Goal: Transaction & Acquisition: Purchase product/service

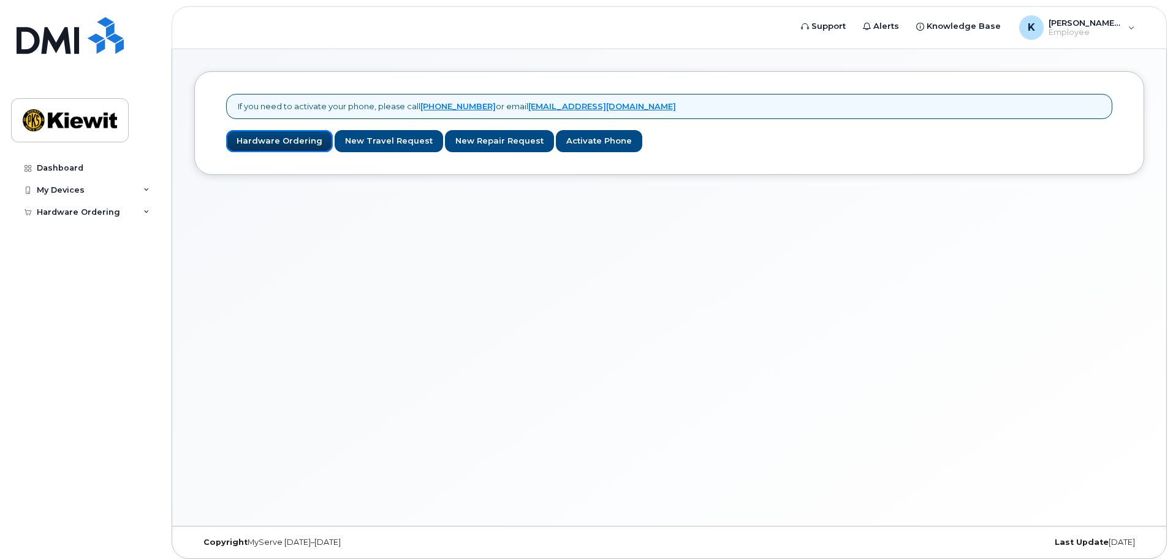
drag, startPoint x: 273, startPoint y: 143, endPoint x: 256, endPoint y: 483, distance: 339.5
click at [273, 143] on link "Hardware Ordering" at bounding box center [279, 141] width 107 height 23
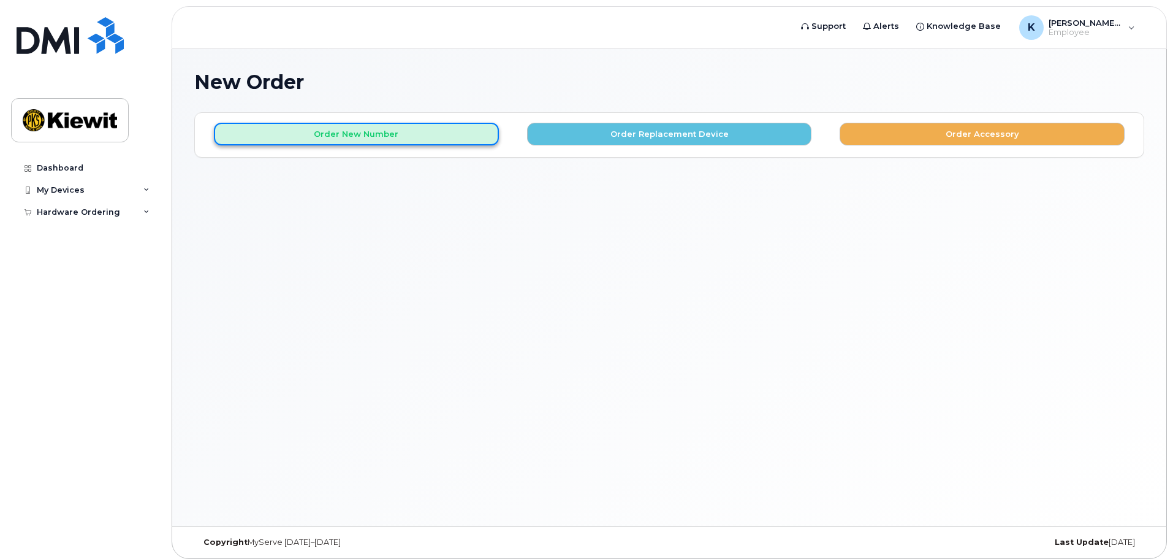
click at [402, 142] on button "Order New Number" at bounding box center [356, 134] width 285 height 23
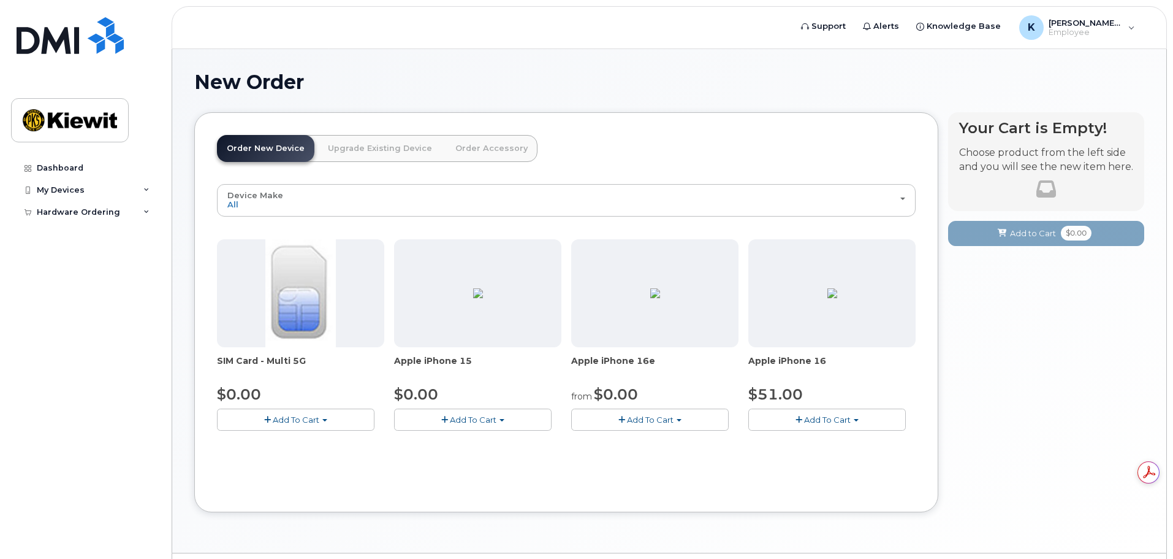
click at [337, 416] on button "Add To Cart" at bounding box center [296, 418] width 158 height 21
click at [310, 444] on link "$0.00 - New Activation" at bounding box center [278, 442] width 116 height 15
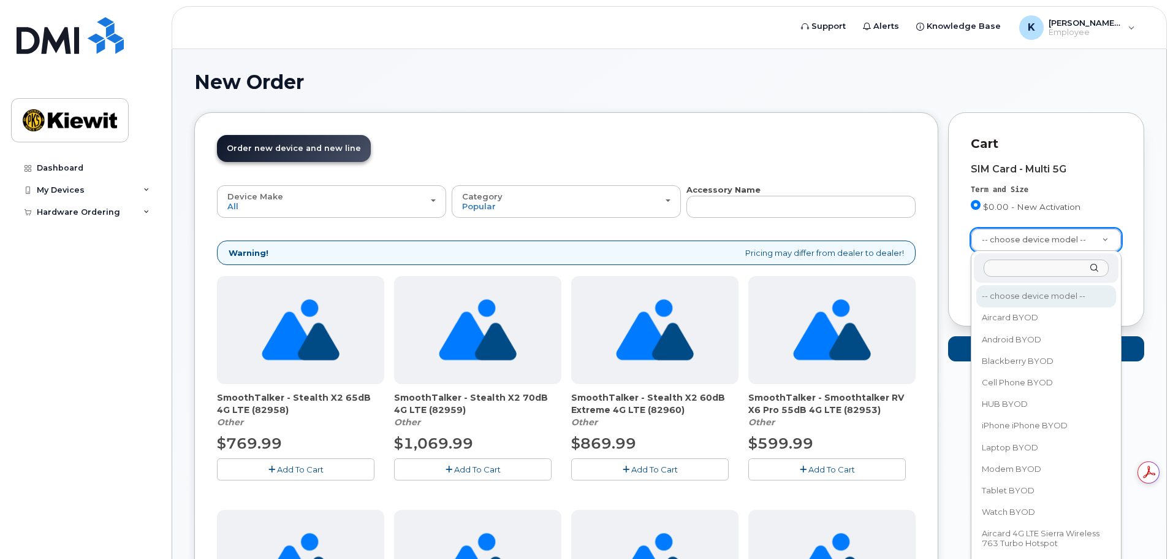
click at [1040, 277] on input "text" at bounding box center [1046, 268] width 125 height 18
type input "iphone"
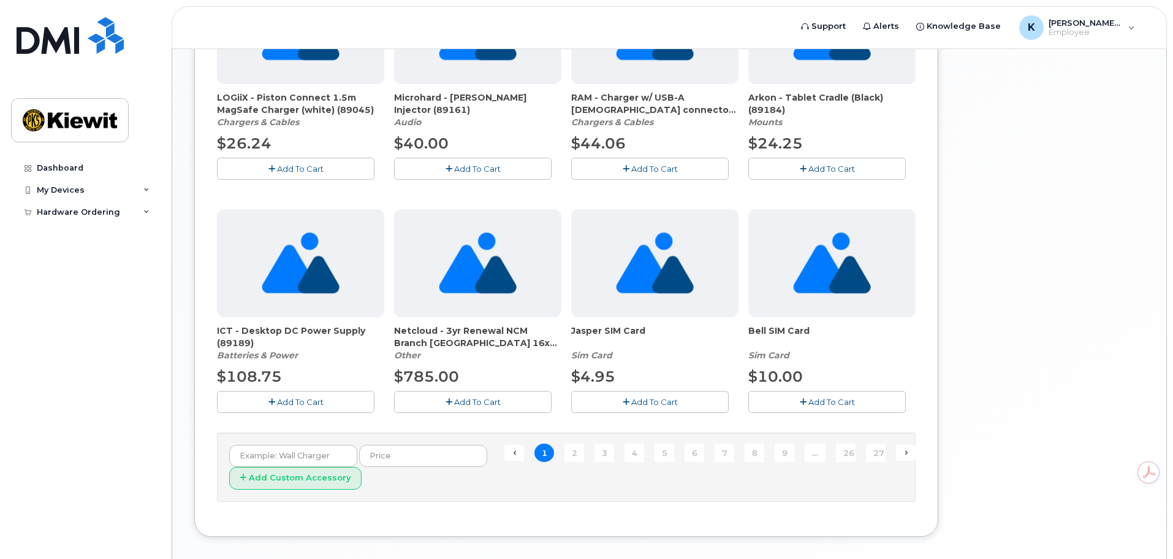
scroll to position [797, 0]
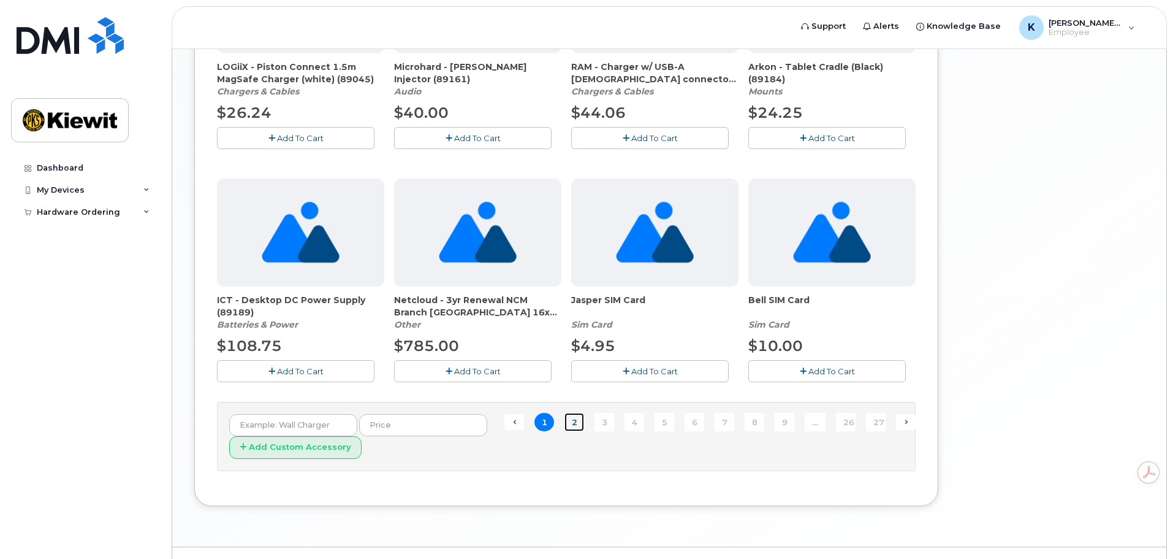
click at [579, 418] on link "2" at bounding box center [575, 422] width 20 height 19
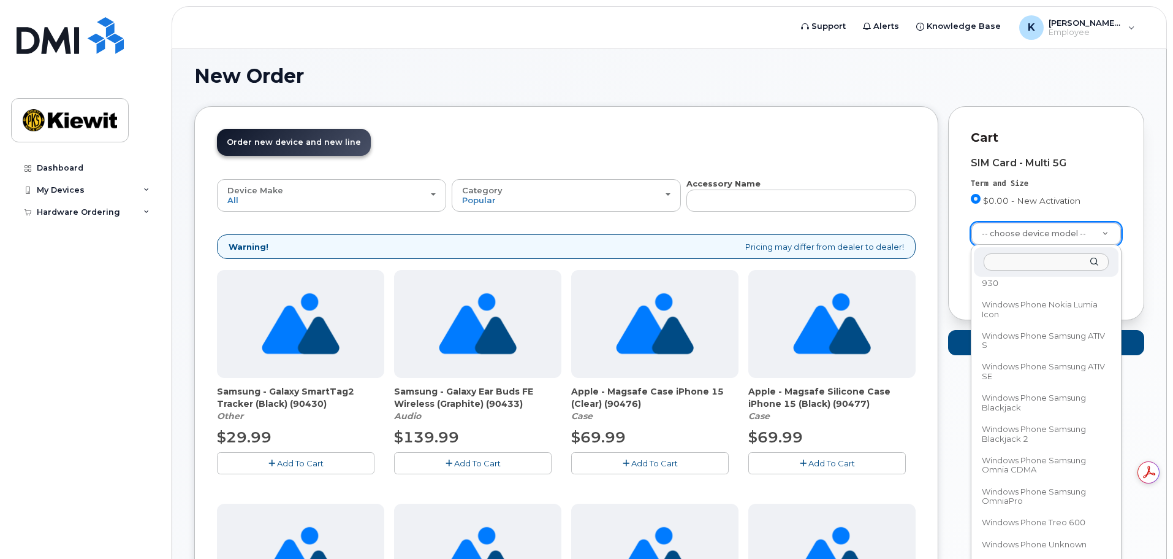
scroll to position [69289, 0]
click at [1018, 257] on input "text" at bounding box center [1046, 262] width 125 height 18
click at [1018, 261] on input "text" at bounding box center [1046, 262] width 125 height 18
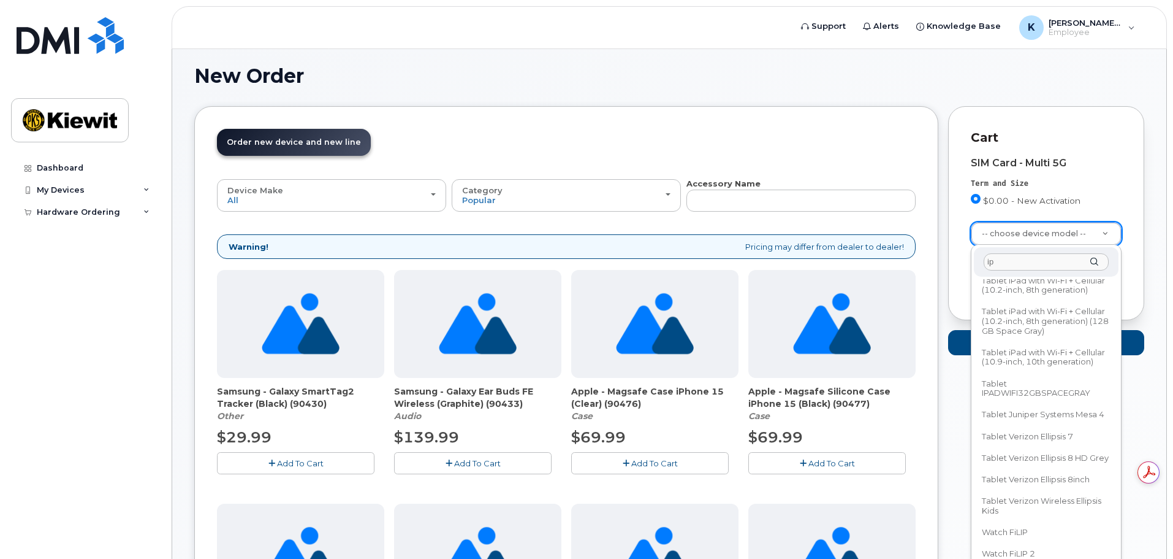
scroll to position [0, 0]
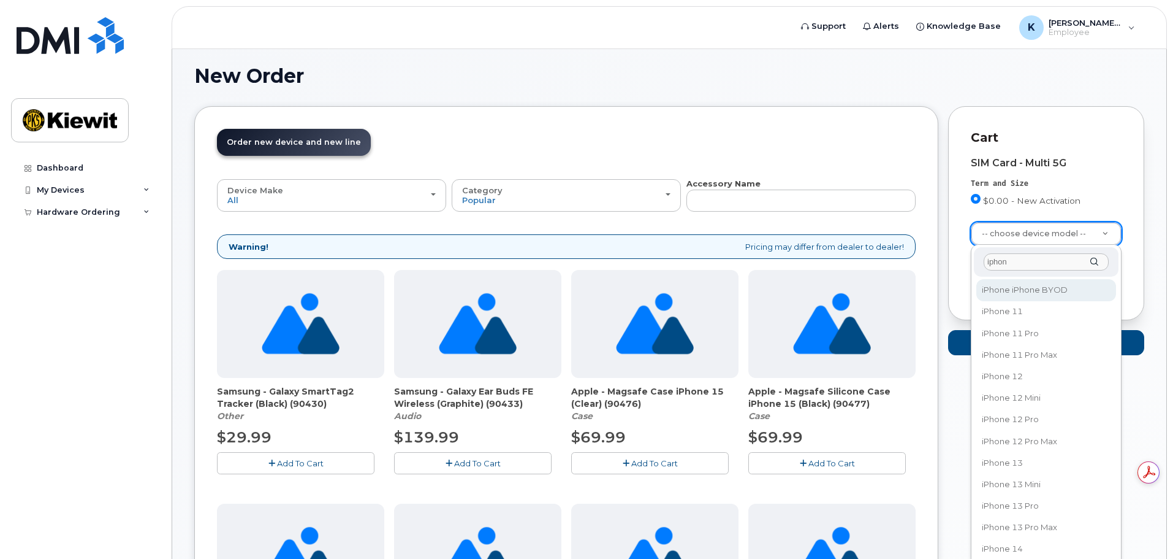
type input "iphone"
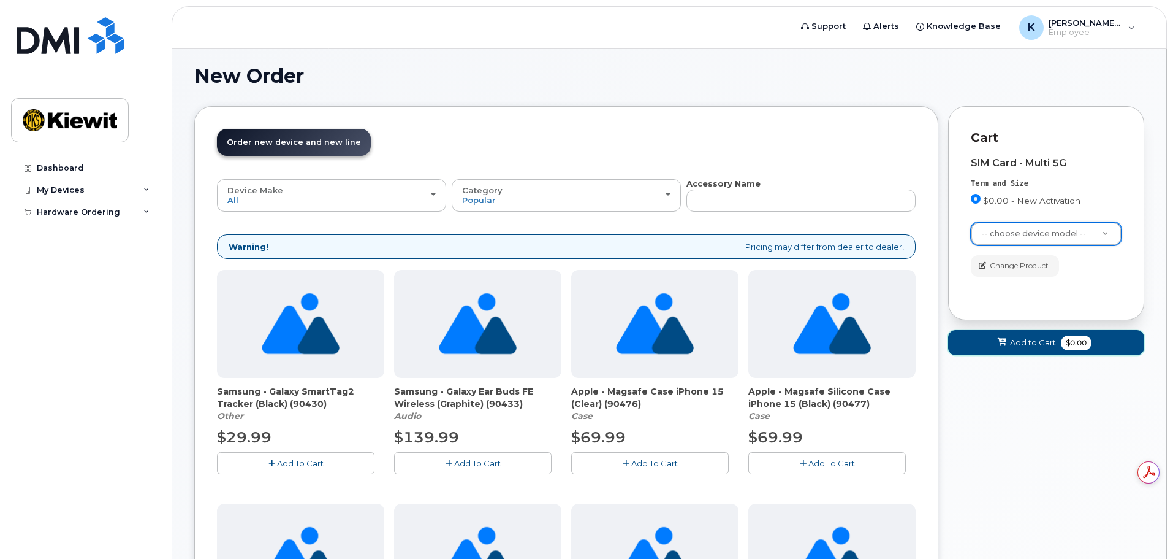
click at [1059, 345] on button "Add to Cart $0.00" at bounding box center [1046, 342] width 196 height 25
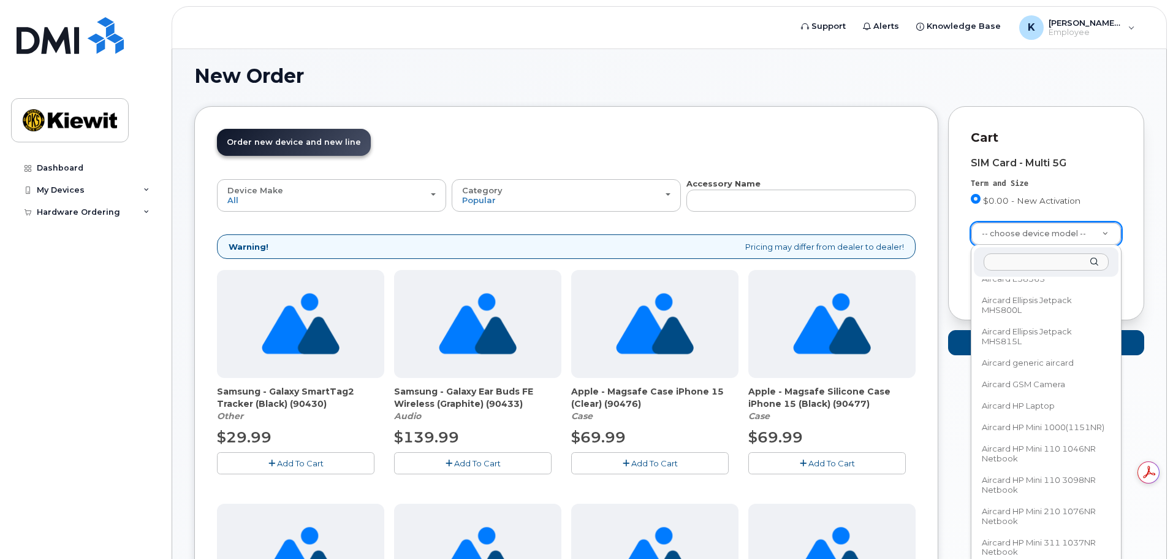
click at [1015, 264] on input "text" at bounding box center [1046, 262] width 125 height 18
type input "iphone"
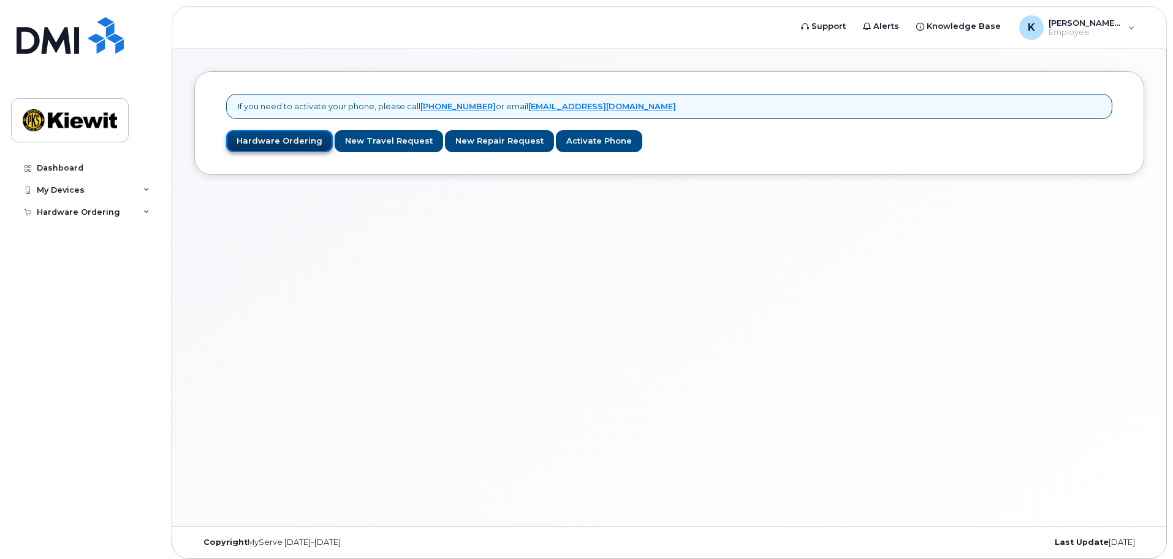
click at [265, 140] on link "Hardware Ordering" at bounding box center [279, 141] width 107 height 23
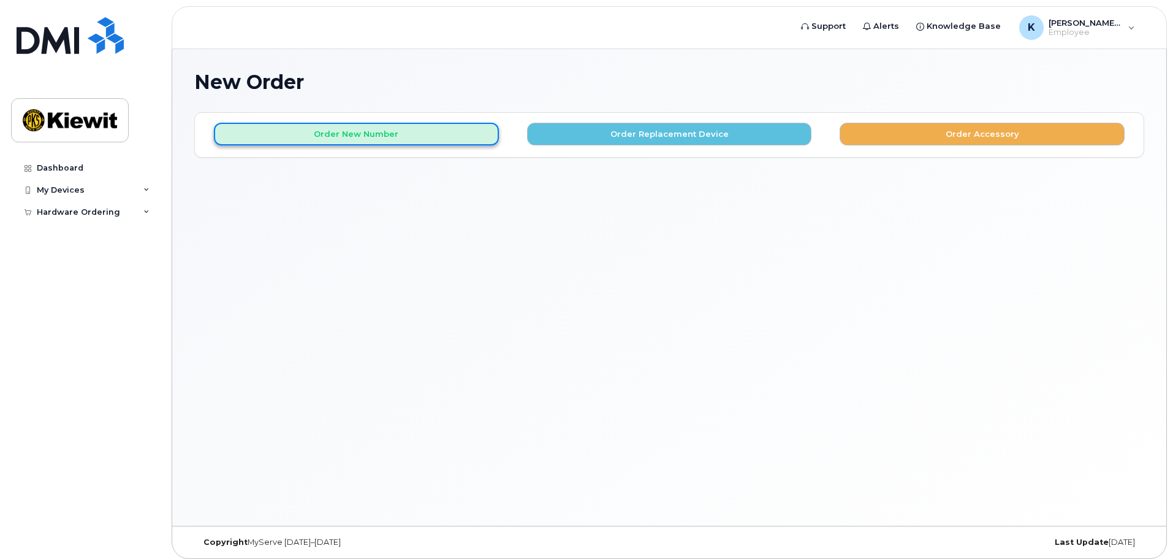
click at [382, 128] on button "Order New Number" at bounding box center [356, 134] width 285 height 23
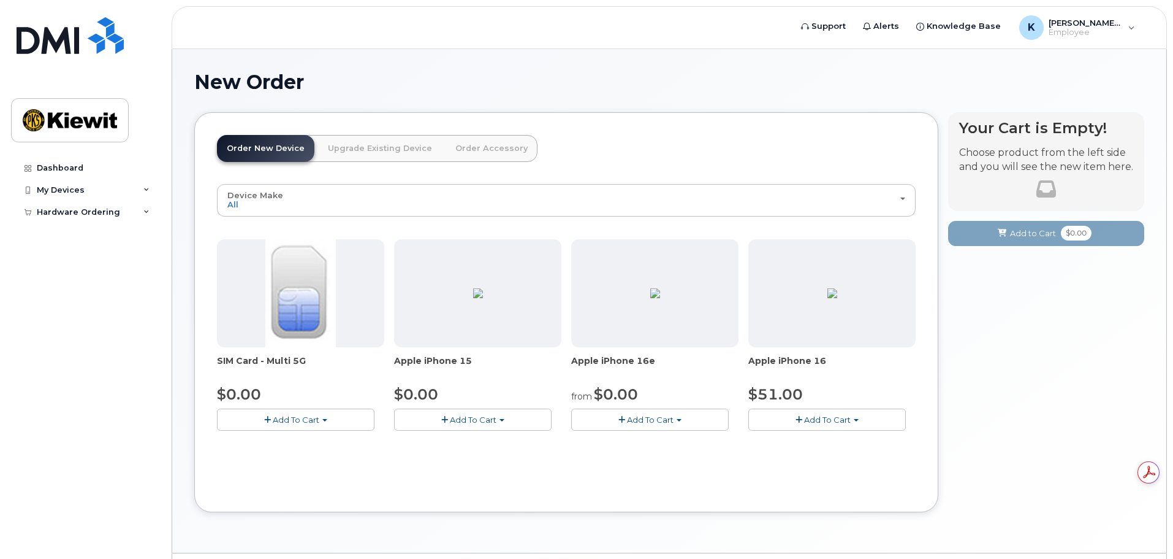
click at [658, 421] on span "Add To Cart" at bounding box center [650, 419] width 47 height 10
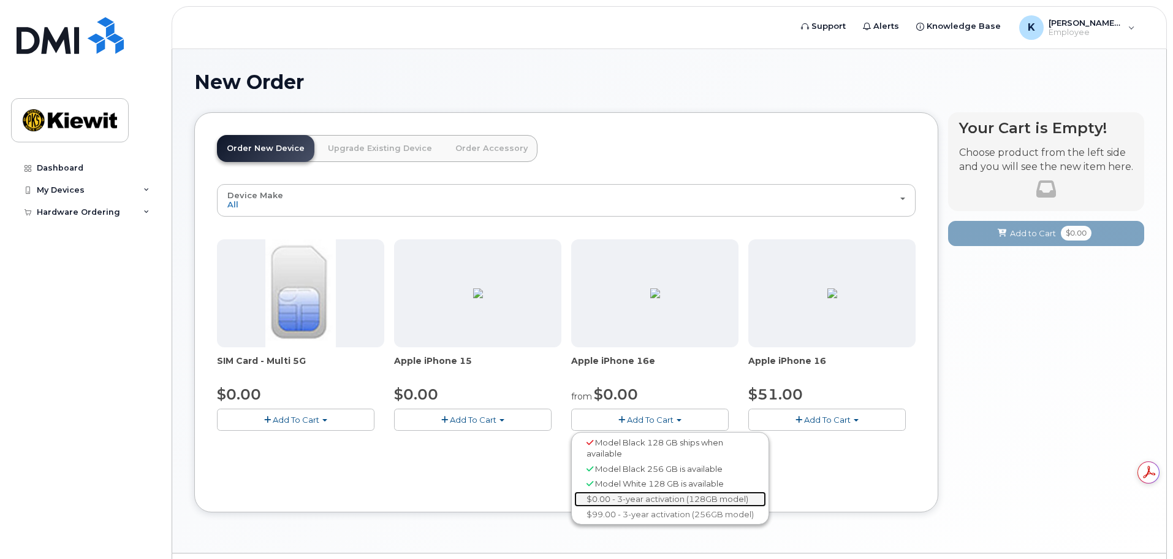
click at [720, 496] on link "$0.00 - 3-year activation (128GB model)" at bounding box center [670, 498] width 192 height 15
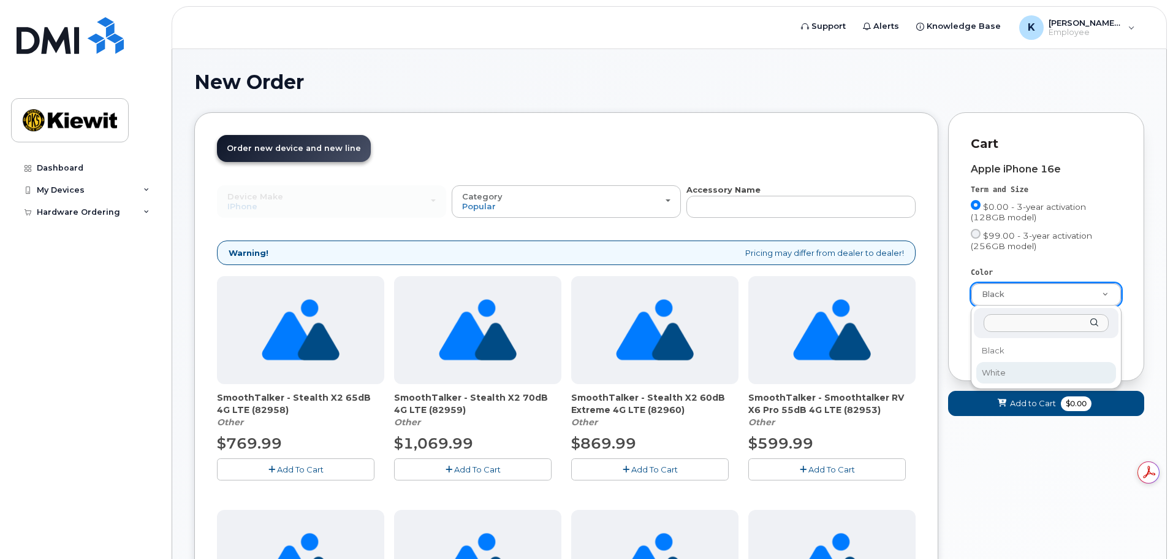
select select "White"
click at [1015, 370] on div "Cart Apple iPhone 16e Term and Size $0.00 - 3-year activation (128GB model) $99…" at bounding box center [1046, 246] width 196 height 269
click at [1067, 406] on span "$0.00" at bounding box center [1076, 403] width 31 height 15
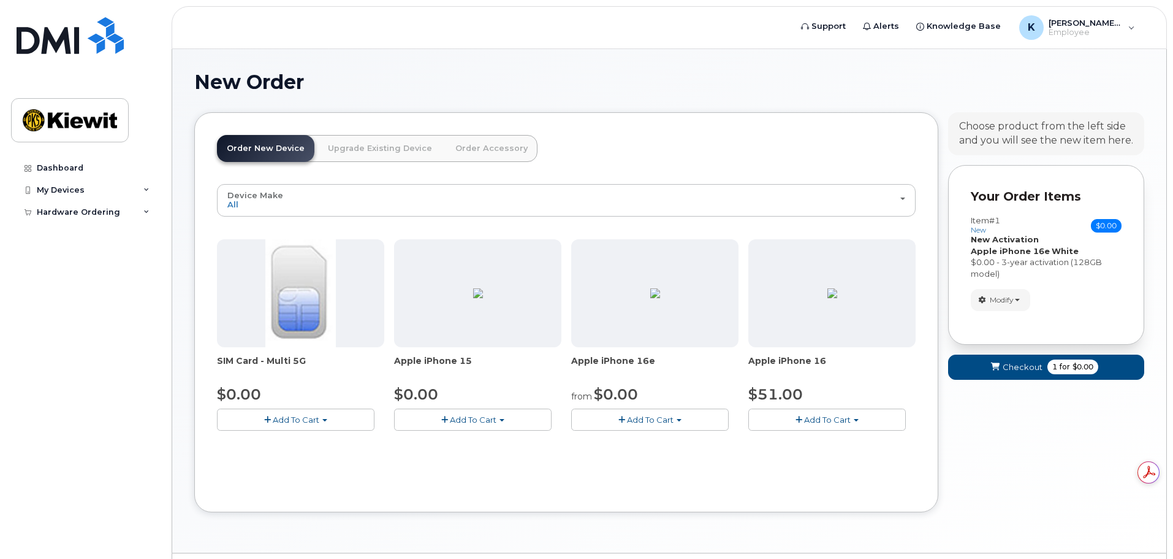
click at [669, 418] on span "Add To Cart" at bounding box center [650, 419] width 47 height 10
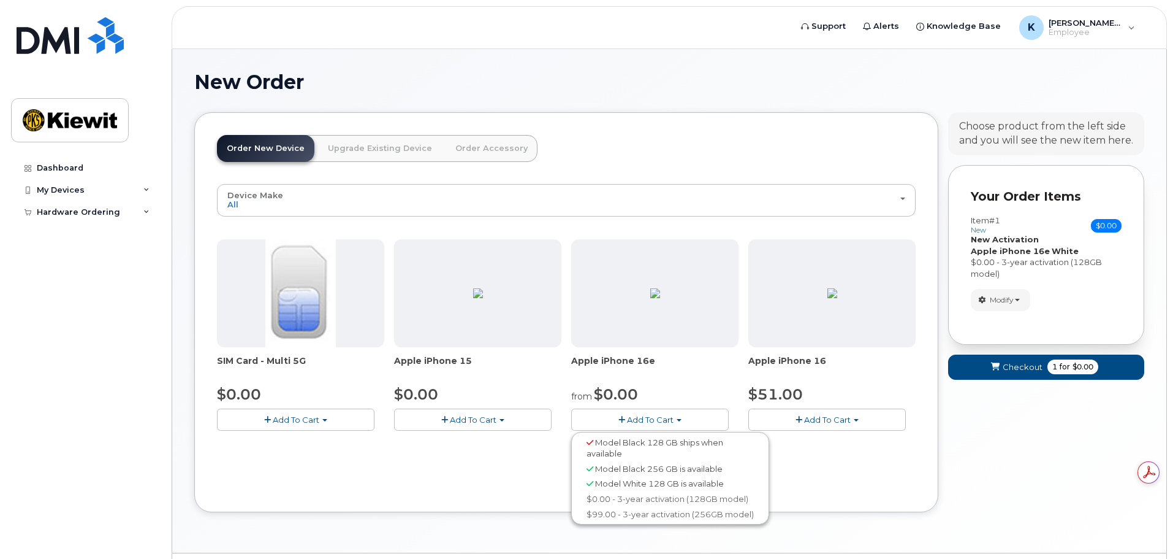
click at [899, 486] on div "Device Make All iPhone All iPhone SIM Card - Multi 5G $0.00 Add To Cart $0.00 -…" at bounding box center [566, 336] width 699 height 305
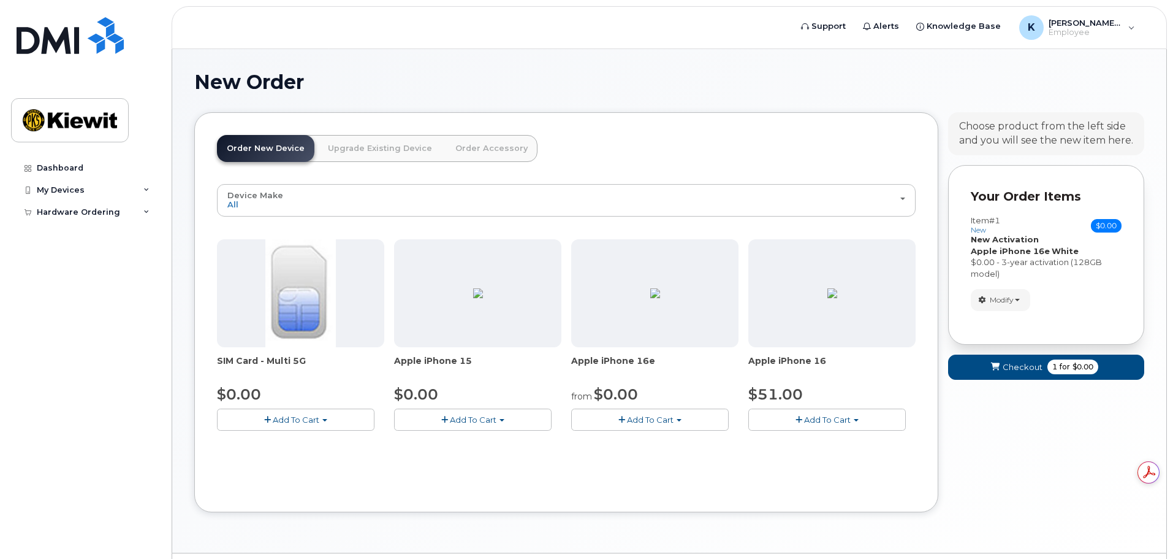
click at [406, 438] on div "SIM Card - Multi 5G $0.00 Add To Cart $0.00 - New Activation Apple iPhone 15 $0…" at bounding box center [566, 344] width 699 height 211
click at [345, 425] on button "Add To Cart" at bounding box center [296, 418] width 158 height 21
click at [1094, 321] on div "Item #1 new $0.00 Accessories Only SIM Only Activation New Activation Hardware …" at bounding box center [1046, 263] width 151 height 116
click at [808, 478] on div "Device Make All iPhone All iPhone SIM Card - Multi 5G $0.00 Add To Cart $0.00 -…" at bounding box center [566, 336] width 699 height 305
click at [303, 417] on span "Add To Cart" at bounding box center [296, 419] width 47 height 10
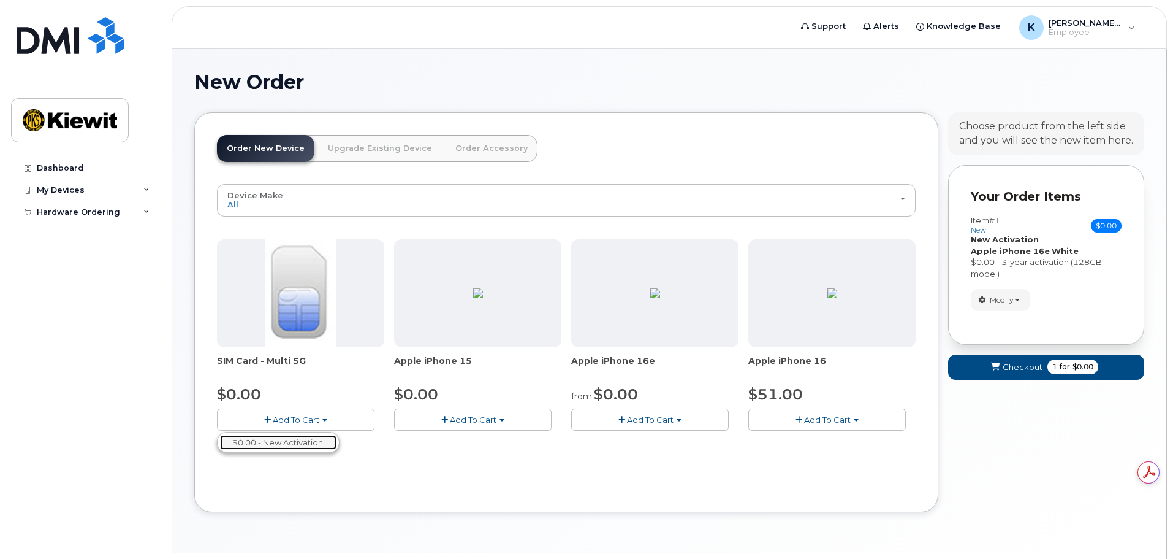
click at [292, 444] on link "$0.00 - New Activation" at bounding box center [278, 442] width 116 height 15
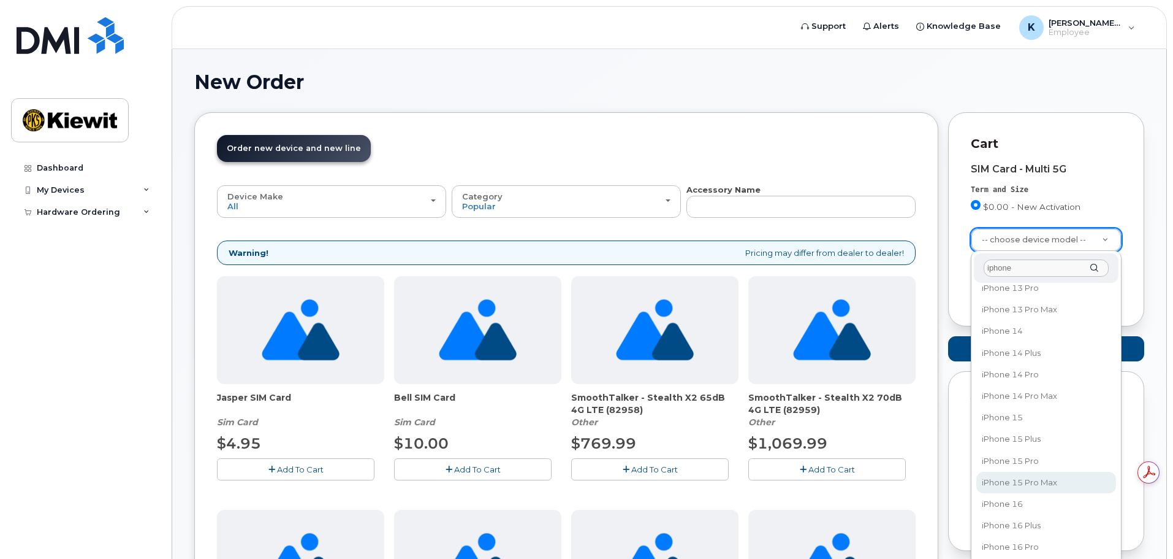
scroll to position [245, 0]
type input "iphone"
select select "3224"
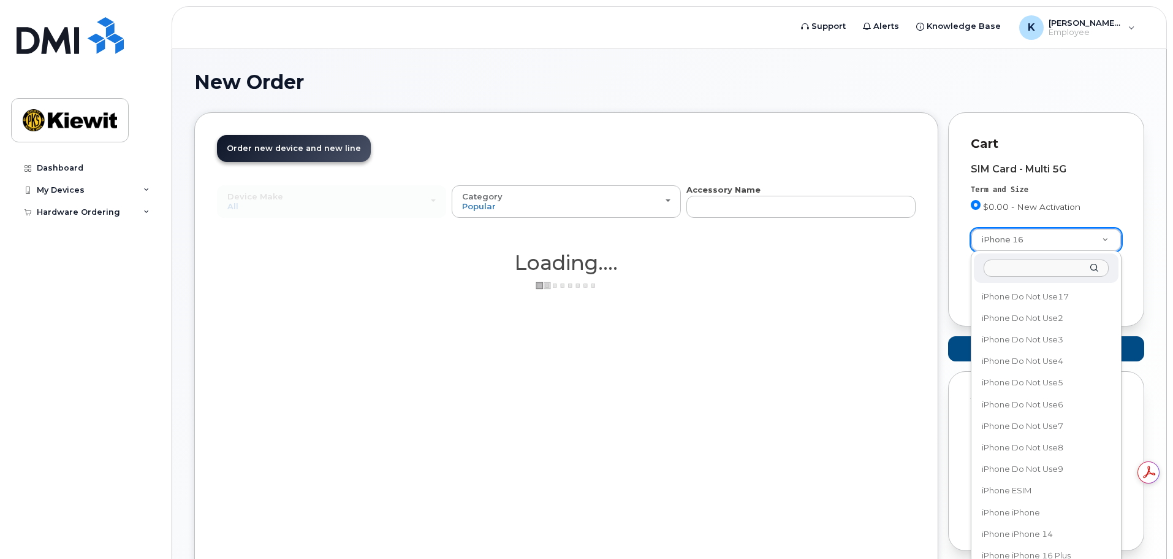
scroll to position [45461, 0]
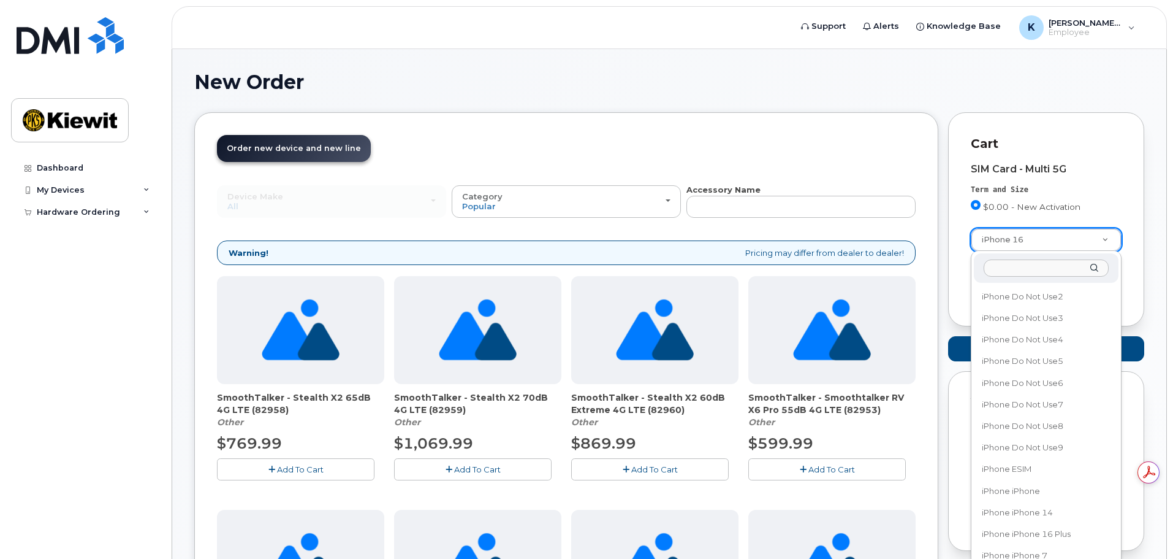
select select "3304"
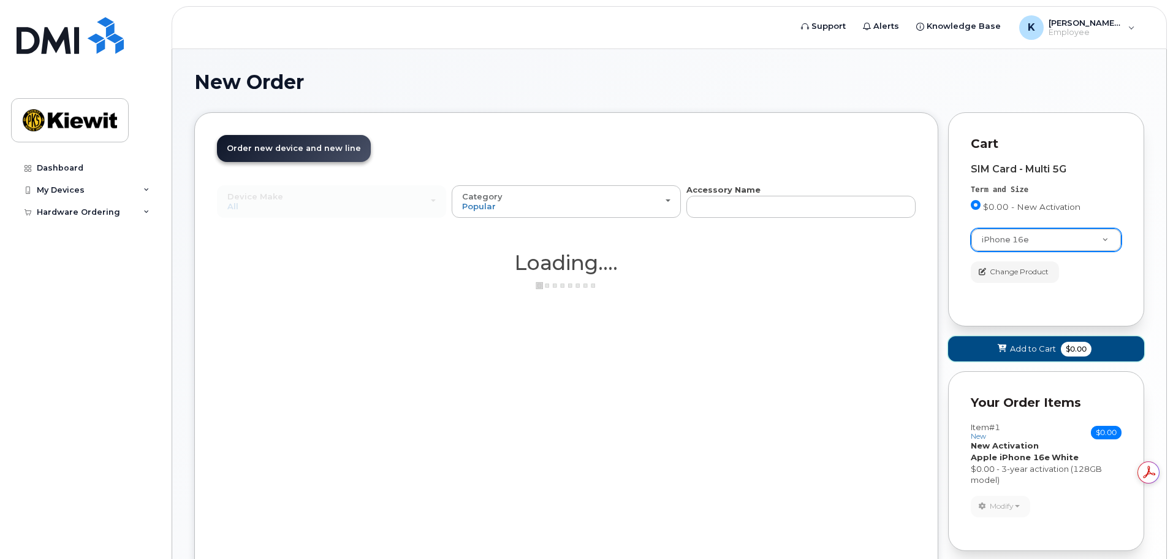
click at [1077, 351] on span "$0.00" at bounding box center [1076, 348] width 31 height 15
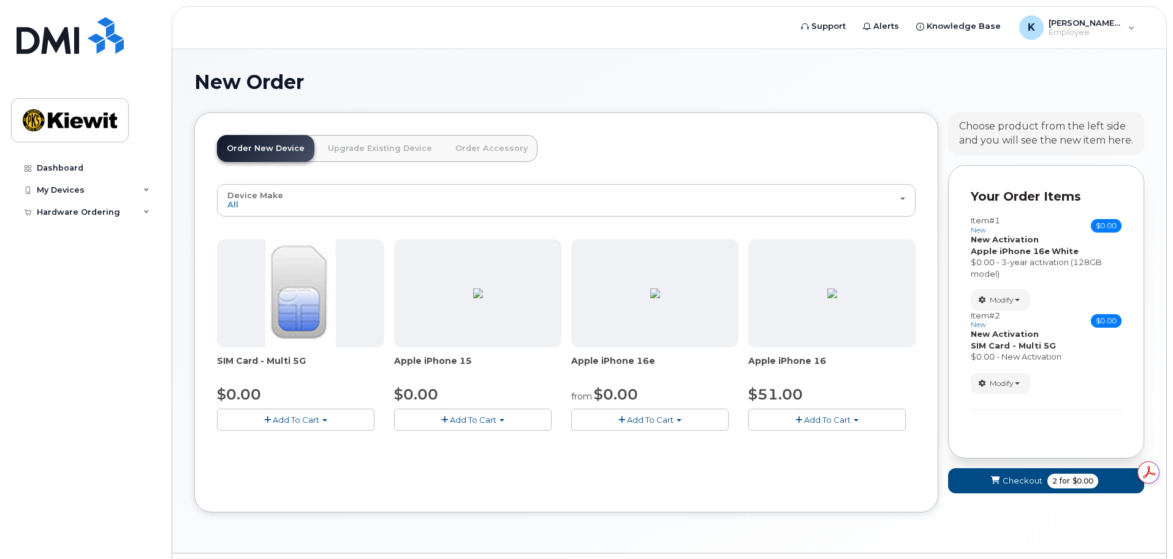
click at [1112, 397] on div "Item #2 new $0.00 Accessories Only SIM Only Activation New Activation Hardware …" at bounding box center [1046, 360] width 151 height 99
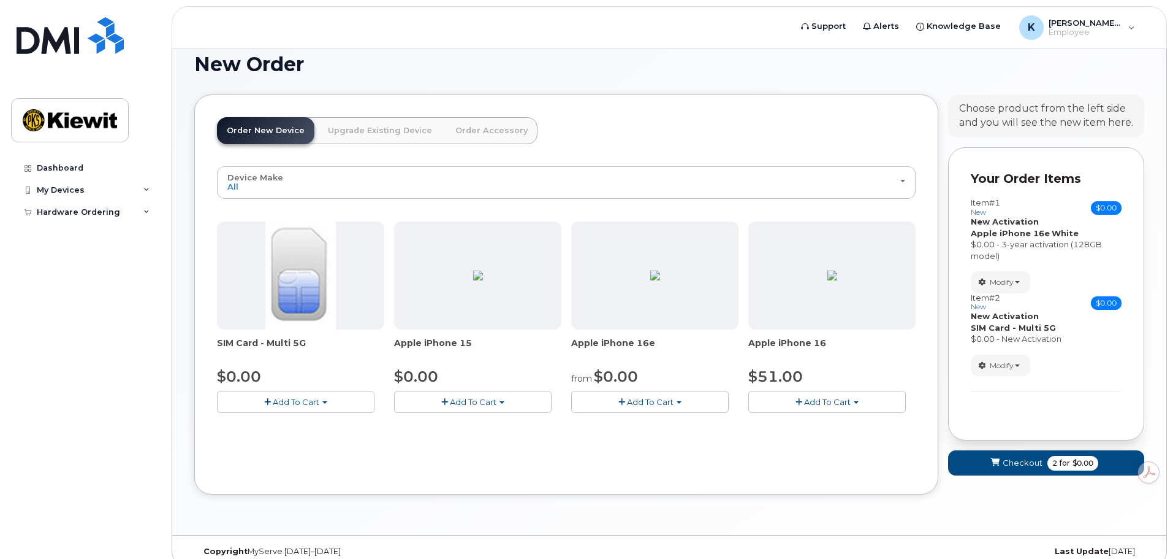
scroll to position [33, 0]
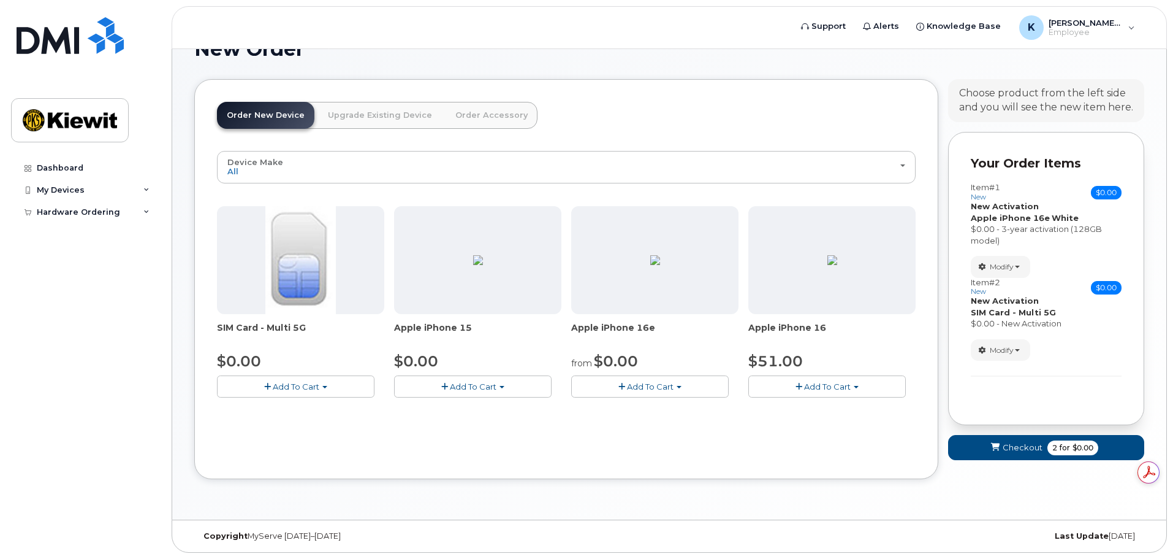
click at [773, 440] on div "Device Make All iPhone All iPhone SIM Card - Multi 5G $0.00 Add To Cart $0.00 -…" at bounding box center [566, 303] width 699 height 305
click at [692, 112] on header "Order New Device Upgrade Existing Device Order Accessory Order new device and n…" at bounding box center [566, 126] width 699 height 49
click at [661, 78] on div "New Order" at bounding box center [669, 58] width 950 height 41
click at [459, 116] on link "Order Accessory" at bounding box center [492, 115] width 92 height 27
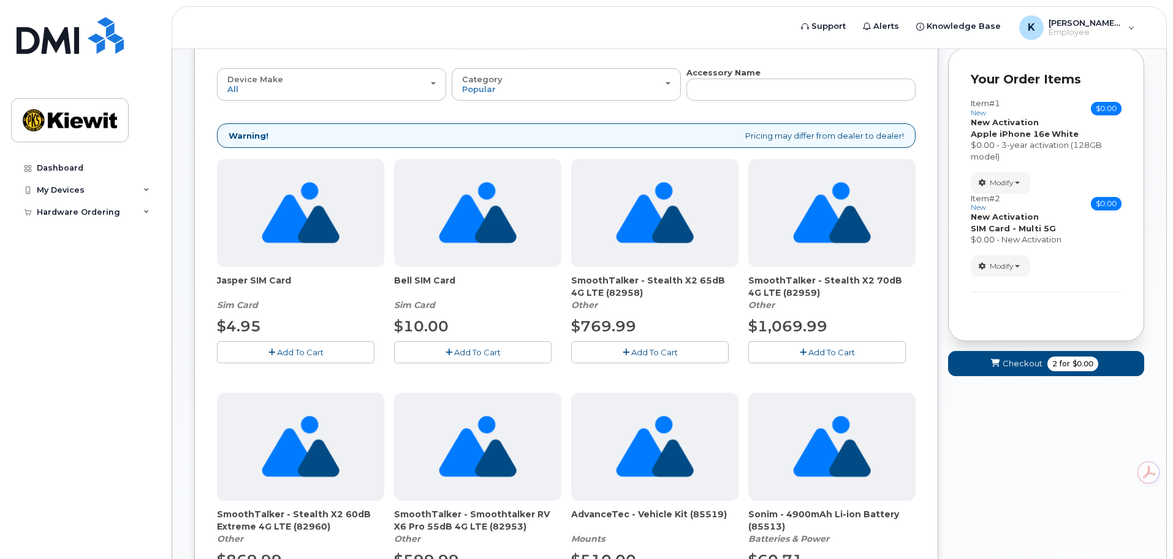
scroll to position [0, 0]
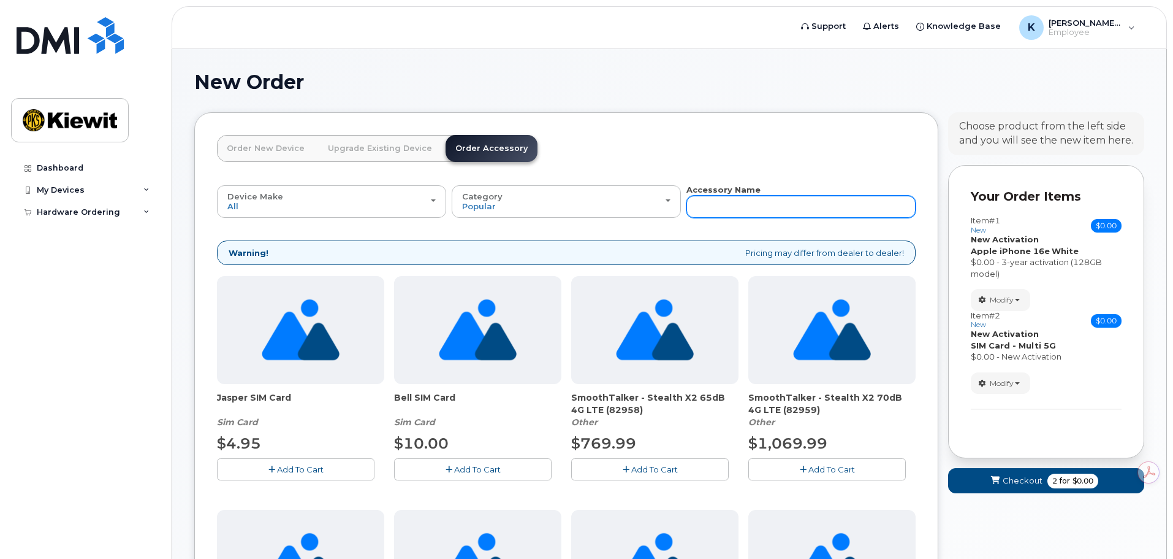
click at [742, 208] on input "text" at bounding box center [801, 207] width 229 height 22
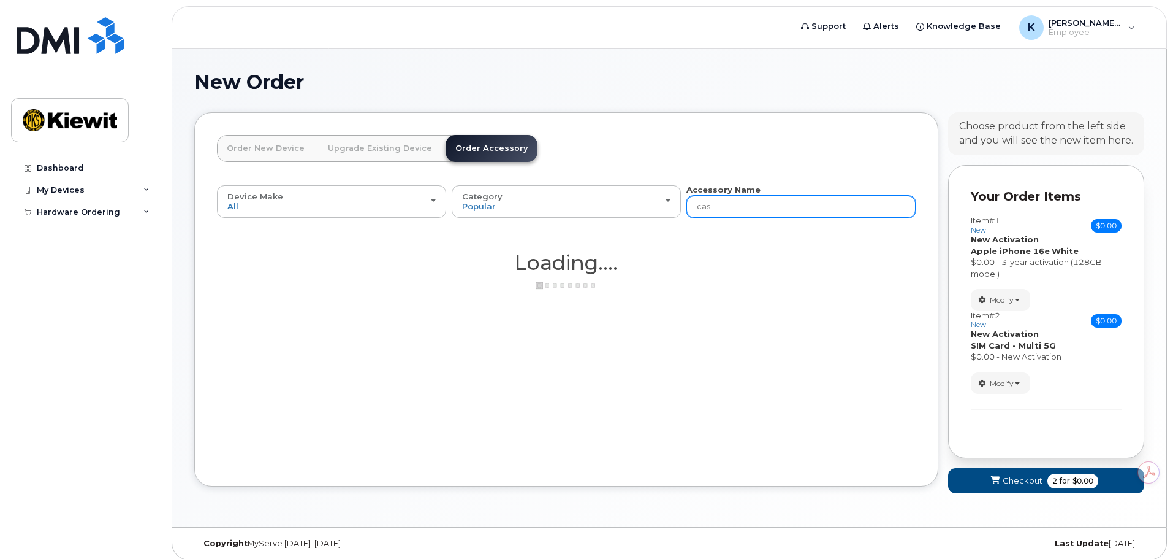
type input "case"
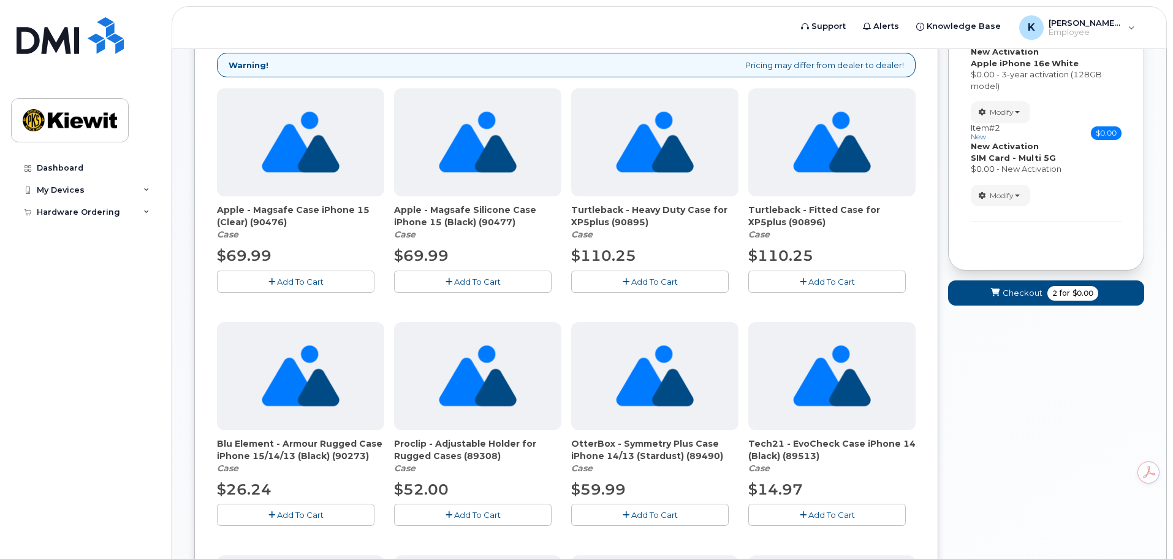
scroll to position [245, 0]
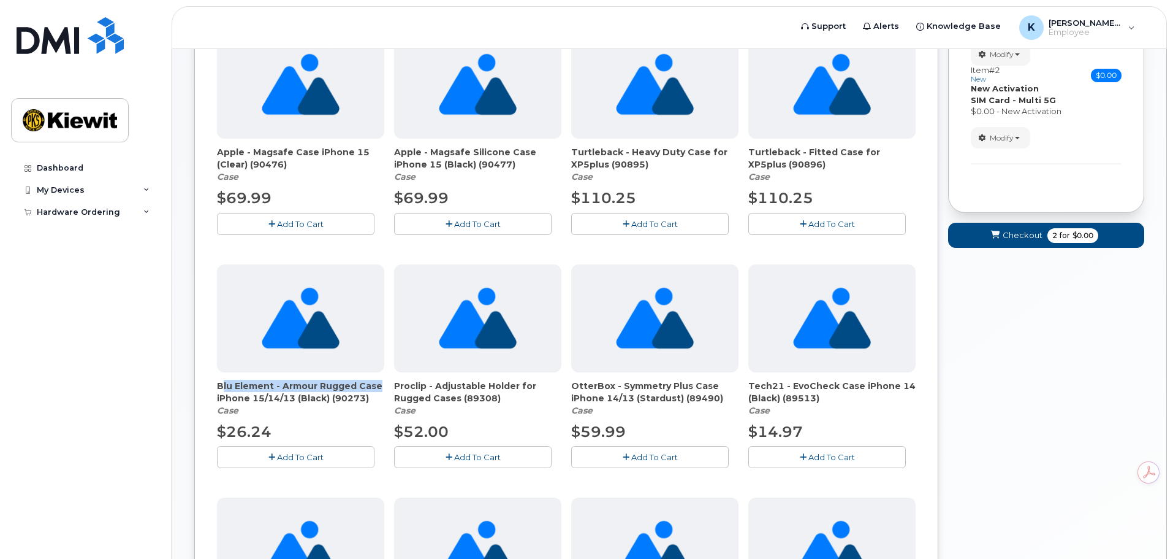
drag, startPoint x: 216, startPoint y: 387, endPoint x: 380, endPoint y: 388, distance: 163.7
click at [380, 388] on div "Order New Device Upgrade Existing Device Order Accessory Order new device and n…" at bounding box center [566, 451] width 744 height 1168
copy span "Blu Element - Armour Rugged Case"
click at [973, 352] on div "Your Cart is Empty! Choose product from the left side and you will see the new …" at bounding box center [1046, 460] width 196 height 1186
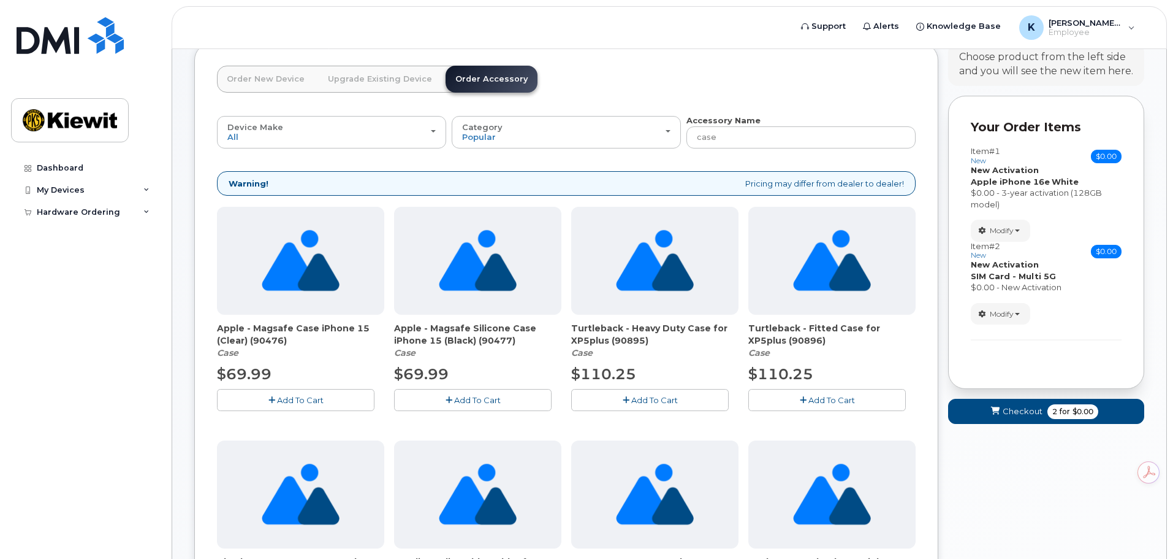
scroll to position [0, 0]
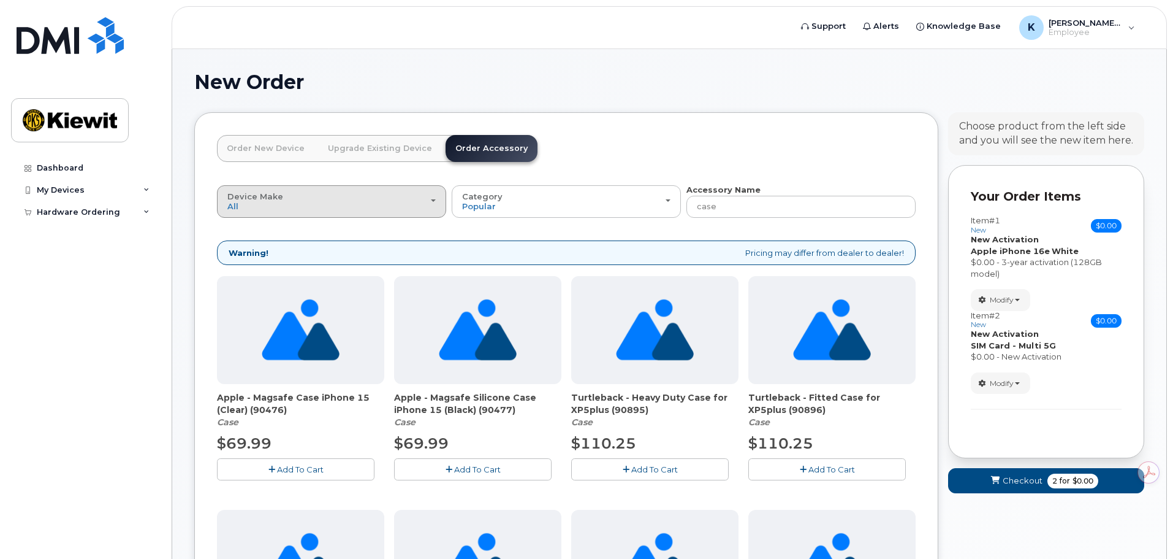
click at [392, 204] on div "Device Make All Android Cell Phone HUB iPhone Modem Tablet" at bounding box center [331, 201] width 208 height 19
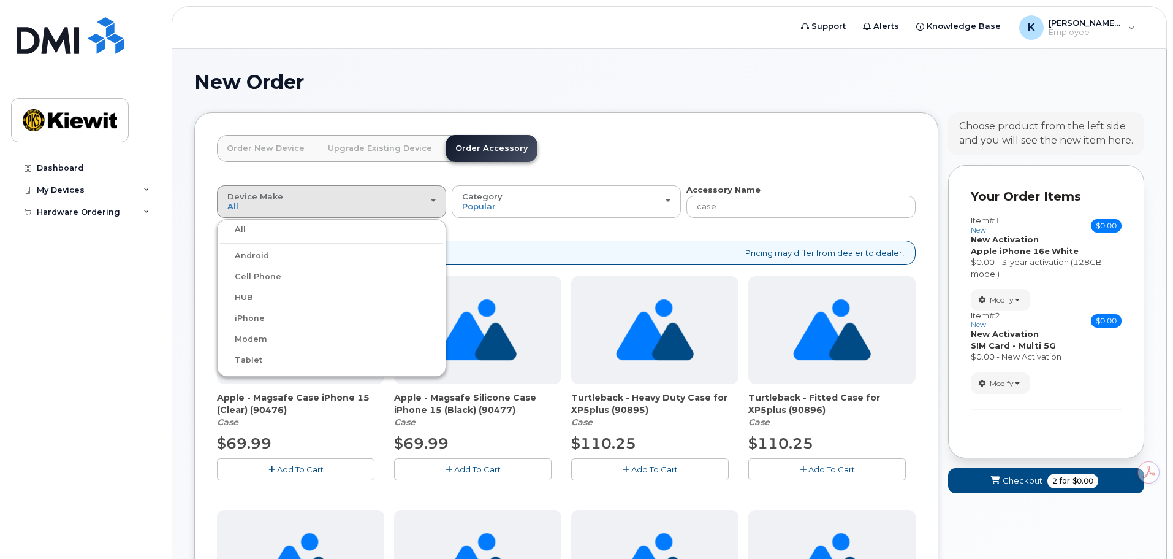
click at [247, 315] on label "iPhone" at bounding box center [242, 318] width 45 height 15
click at [0, 0] on input "iPhone" at bounding box center [0, 0] width 0 height 0
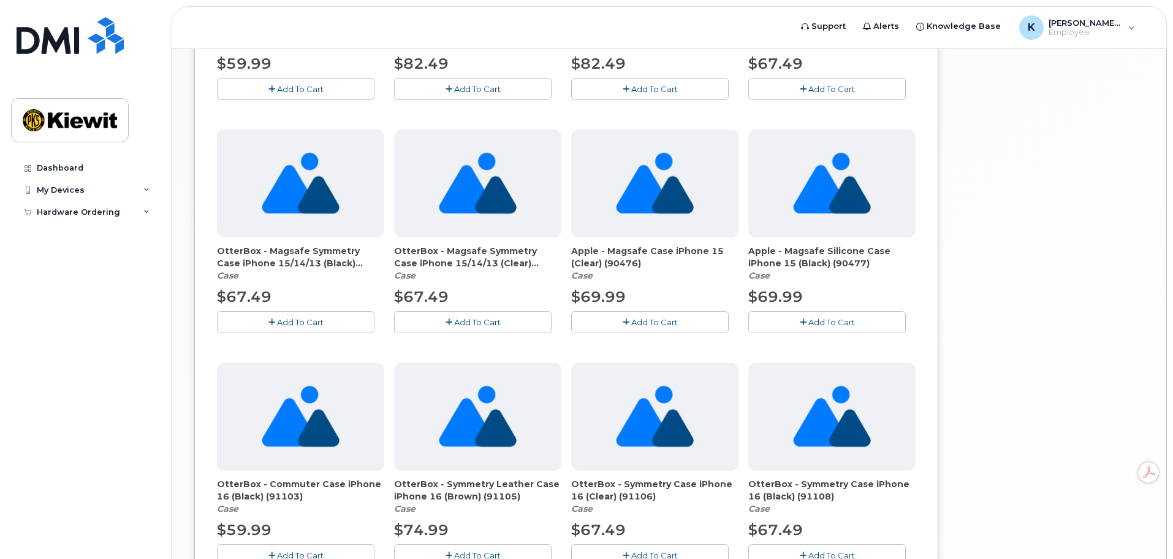
scroll to position [674, 0]
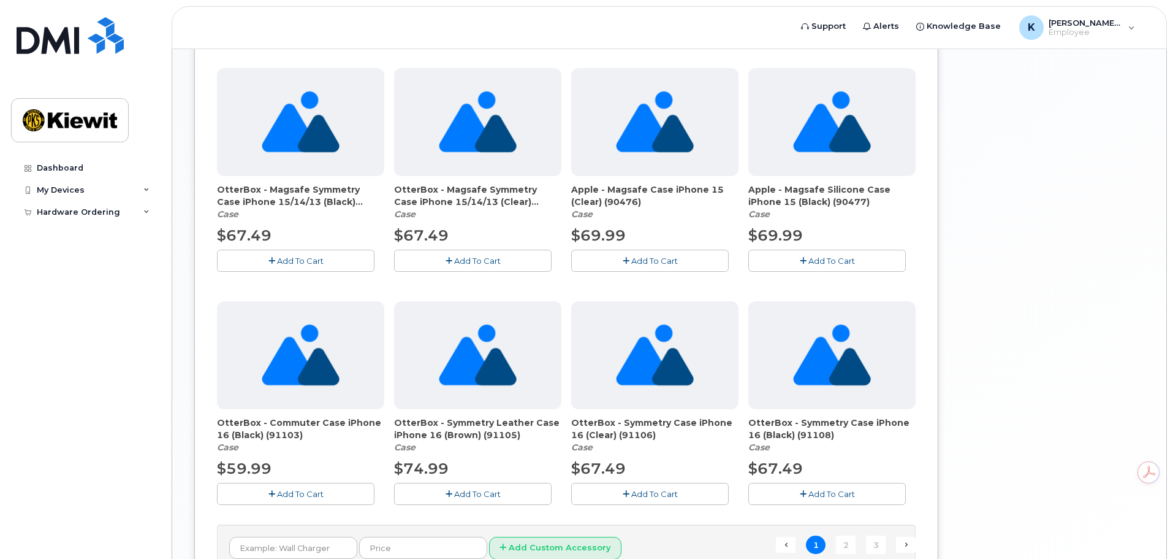
drag, startPoint x: 750, startPoint y: 422, endPoint x: 865, endPoint y: 431, distance: 115.0
click at [865, 431] on span "OtterBox - Symmetry Case iPhone 16 (Black) (91108)" at bounding box center [832, 428] width 167 height 25
drag, startPoint x: 220, startPoint y: 420, endPoint x: 367, endPoint y: 438, distance: 148.3
click at [367, 438] on span "OtterBox - Commuter Case iPhone 16 (Black) (91103)" at bounding box center [300, 428] width 167 height 25
copy span "OtterBox - Commuter Case iPhone 16 (Black) (91103)"
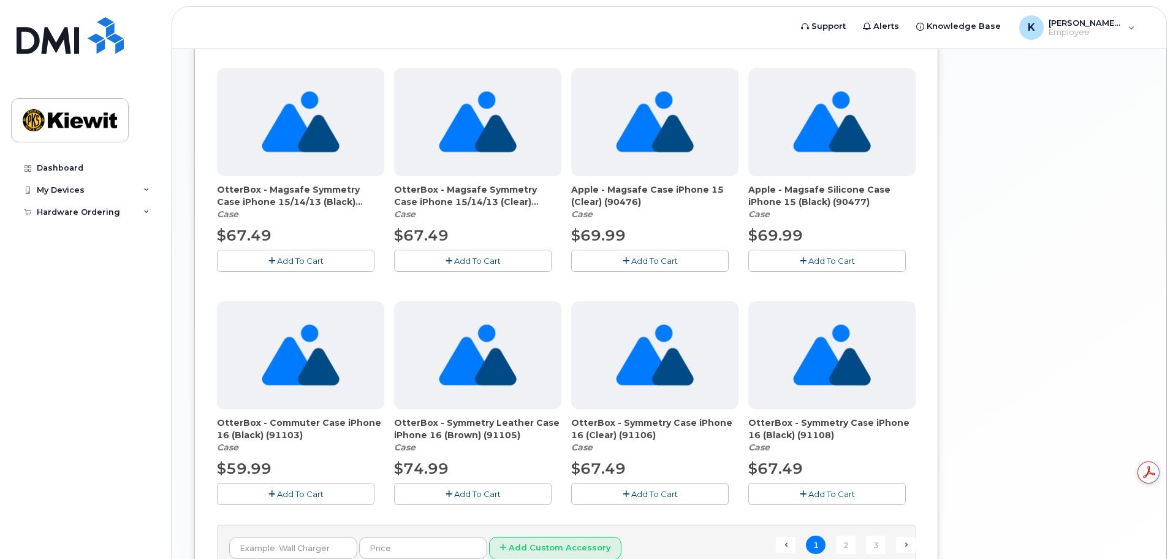
click at [309, 493] on span "Add To Cart" at bounding box center [300, 494] width 47 height 10
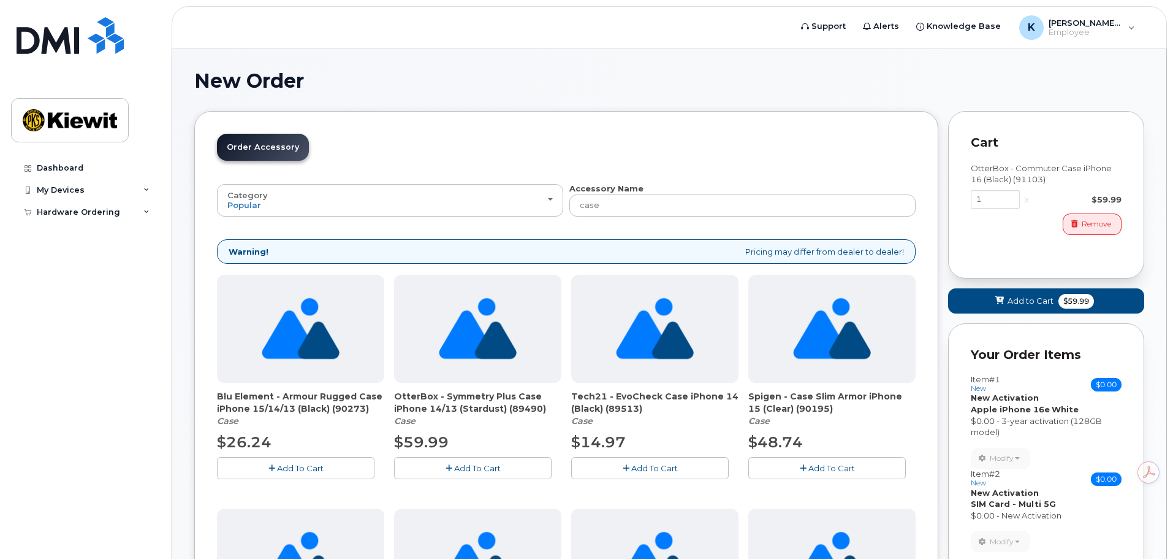
scroll to position [0, 0]
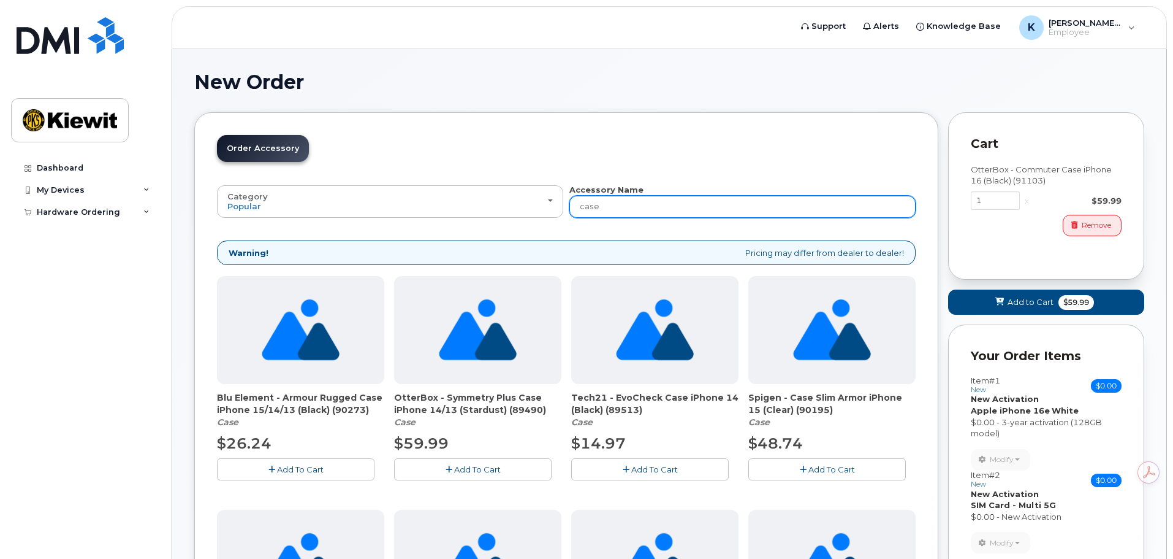
click at [653, 205] on input "case" at bounding box center [743, 207] width 346 height 22
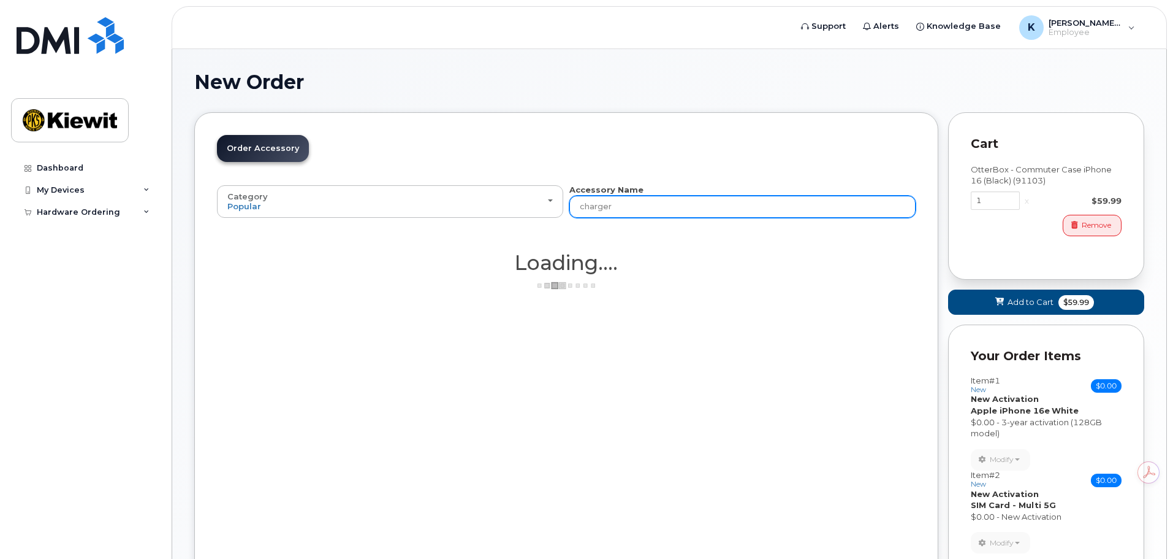
type input "charger"
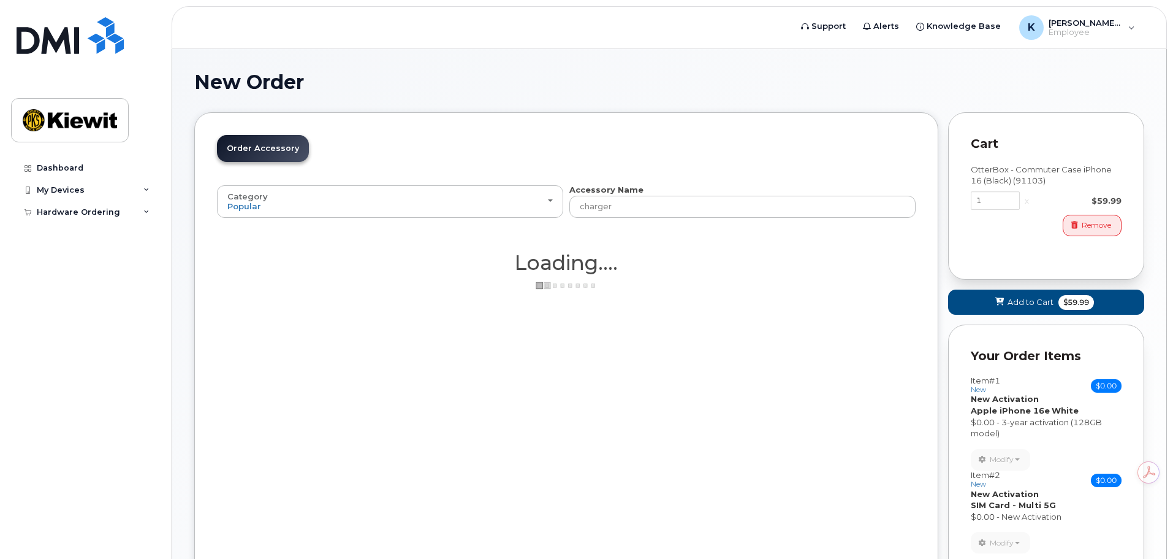
click at [606, 155] on header "Order New Device Upgrade Existing Device Order Accessory Order new device and n…" at bounding box center [566, 159] width 699 height 49
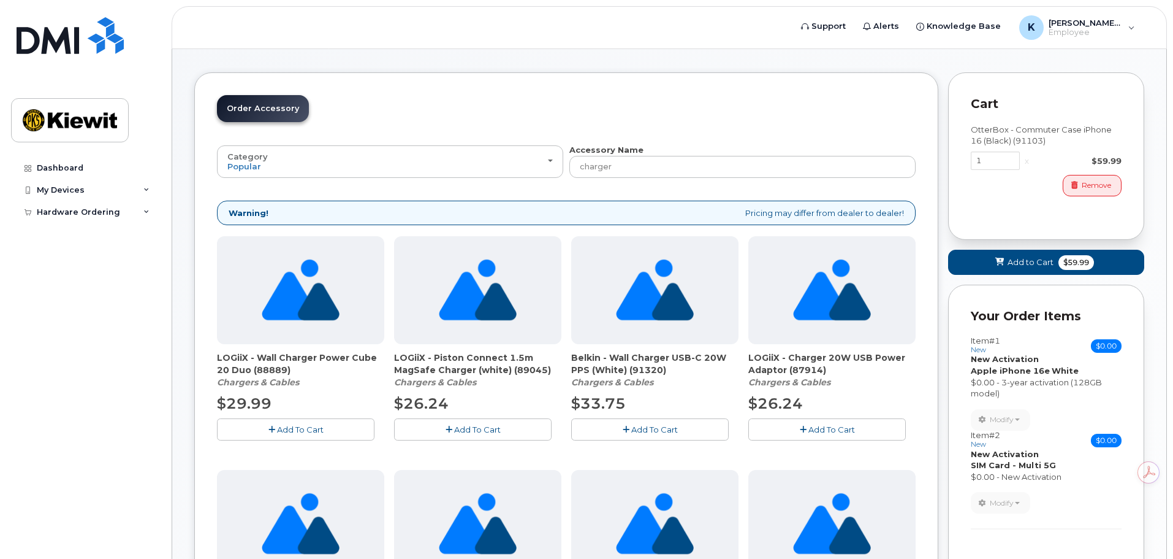
scroll to position [61, 0]
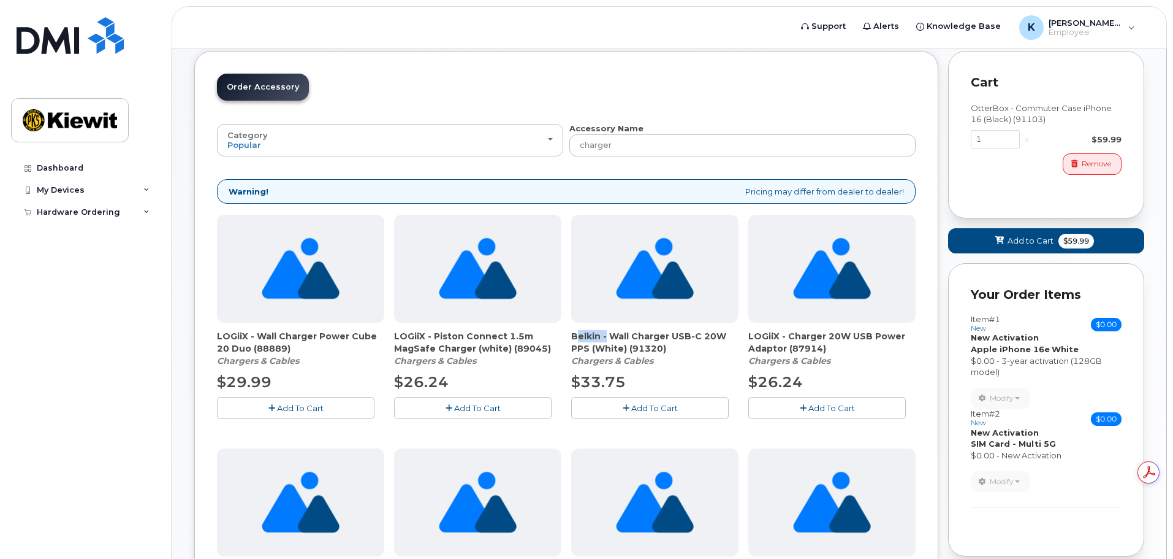
drag, startPoint x: 573, startPoint y: 338, endPoint x: 604, endPoint y: 338, distance: 30.7
click at [604, 338] on span "Belkin - Wall Charger USB-C 20W PPS (White) (91320)" at bounding box center [654, 342] width 167 height 25
click at [581, 337] on span "Belkin - Wall Charger USB-C 20W PPS (White) (91320)" at bounding box center [654, 342] width 167 height 25
drag, startPoint x: 575, startPoint y: 337, endPoint x: 671, endPoint y: 351, distance: 96.7
click at [671, 351] on span "Belkin - Wall Charger USB-C 20W PPS (White) (91320)" at bounding box center [654, 342] width 167 height 25
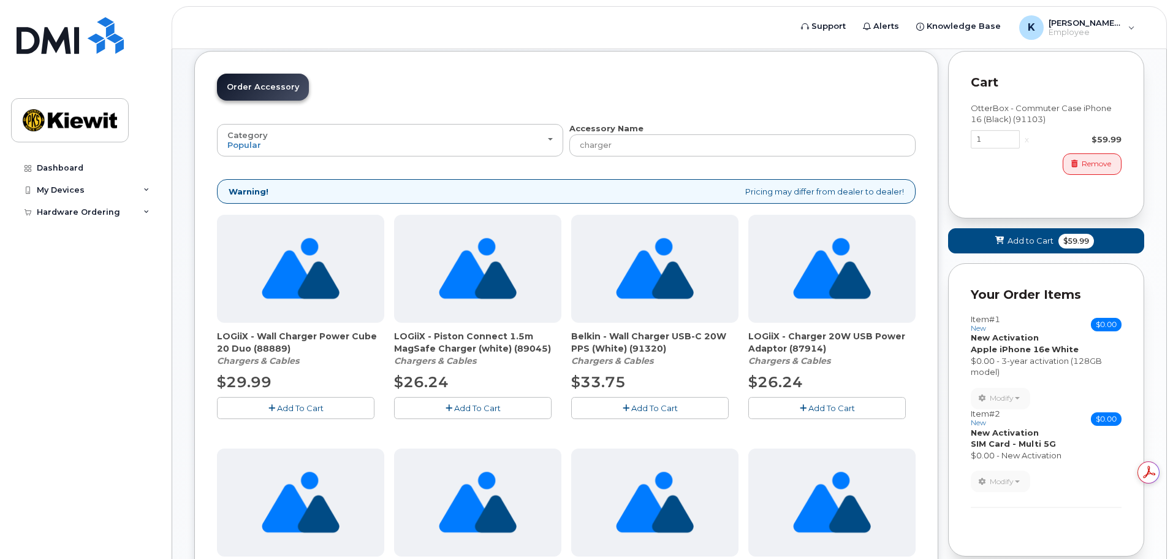
copy span "elkin - Wall Charger USB-C 20W PPS (White) (91320)"
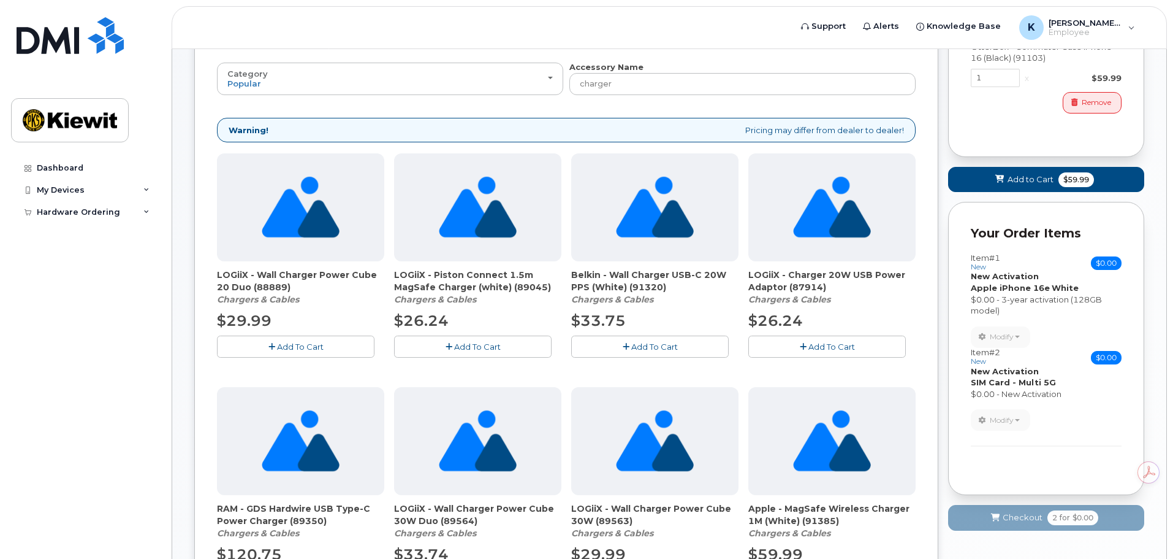
scroll to position [184, 0]
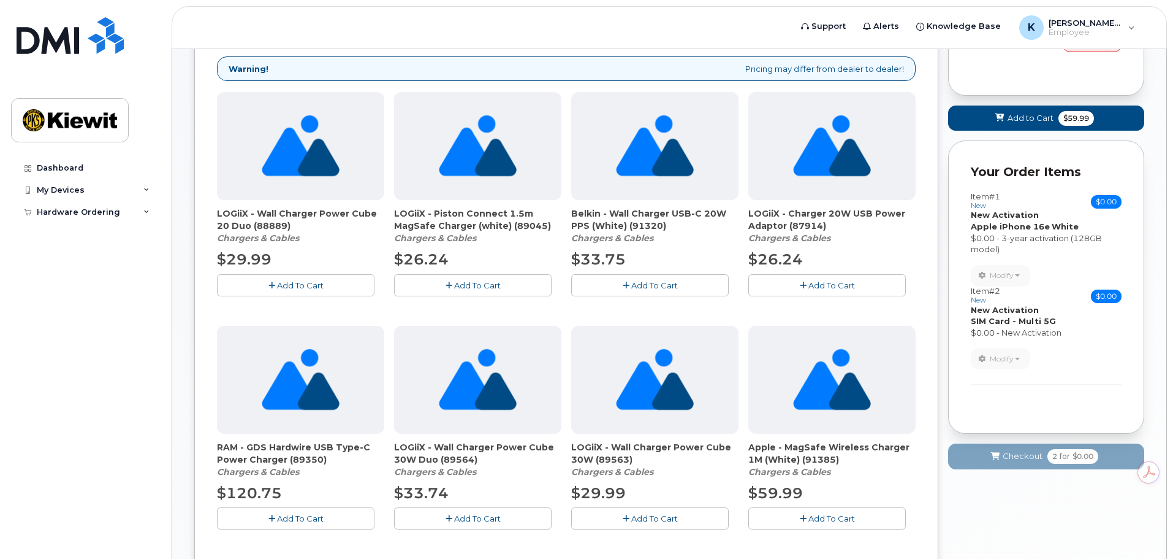
click at [532, 301] on div "LOGiiX - Wall Charger Power Cube 20 Duo (88889) Chargers & Cables $29.99 Add To…" at bounding box center [566, 436] width 699 height 689
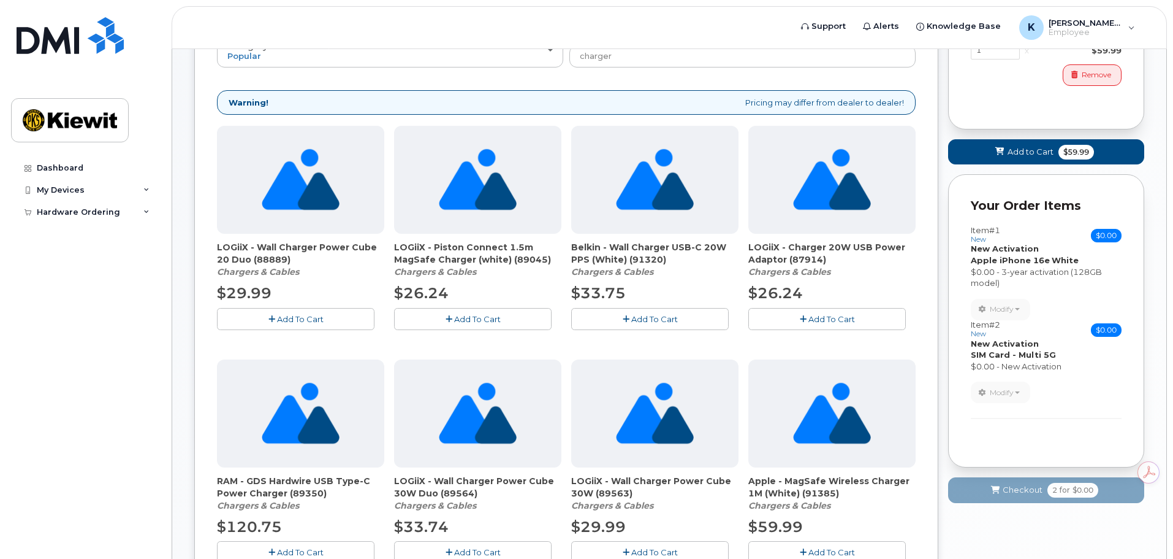
scroll to position [123, 0]
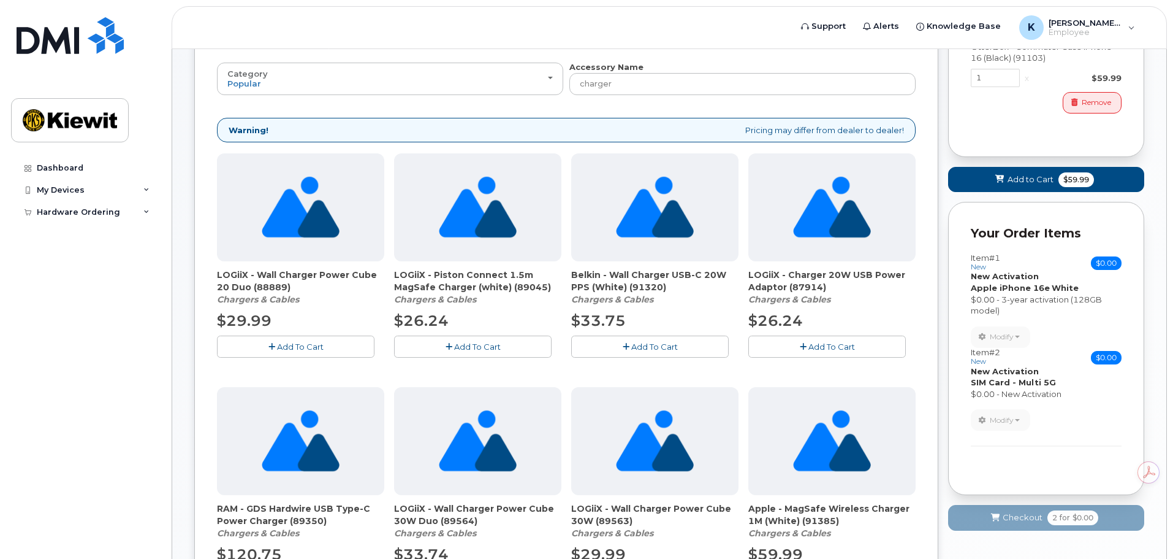
click at [639, 342] on span "Add To Cart" at bounding box center [654, 346] width 47 height 10
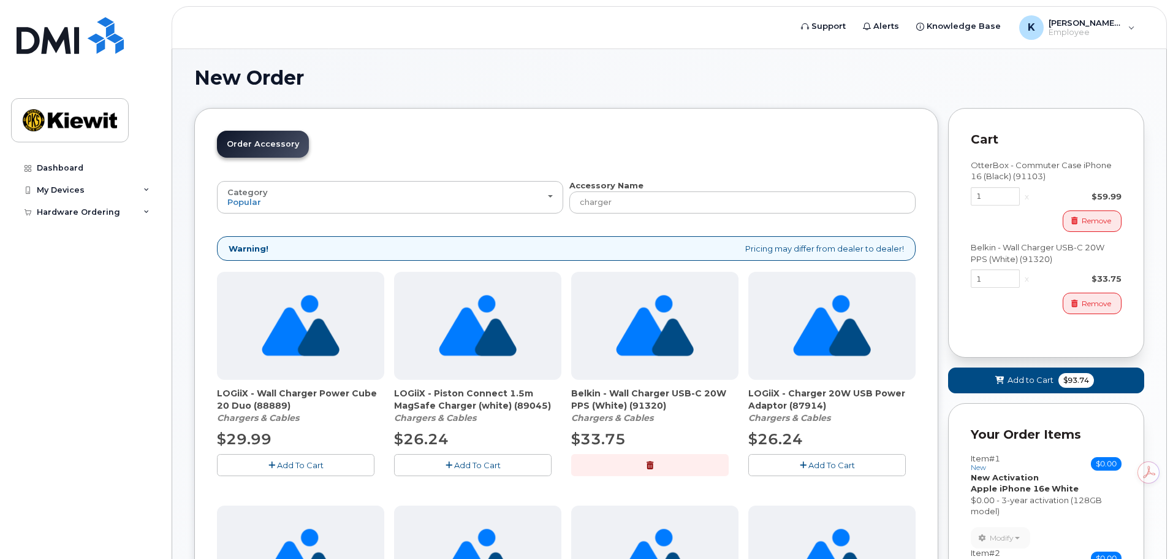
scroll to position [0, 0]
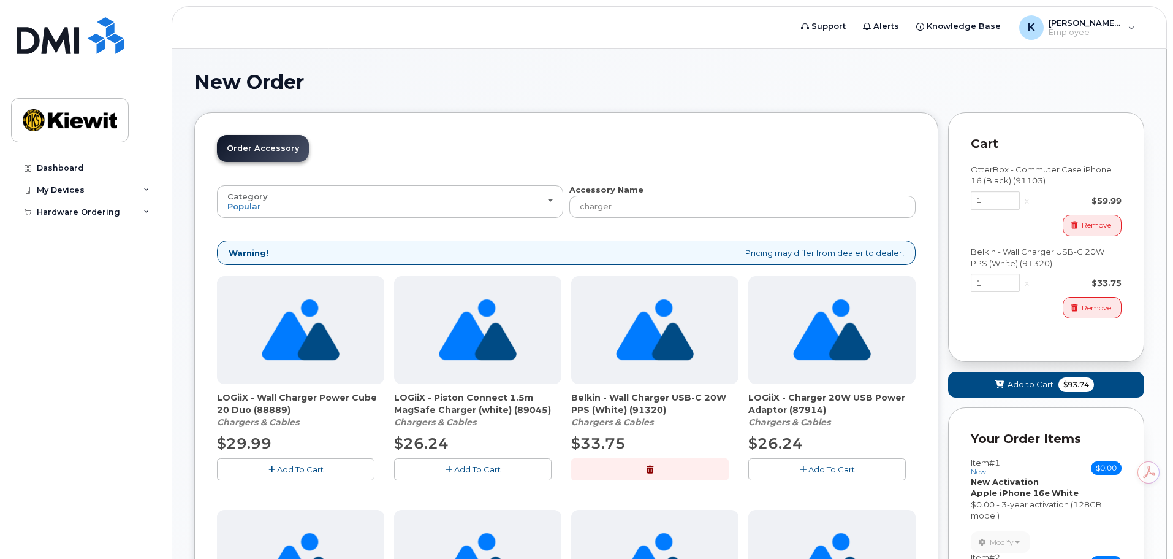
drag, startPoint x: 571, startPoint y: 400, endPoint x: 698, endPoint y: 409, distance: 126.6
click at [698, 409] on span "Belkin - Wall Charger USB-C 20W PPS (White) (91320)" at bounding box center [654, 403] width 167 height 25
copy span "Belkin - Wall Charger USB-C 20W PPS (White) (91320)"
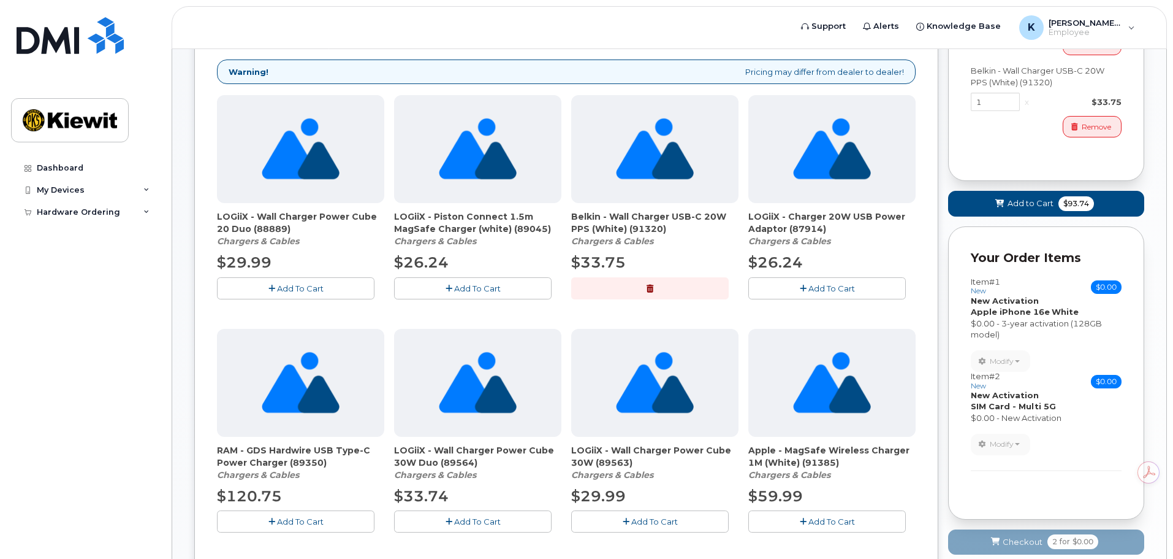
scroll to position [184, 0]
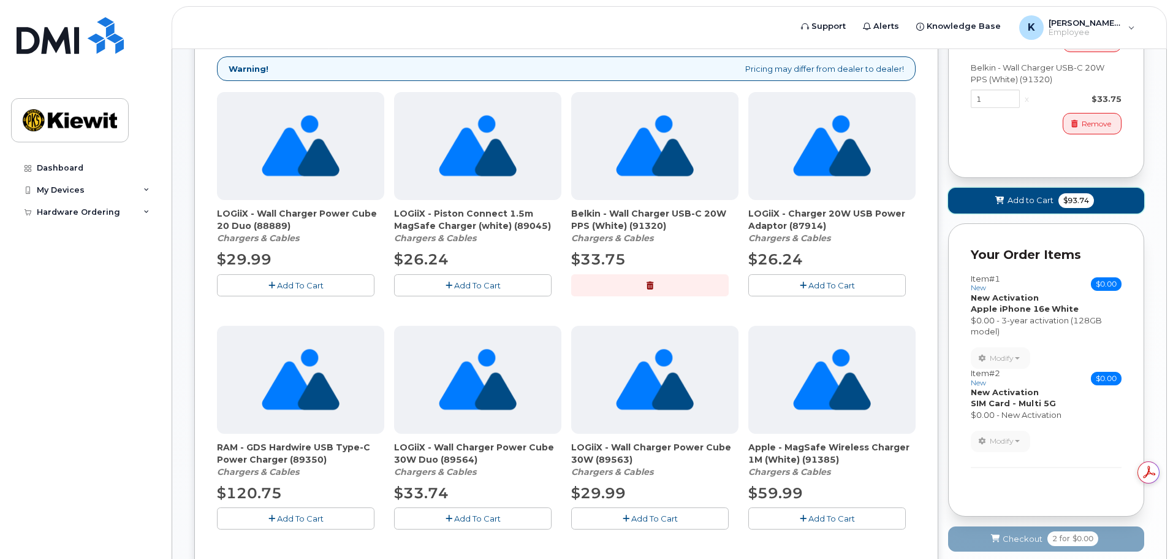
click at [1029, 196] on span "Add to Cart" at bounding box center [1031, 200] width 46 height 12
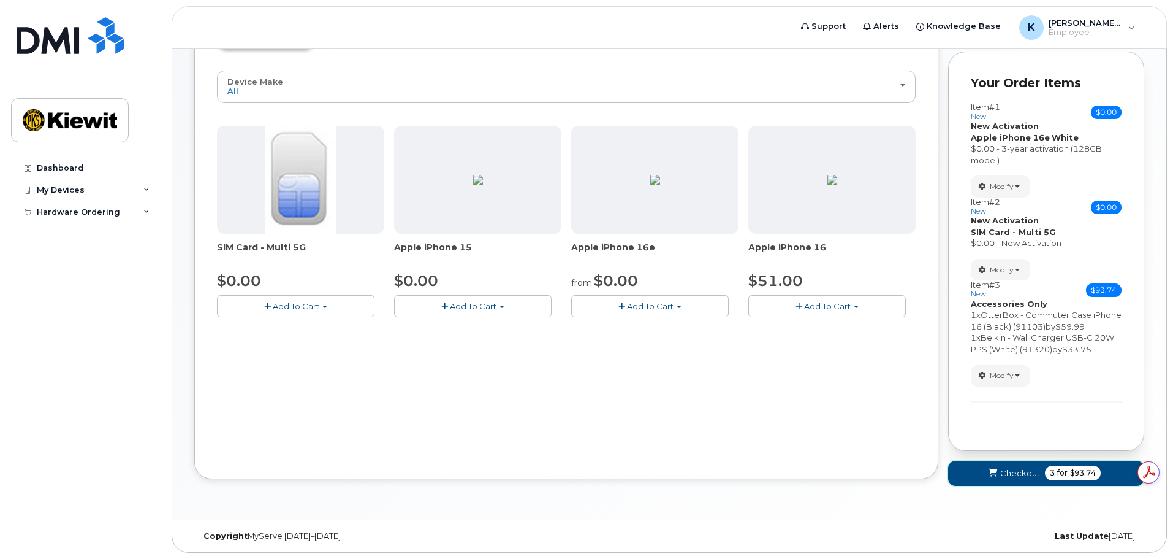
click at [998, 464] on button "Checkout 3 for $93.74" at bounding box center [1046, 472] width 196 height 25
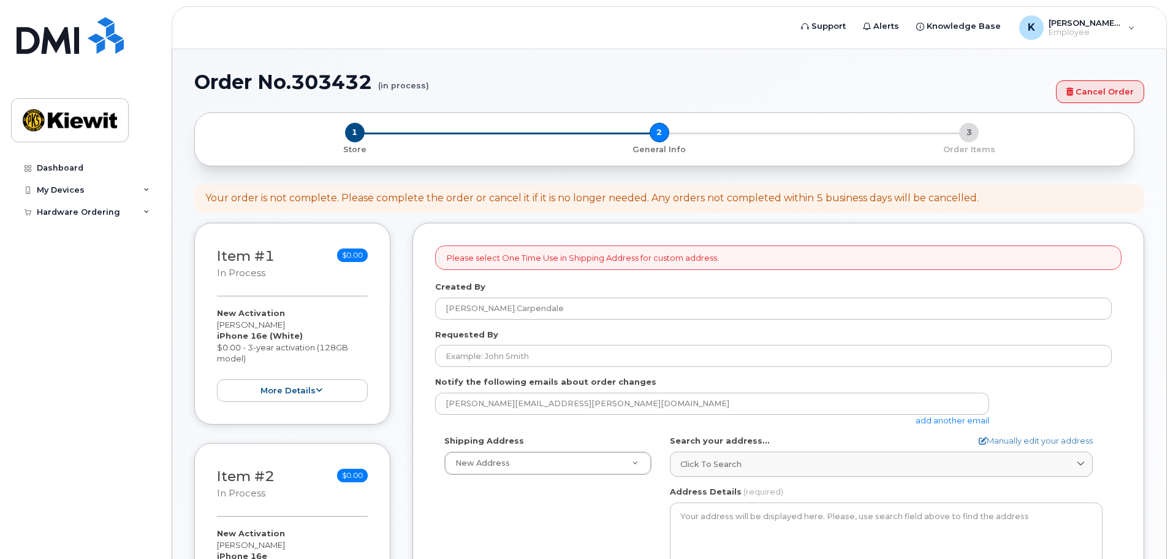
select select
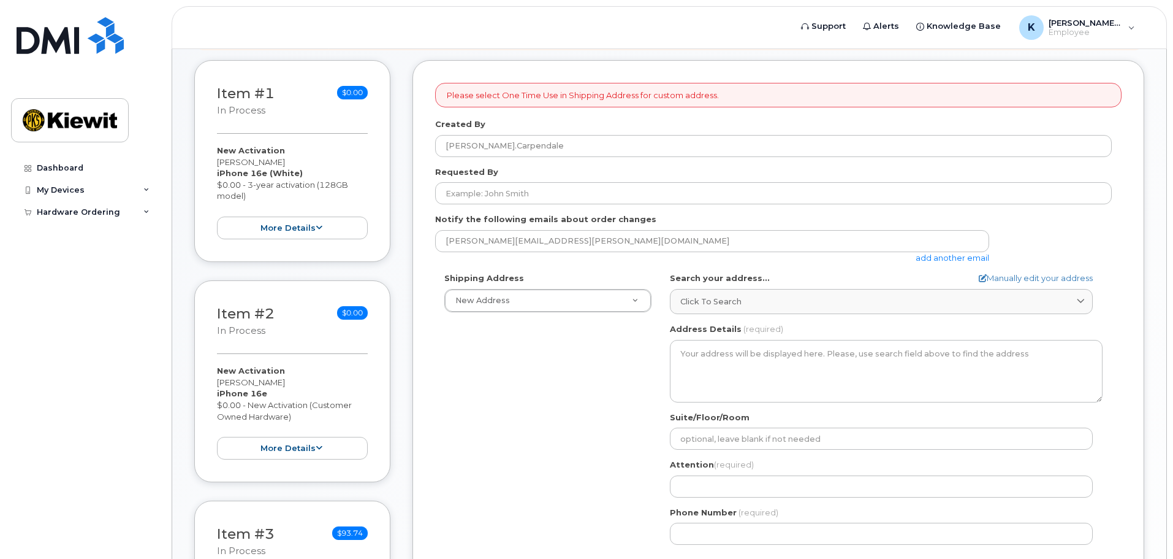
scroll to position [184, 0]
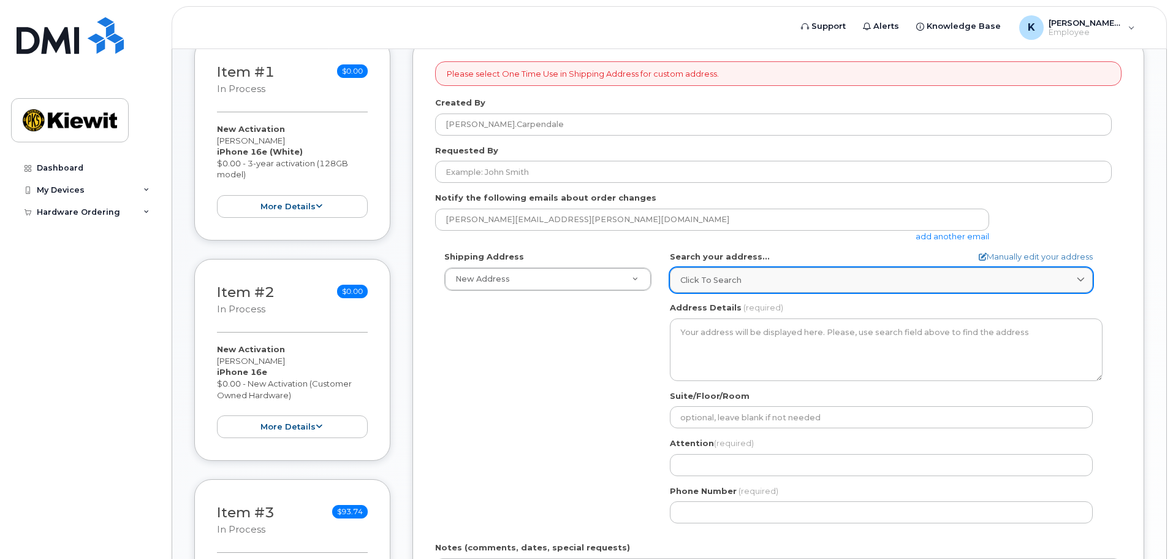
click at [712, 284] on span "Click to search" at bounding box center [711, 280] width 61 height 12
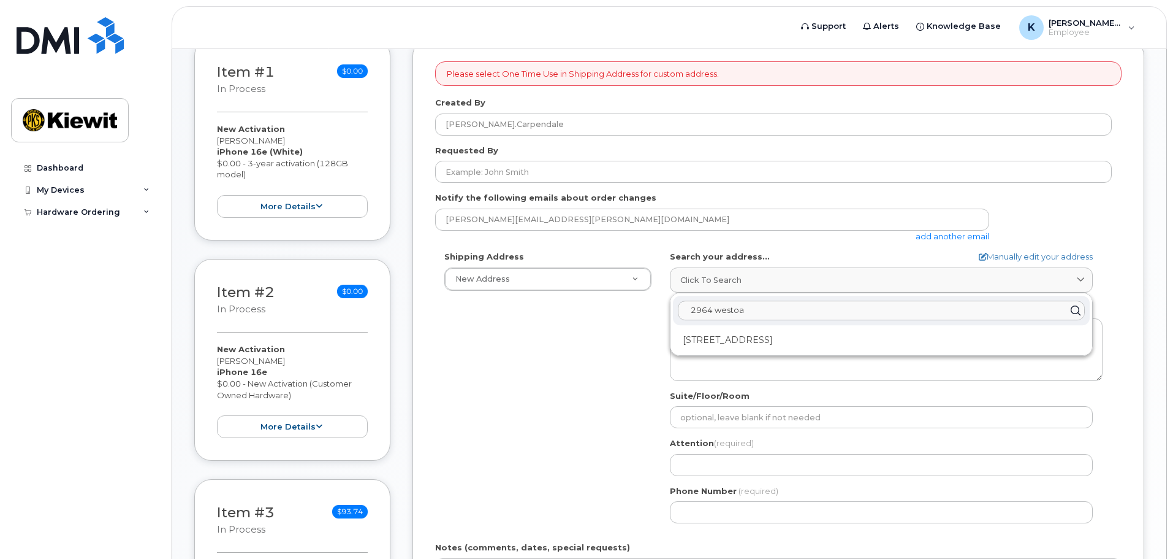
type input "2964 westoa"
click at [779, 332] on div "2964 Westoak Trails Blvd Oakville ON L6M 4W8" at bounding box center [881, 340] width 417 height 20
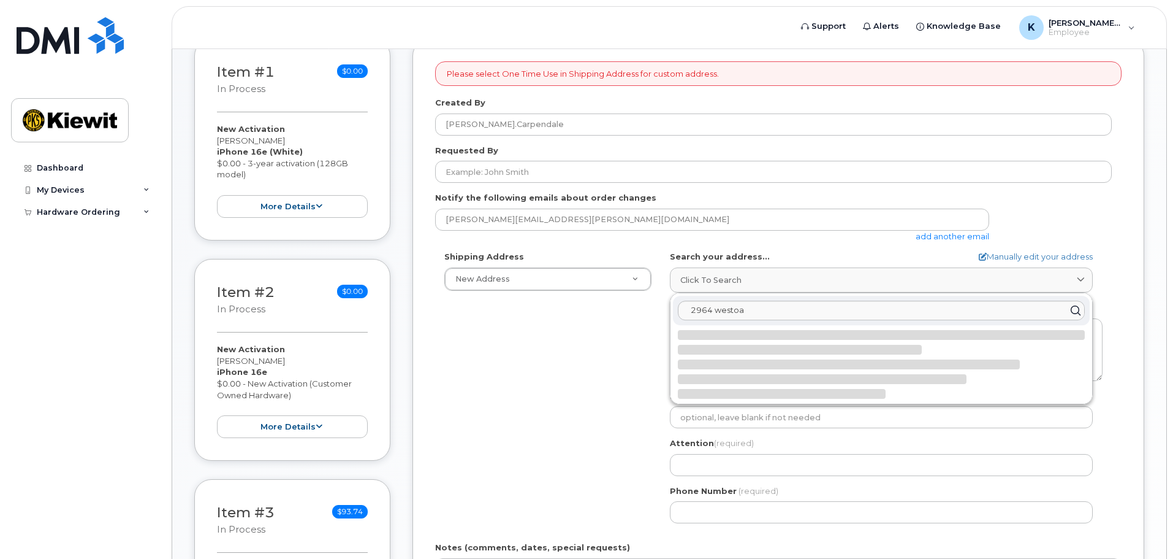
select select
type textarea "2964 Westoak Trails Blvd OAKVILLE ON L6M 4W8 CANADA"
click at [518, 393] on div "Shipping Address New Address New Address 2964 Westoak Trails Blvd Beaver Marine…" at bounding box center [773, 391] width 677 height 281
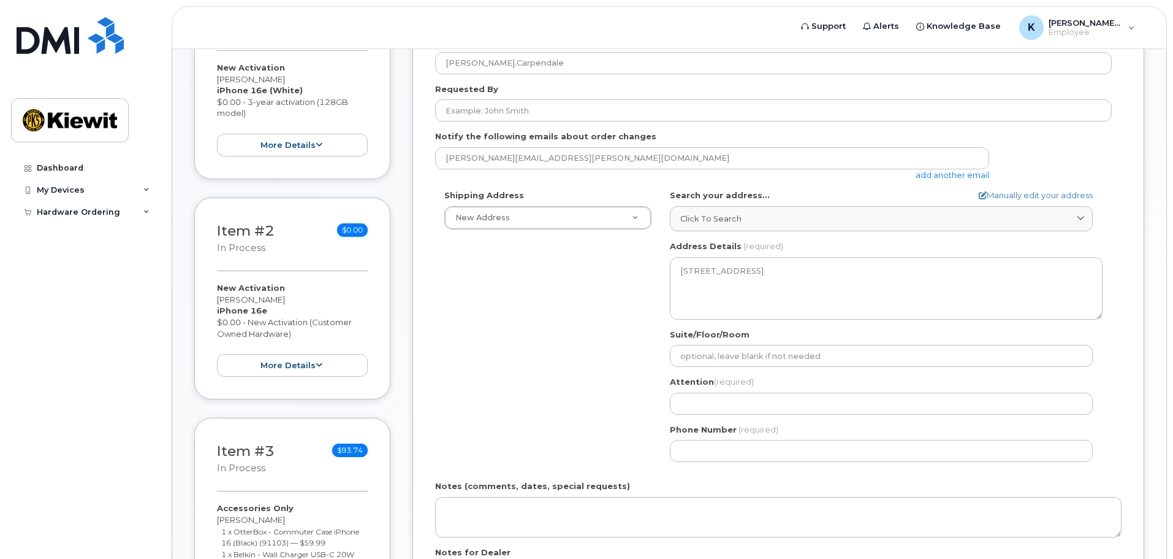
scroll to position [307, 0]
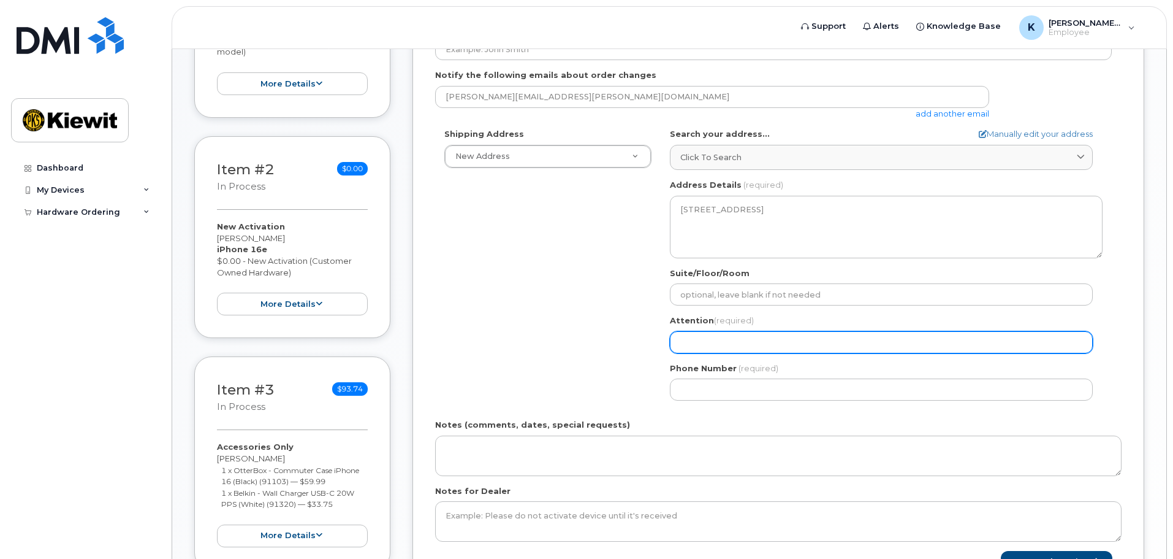
click at [749, 341] on input "Attention (required)" at bounding box center [881, 342] width 423 height 22
type input "[PERSON_NAME]"
select select
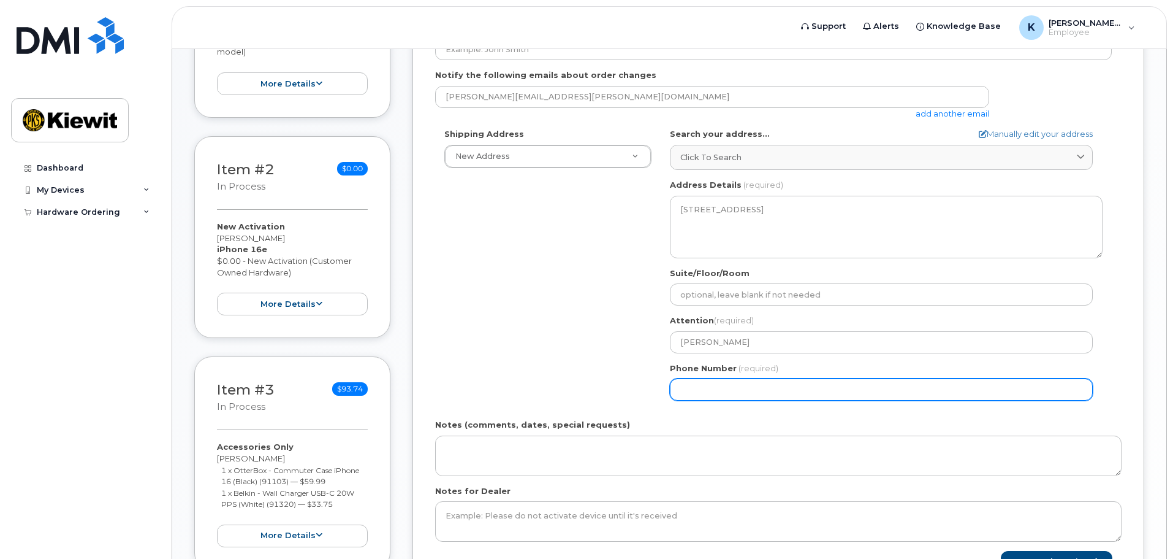
click at [780, 394] on input "Phone Number" at bounding box center [881, 389] width 423 height 22
type input "587581130"
select select
type input "5875811304"
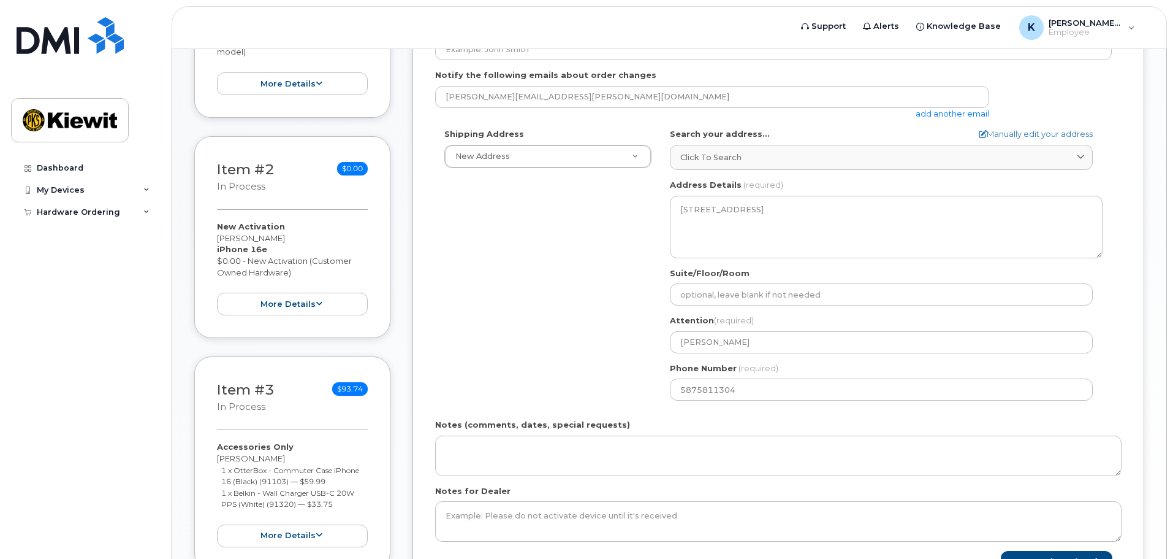
click at [456, 315] on div "Shipping Address New Address New Address 2964 Westoak Trails Blvd Beaver Marine…" at bounding box center [773, 268] width 677 height 281
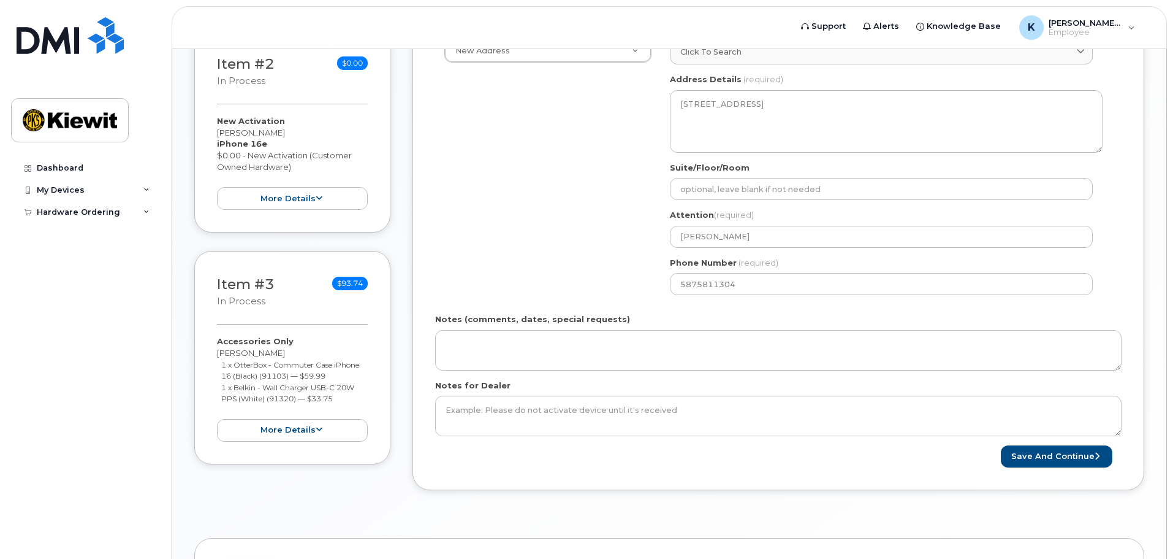
scroll to position [429, 0]
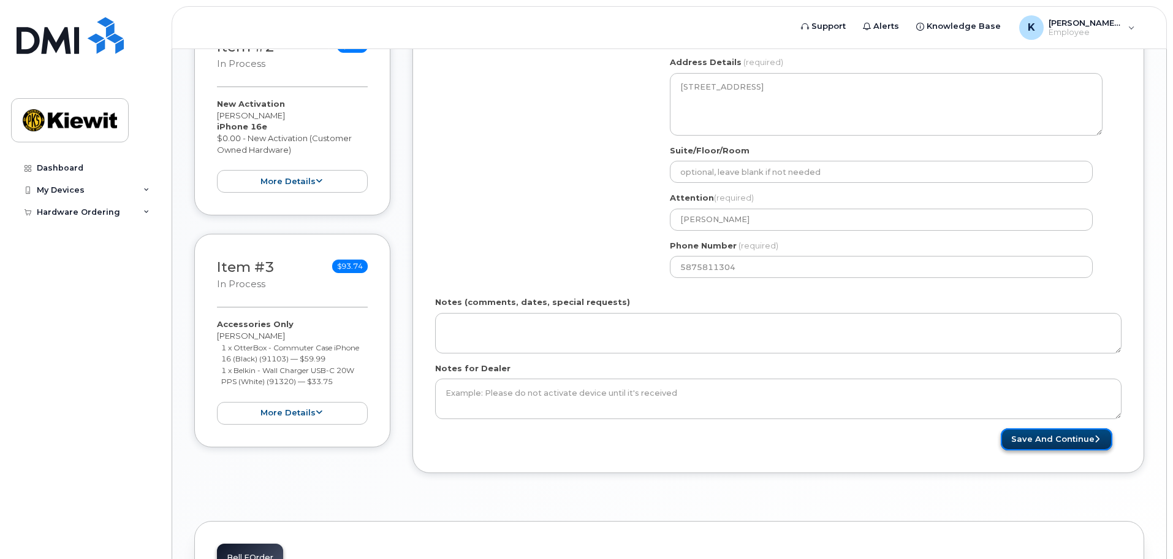
click at [1077, 442] on button "Save and Continue" at bounding box center [1057, 439] width 112 height 23
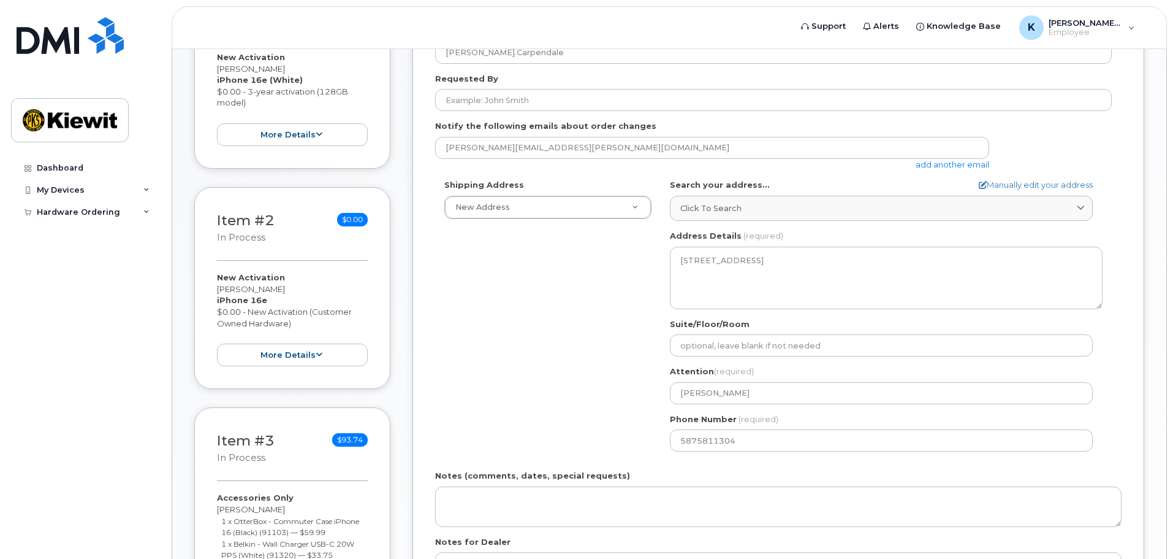
scroll to position [245, 0]
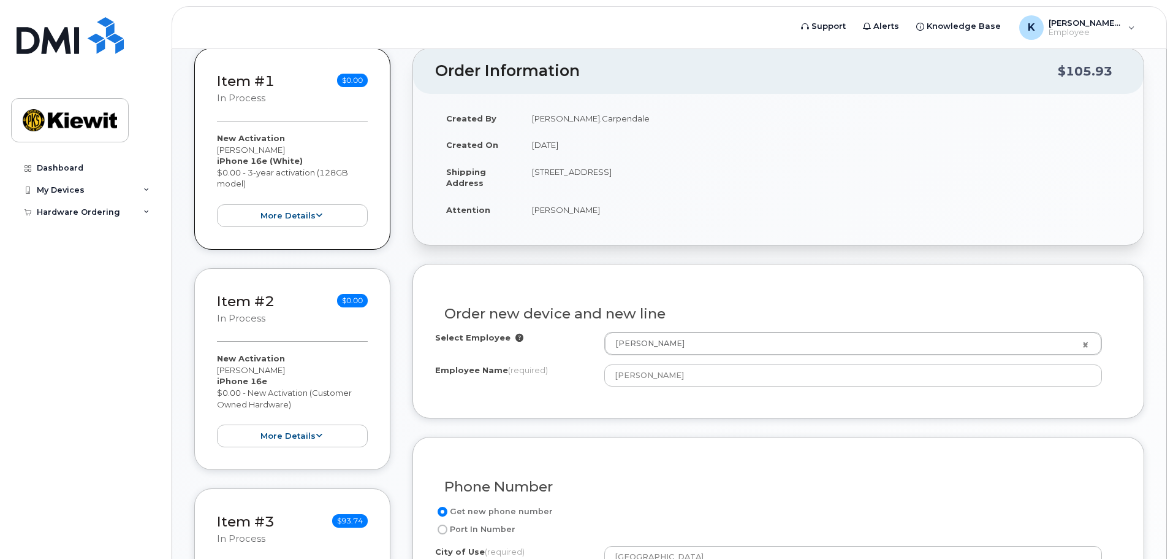
scroll to position [245, 0]
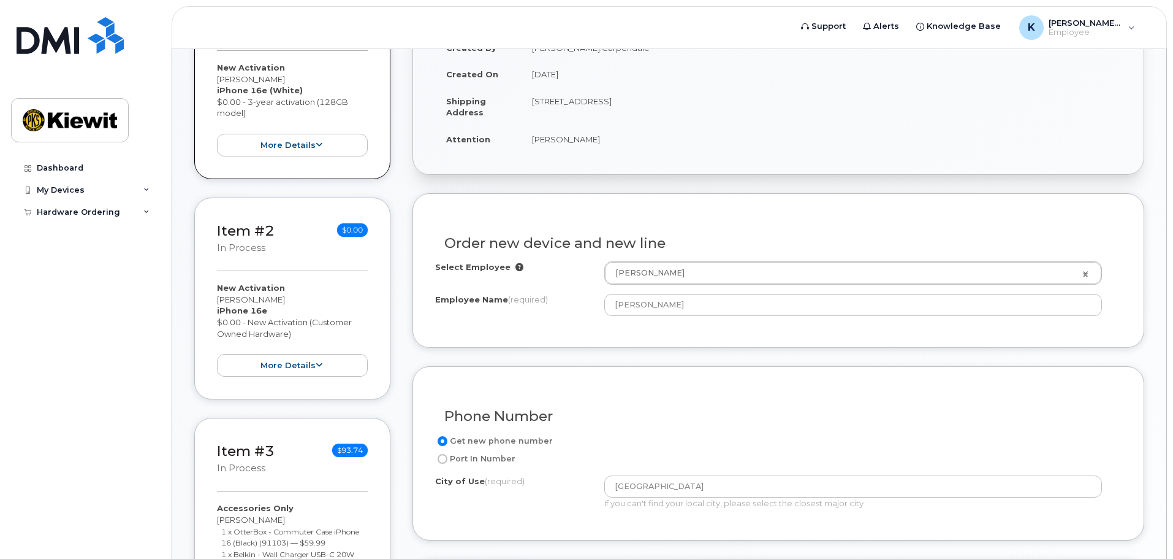
click at [733, 410] on h3 "Phone Number" at bounding box center [778, 415] width 668 height 15
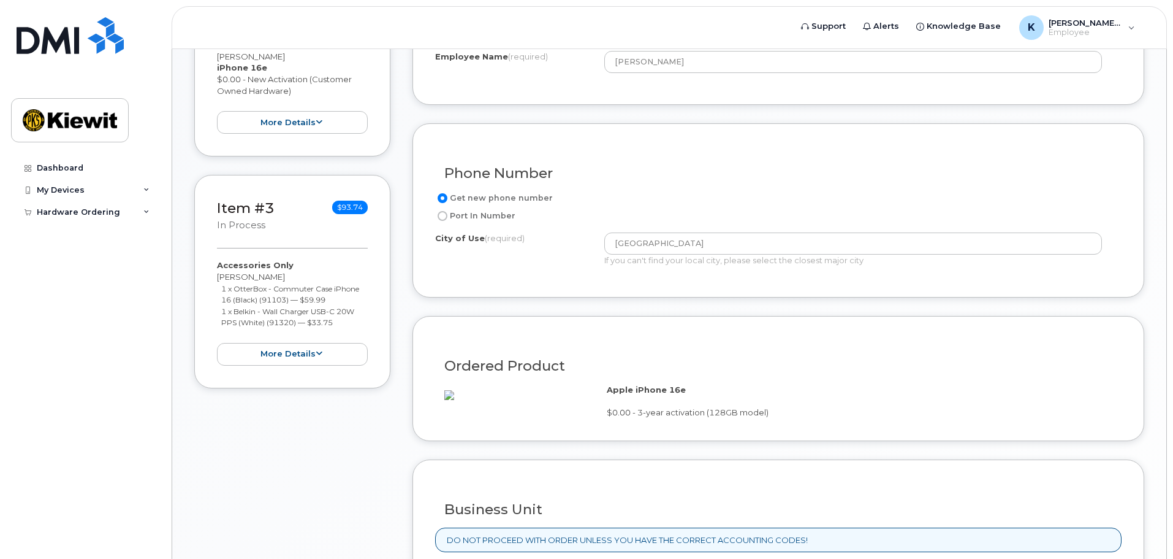
scroll to position [490, 0]
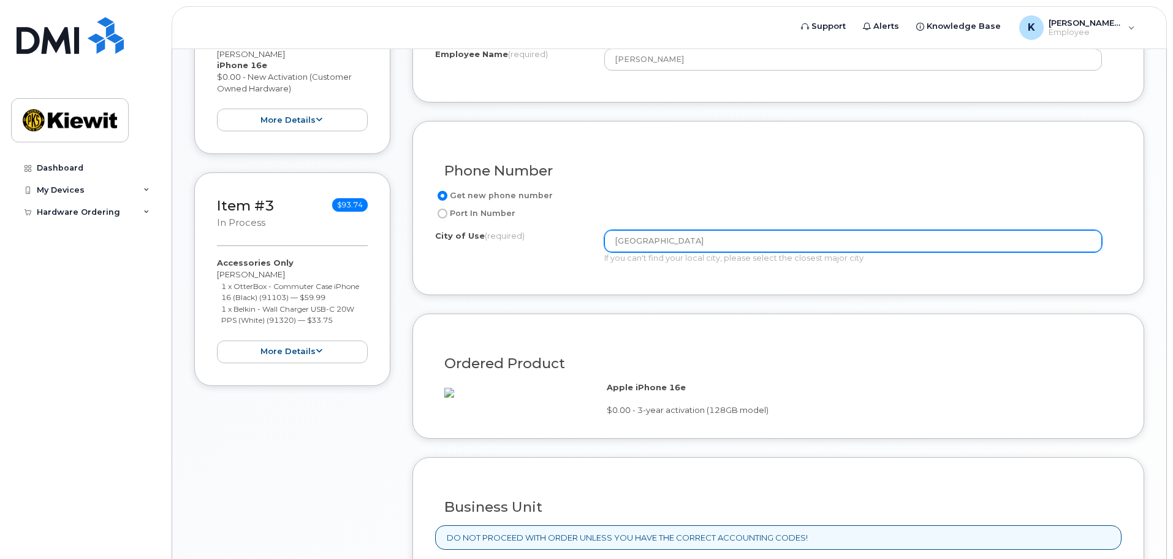
click at [718, 240] on input "[GEOGRAPHIC_DATA]" at bounding box center [854, 241] width 498 height 22
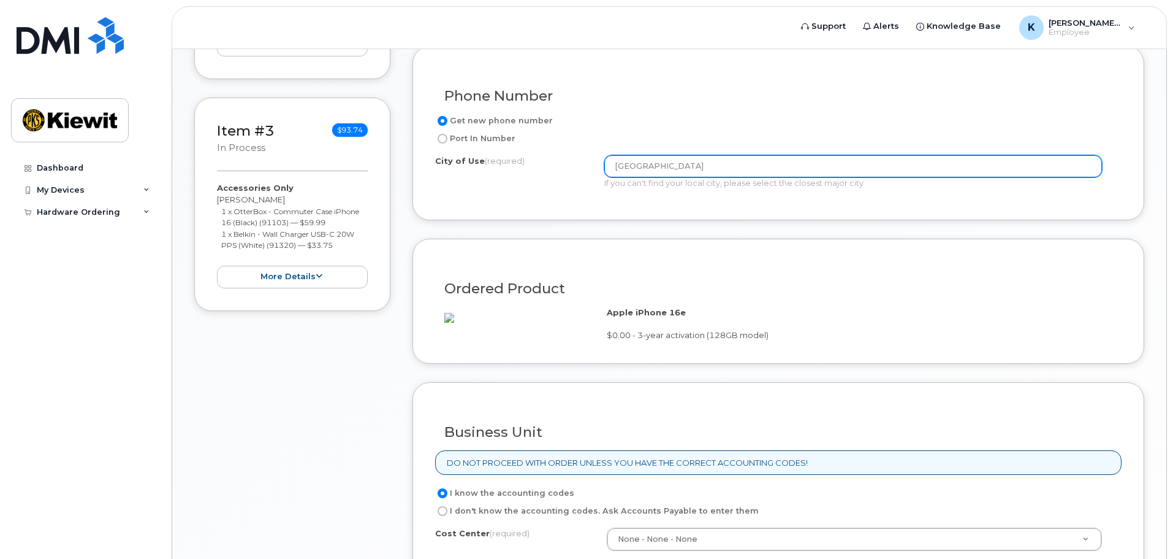
scroll to position [552, 0]
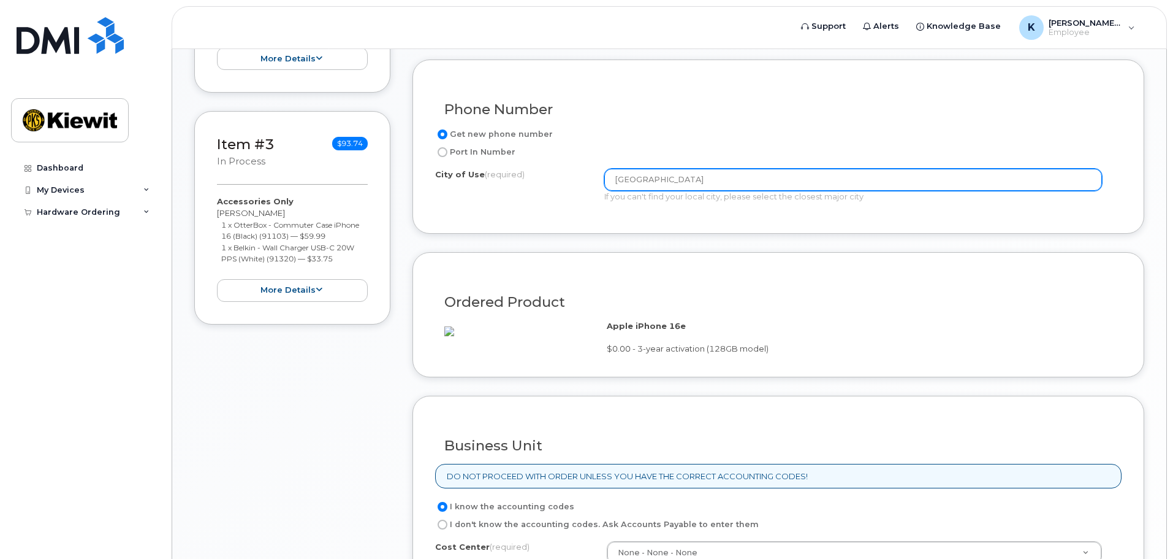
click at [727, 181] on input "[GEOGRAPHIC_DATA]" at bounding box center [854, 180] width 498 height 22
click at [752, 180] on input "[GEOGRAPHIC_DATA]" at bounding box center [854, 180] width 498 height 22
click at [669, 180] on input "[GEOGRAPHIC_DATA]" at bounding box center [854, 180] width 498 height 22
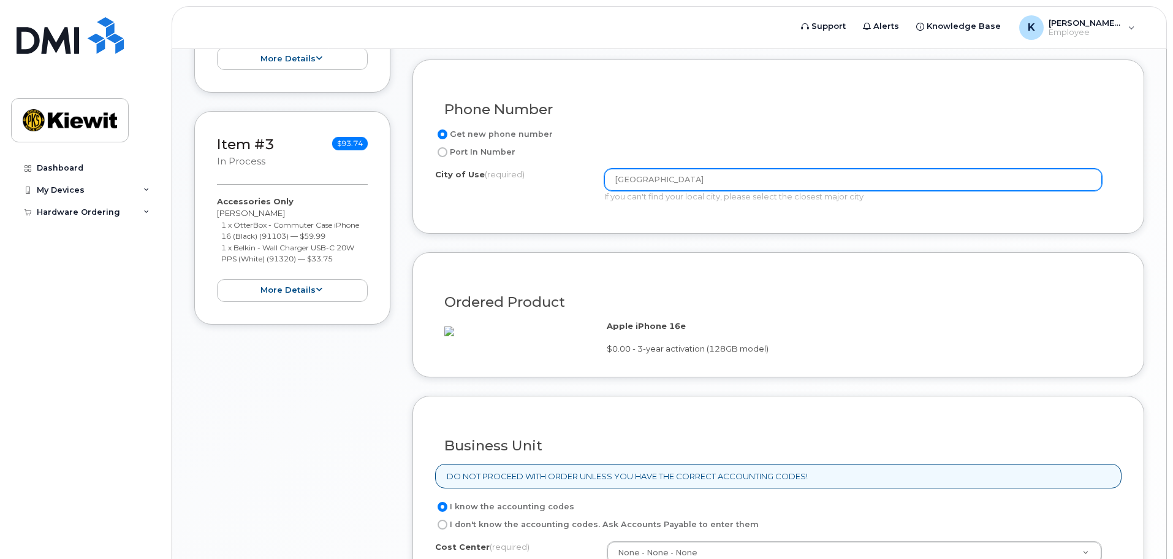
type input "[GEOGRAPHIC_DATA]"
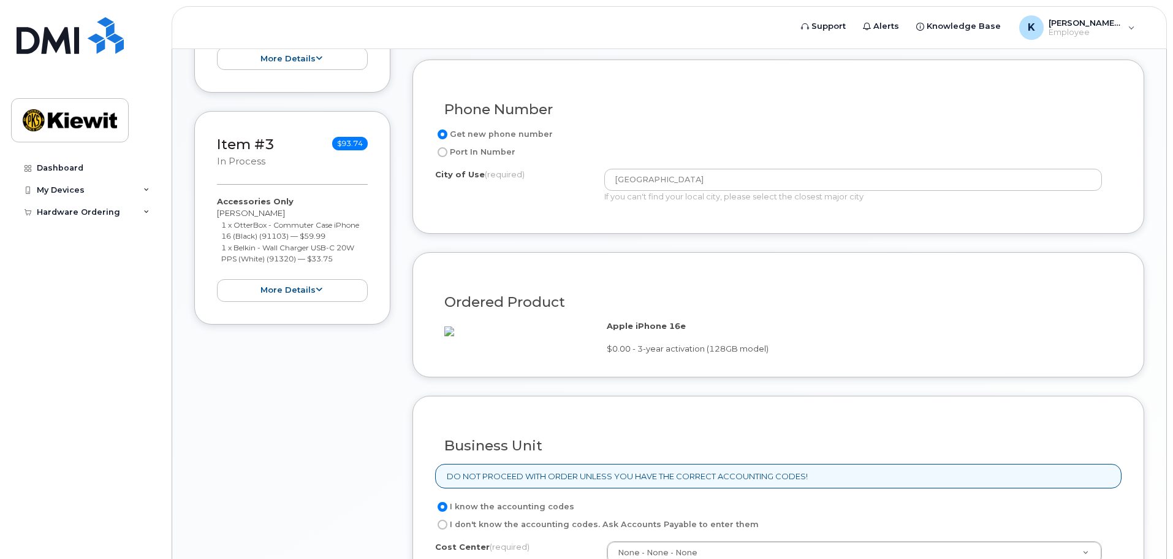
click at [490, 184] on div "City of Use (required)" at bounding box center [519, 177] width 169 height 17
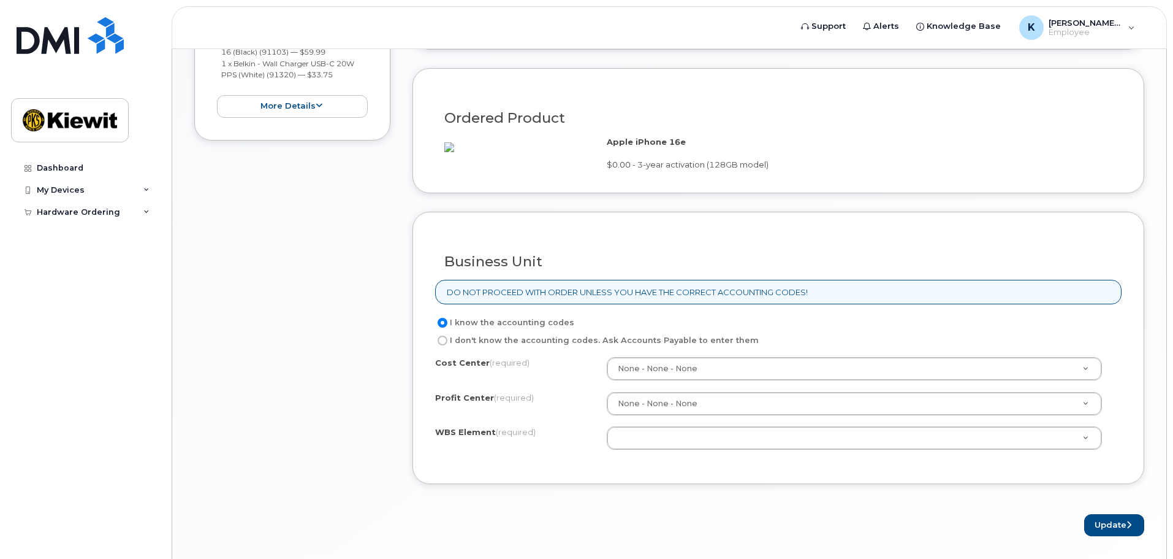
scroll to position [797, 0]
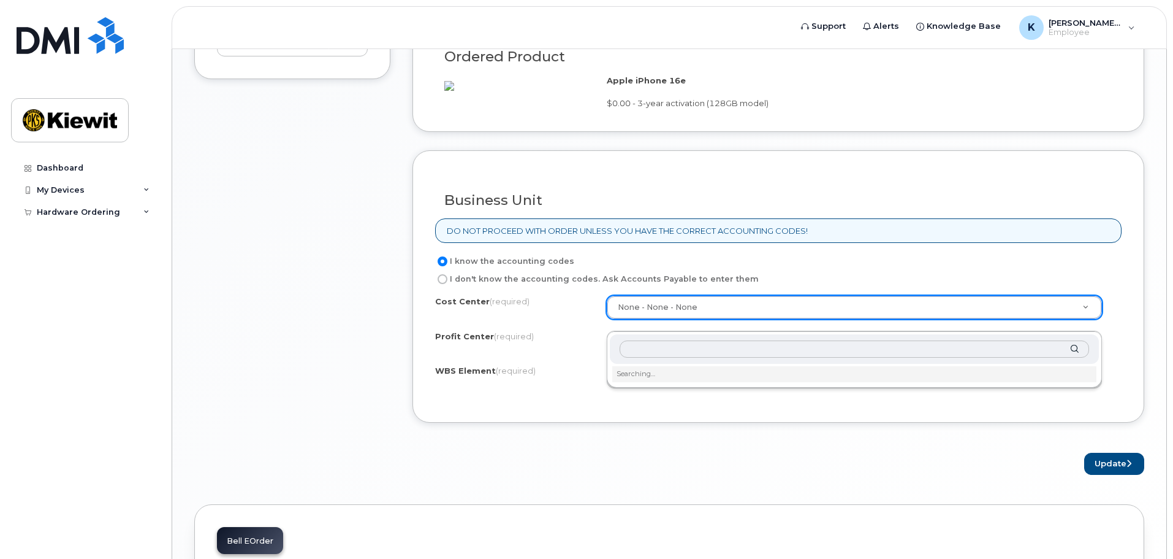
type input "4"
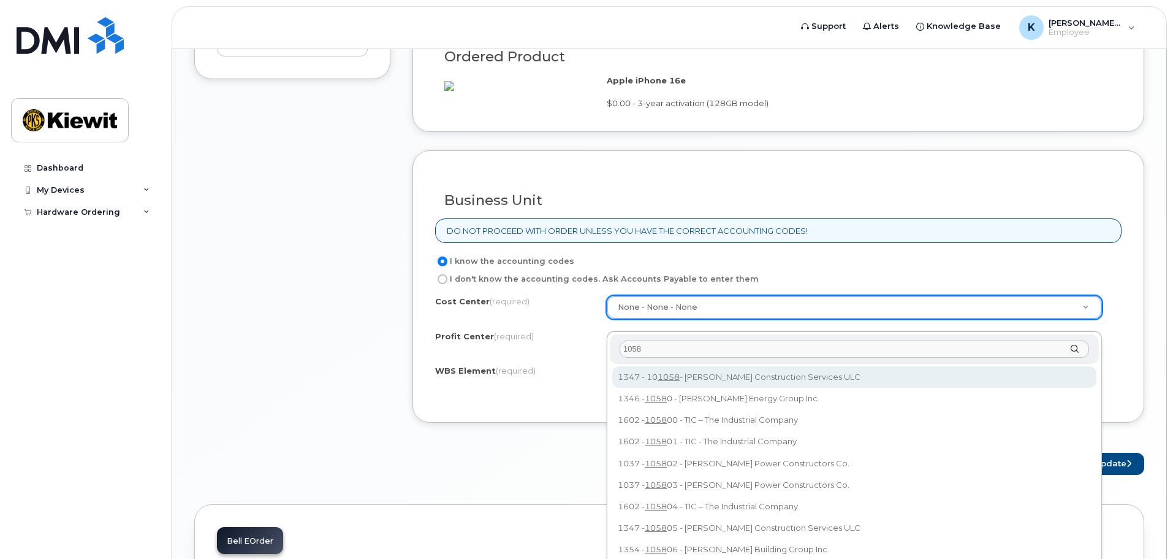
type input "10587"
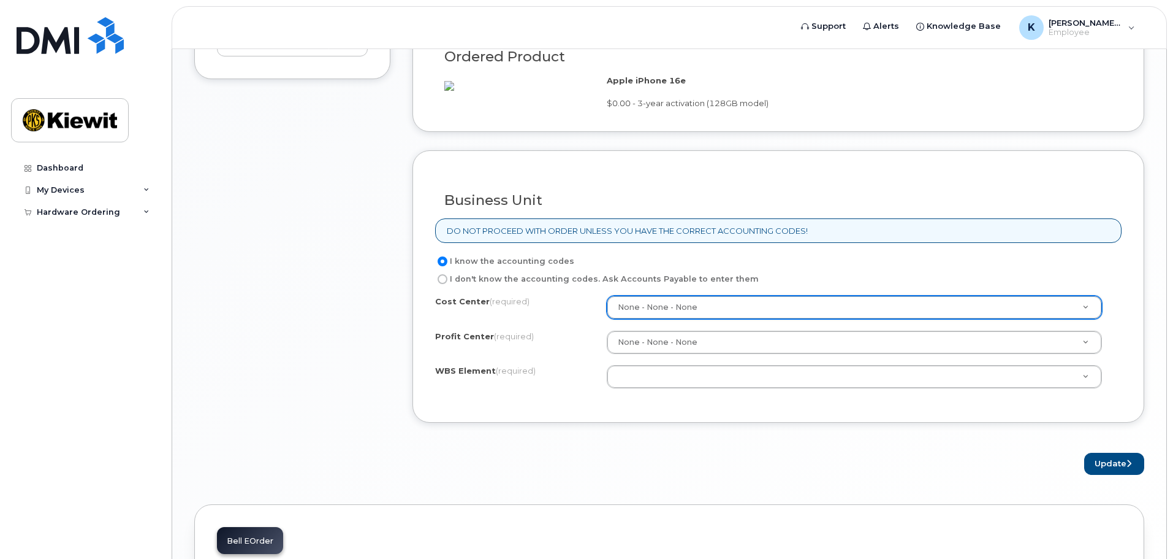
click at [444, 284] on input "I don't know the accounting codes. Ask Accounts Payable to enter them" at bounding box center [443, 279] width 10 height 10
radio input "true"
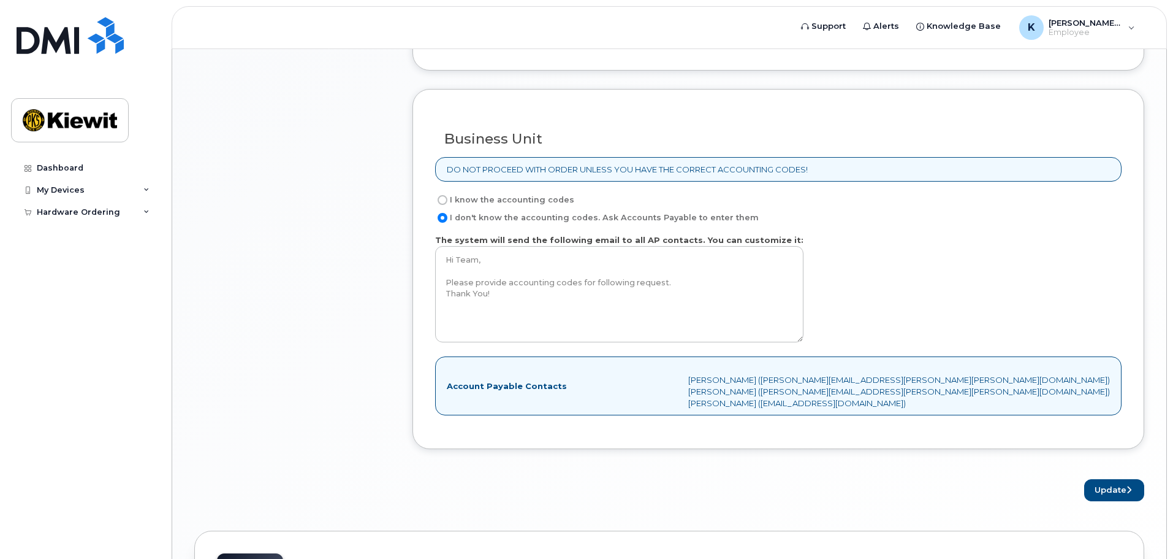
scroll to position [920, 0]
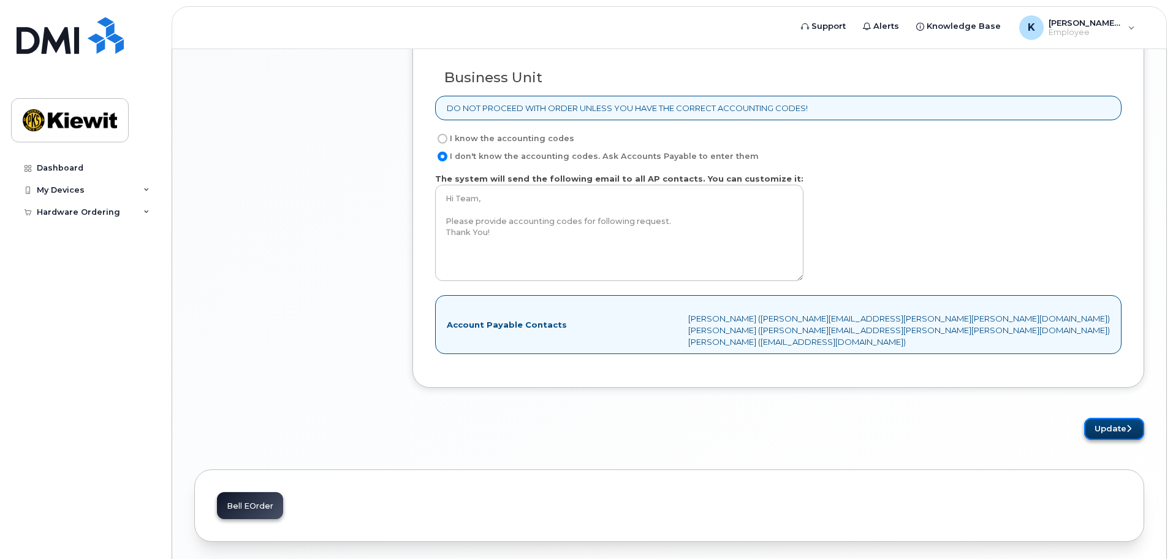
click at [1098, 437] on button "Update" at bounding box center [1115, 429] width 60 height 23
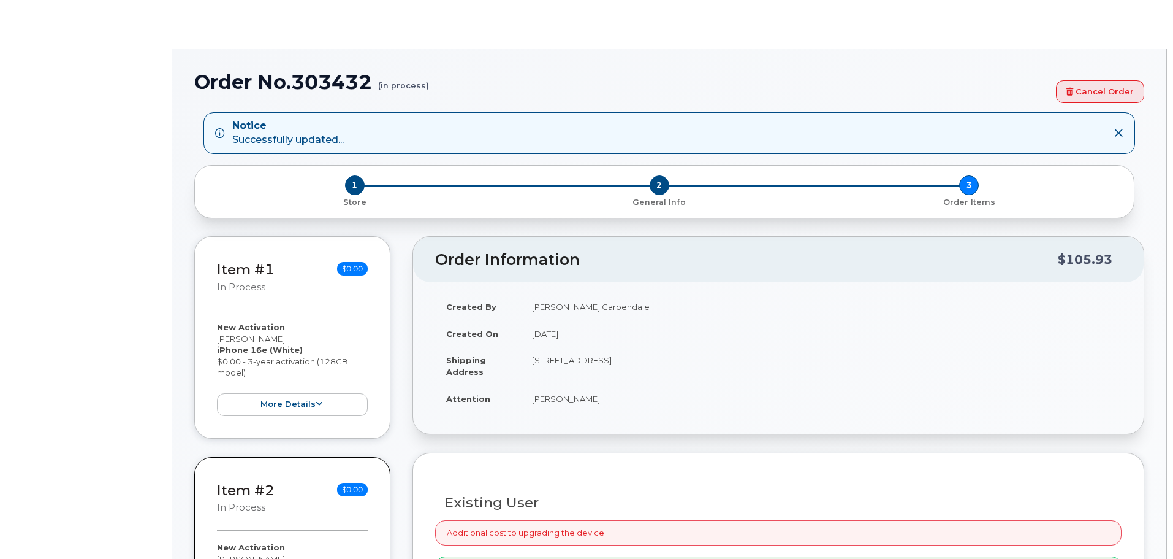
radio input "true"
type input "1512564"
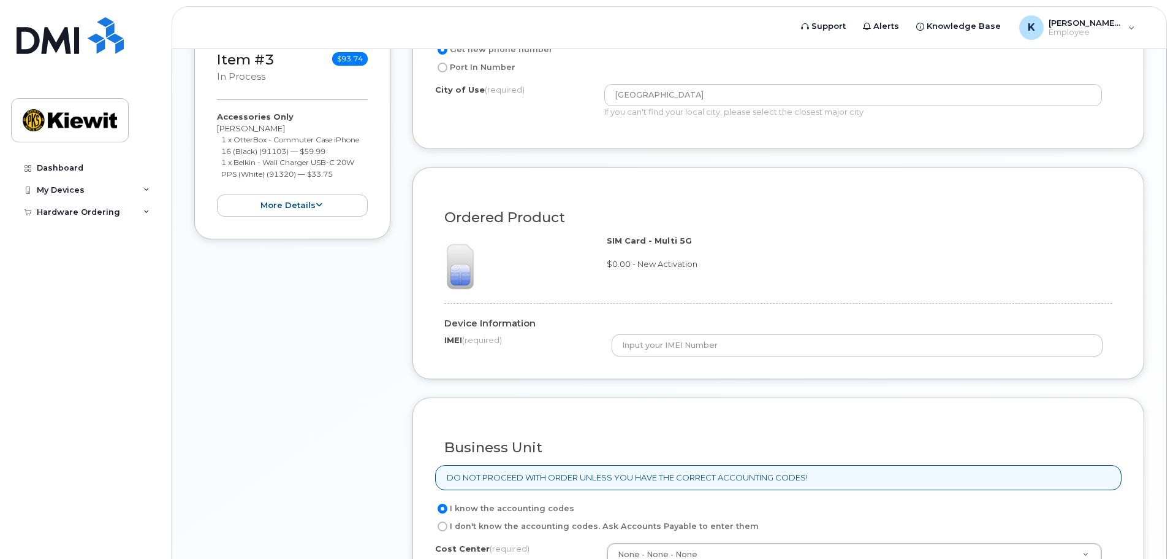
scroll to position [797, 0]
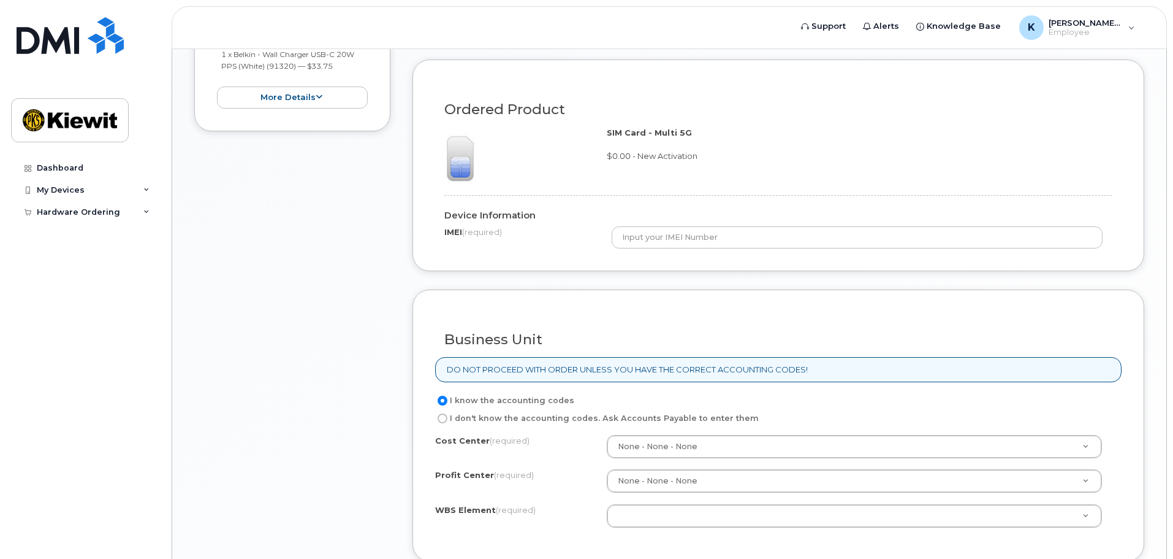
click at [673, 249] on div "Ordered Product SIM Card - Multi 5G $0.00 - New Activation Device Information I…" at bounding box center [779, 165] width 732 height 212
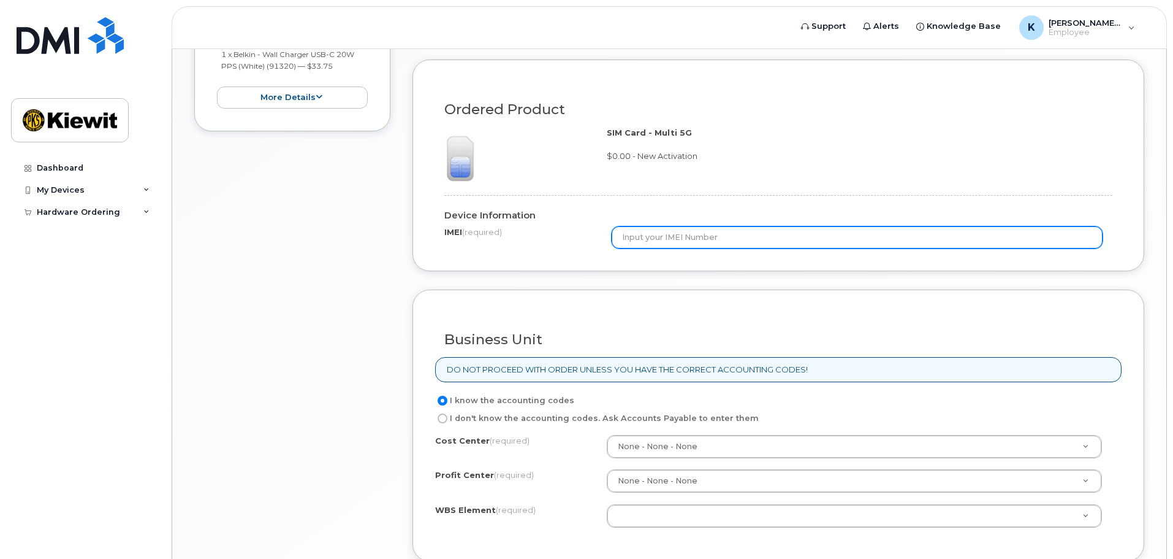
click at [682, 235] on input "text" at bounding box center [858, 237] width 492 height 22
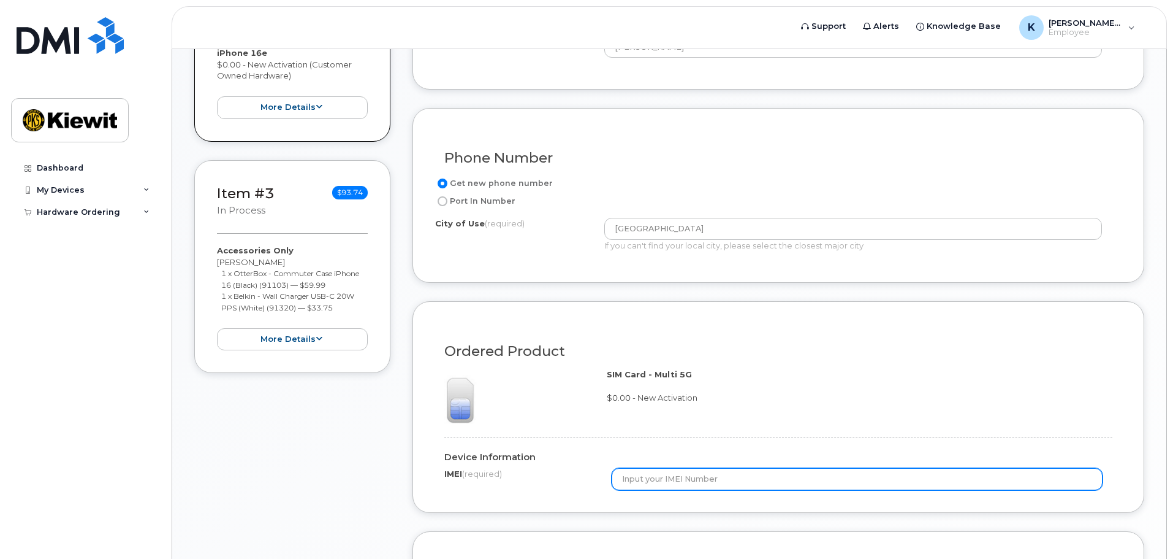
scroll to position [490, 0]
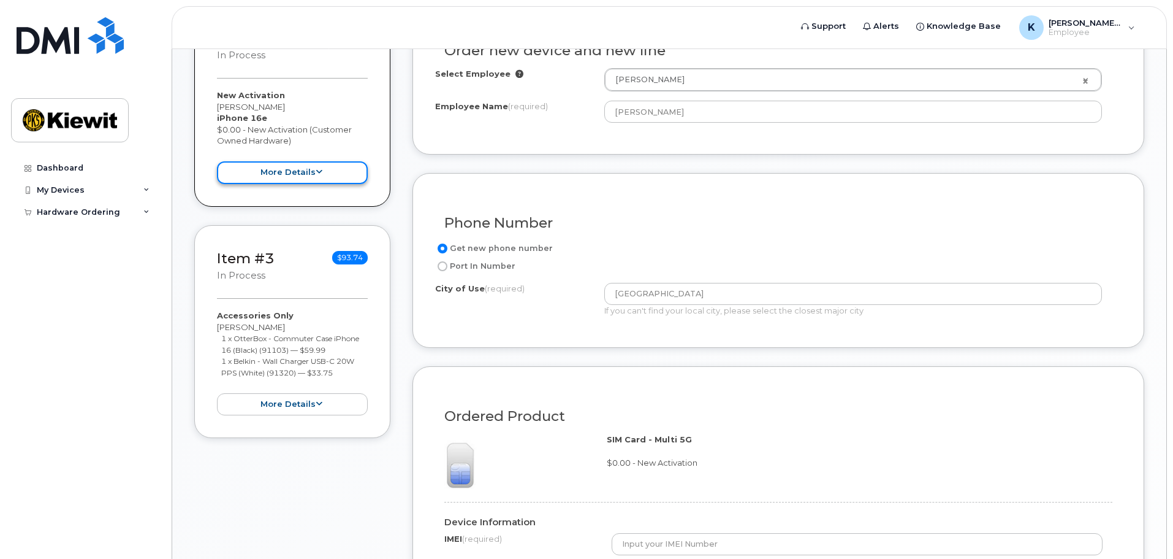
click at [308, 172] on button "more details" at bounding box center [292, 172] width 151 height 23
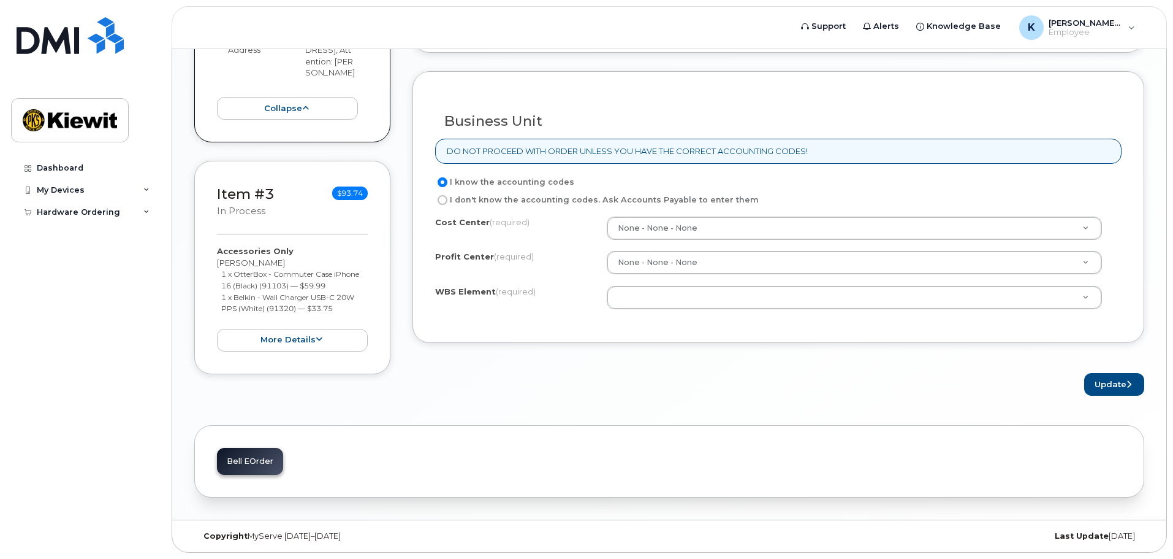
scroll to position [1023, 0]
click at [533, 374] on div "Update" at bounding box center [779, 384] width 732 height 23
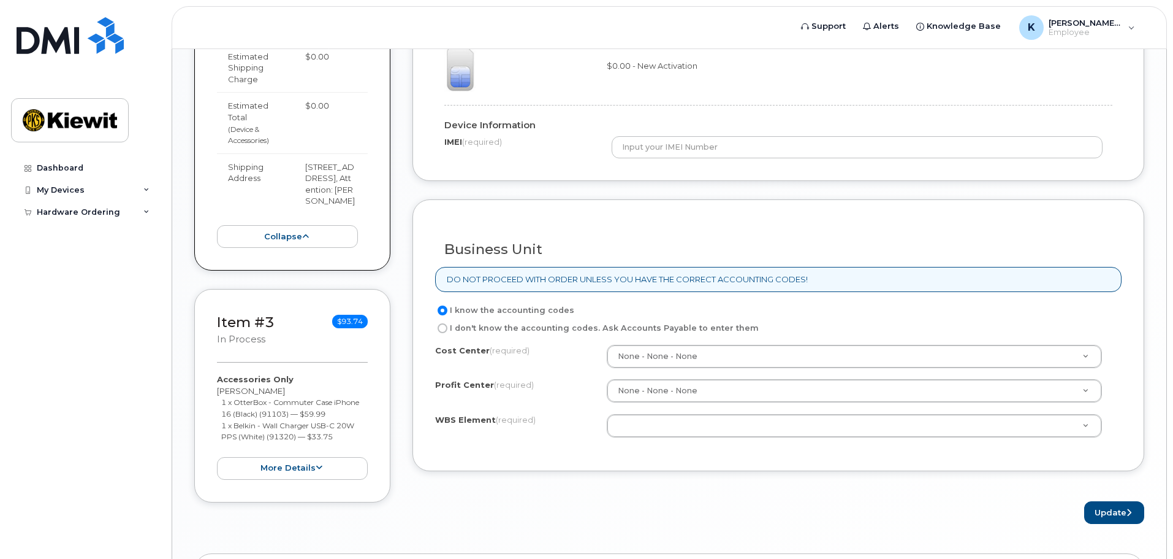
scroll to position [778, 0]
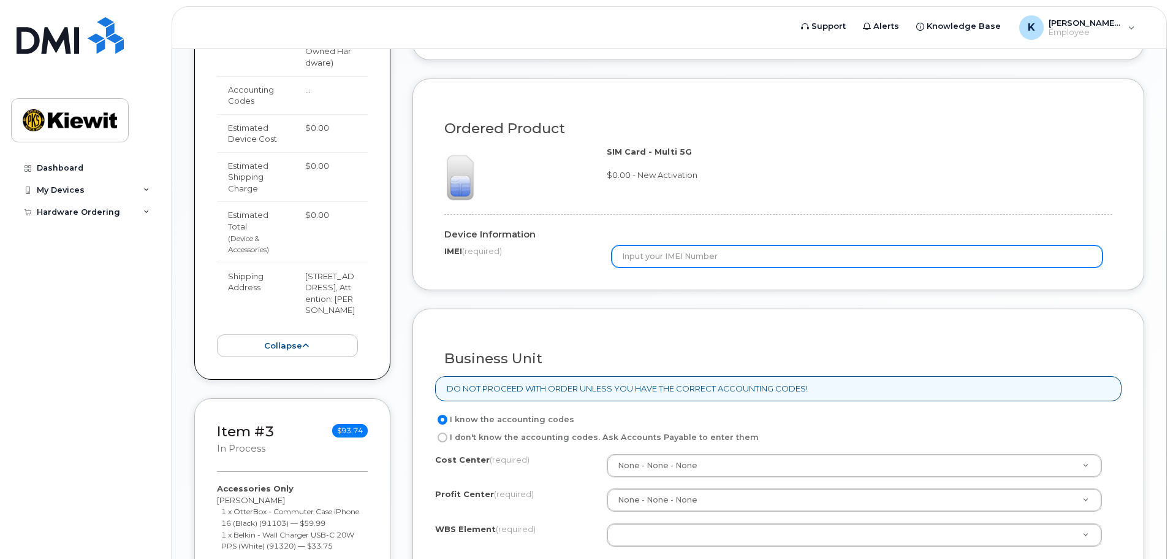
click at [659, 254] on input "text" at bounding box center [858, 256] width 492 height 22
type input "NA"
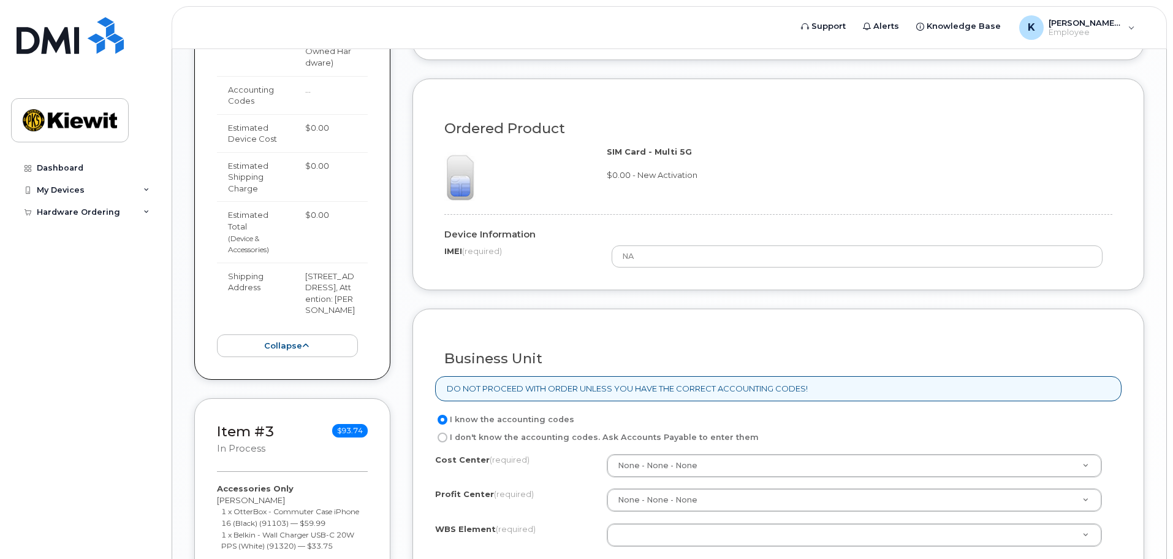
click at [649, 349] on div "Business Unit" at bounding box center [778, 353] width 687 height 45
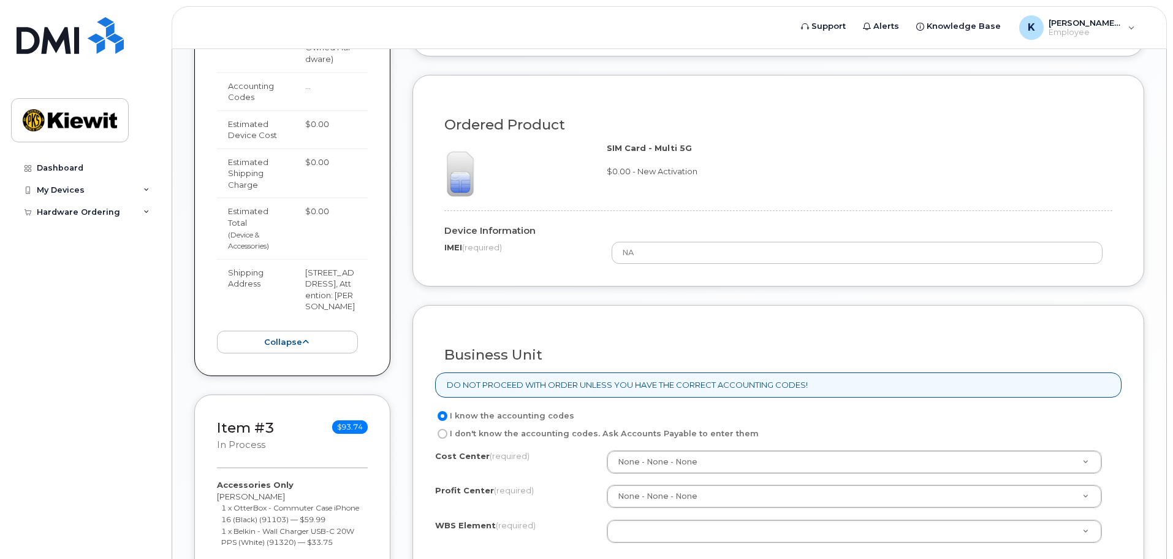
scroll to position [901, 0]
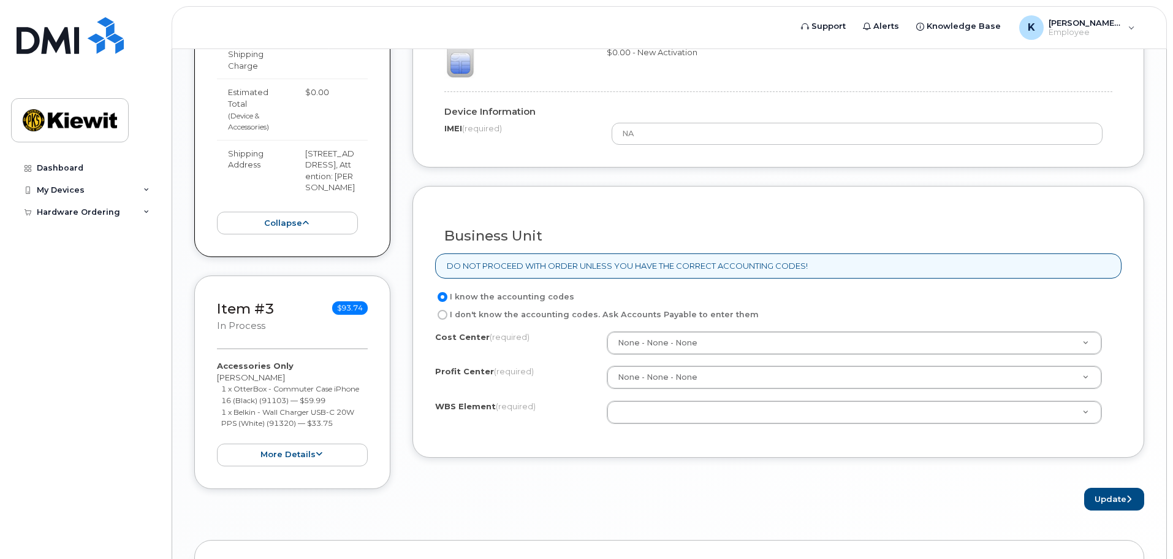
click at [437, 322] on div "I know the accounting codes I don't know the accounting codes. Ask Accounts Pay…" at bounding box center [778, 362] width 687 height 146
click at [444, 316] on input "I don't know the accounting codes. Ask Accounts Payable to enter them" at bounding box center [443, 315] width 10 height 10
radio input "true"
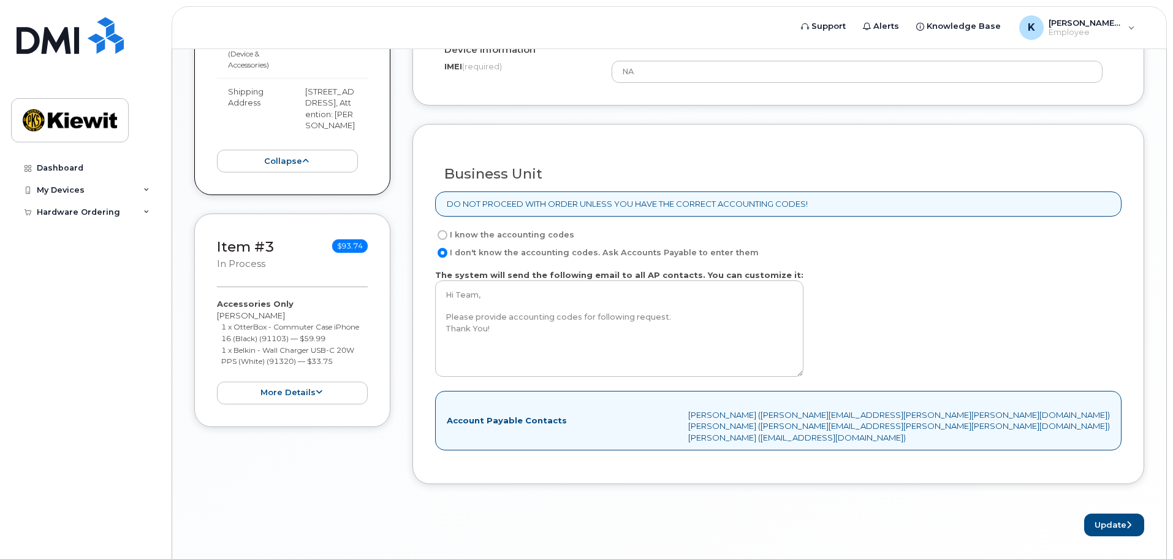
scroll to position [1085, 0]
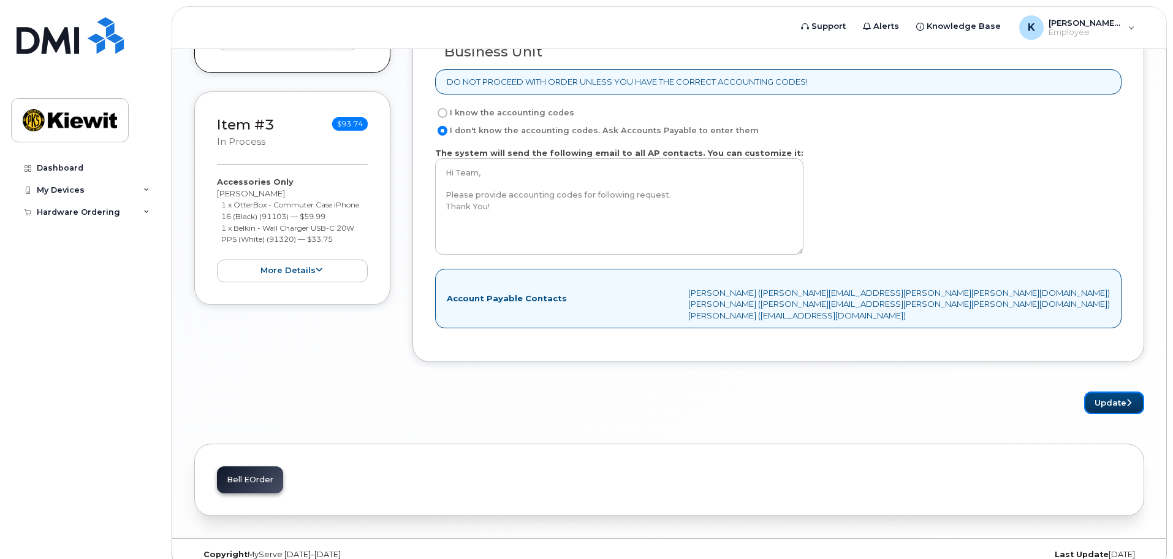
click at [1096, 399] on button "Update" at bounding box center [1115, 402] width 60 height 23
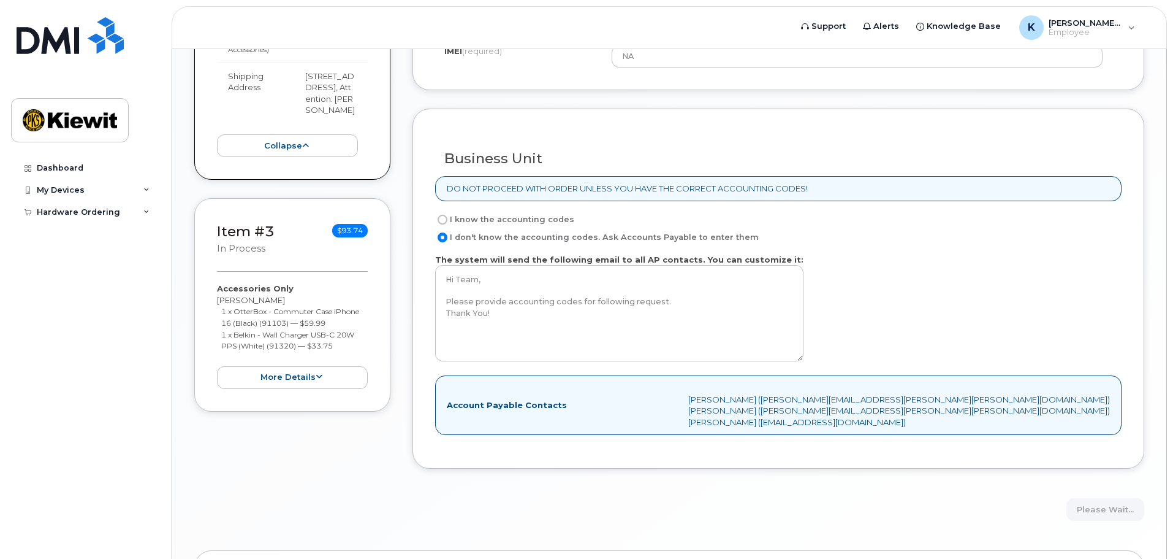
scroll to position [962, 0]
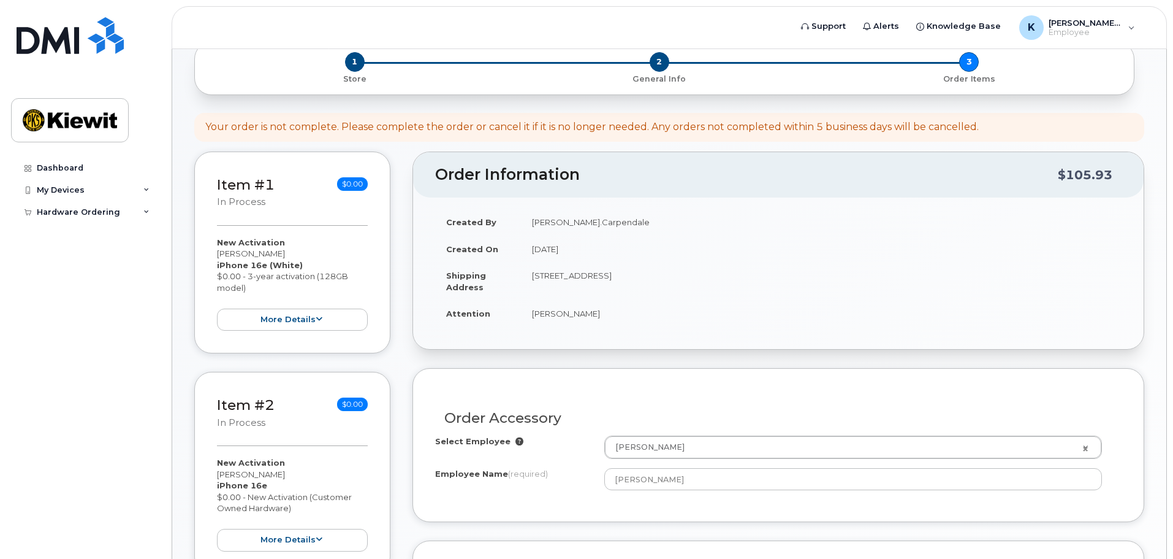
scroll to position [123, 0]
click at [335, 318] on button "more details" at bounding box center [292, 320] width 151 height 23
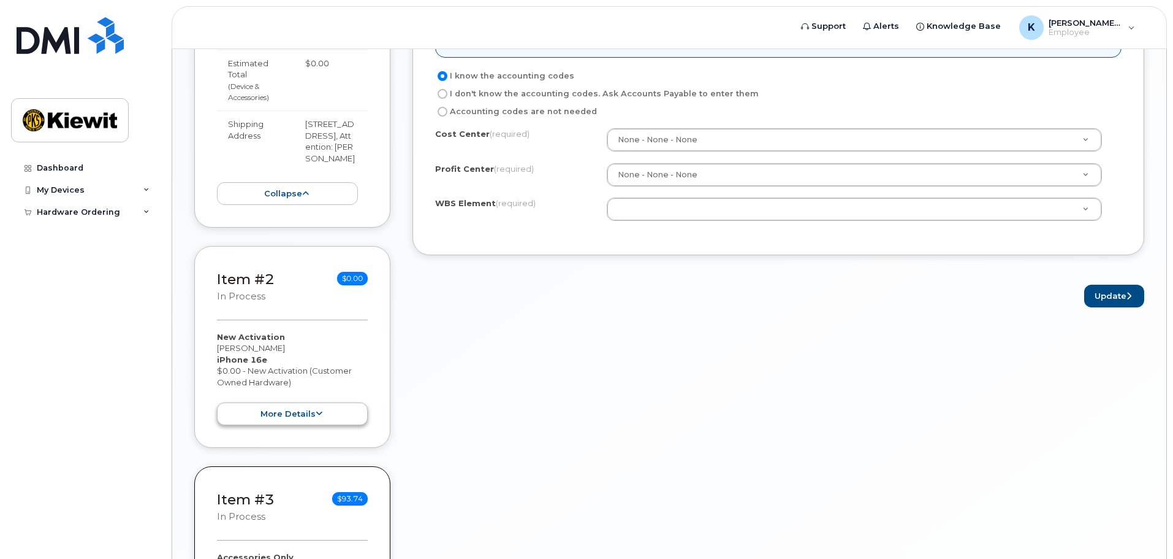
scroll to position [736, 0]
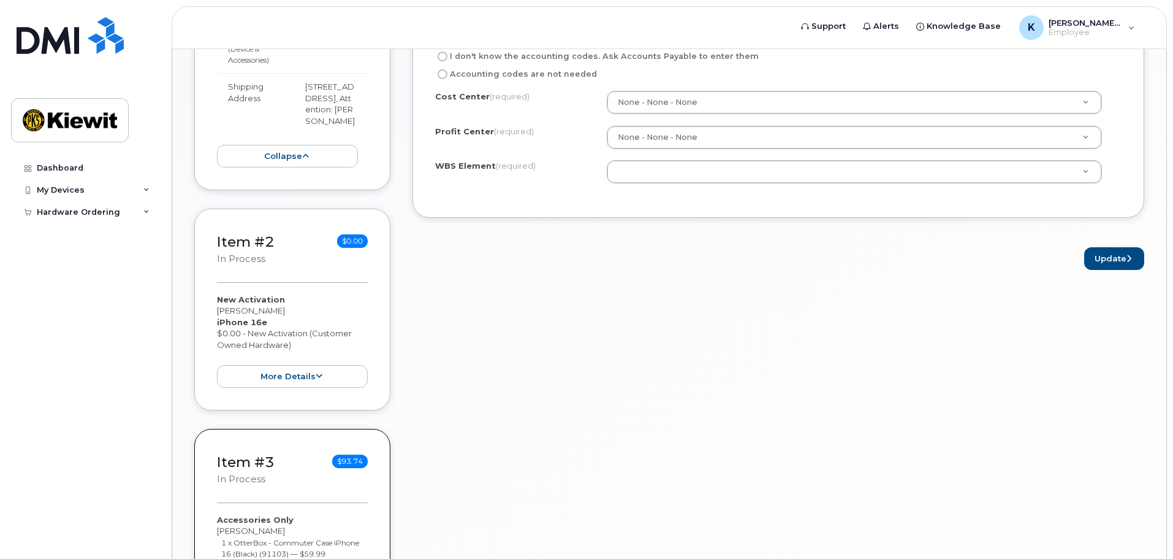
click at [296, 284] on div "Item #2 in process $0.00 New Activation [PERSON_NAME] iPhone 16e $0.00 - New Ac…" at bounding box center [292, 309] width 196 height 202
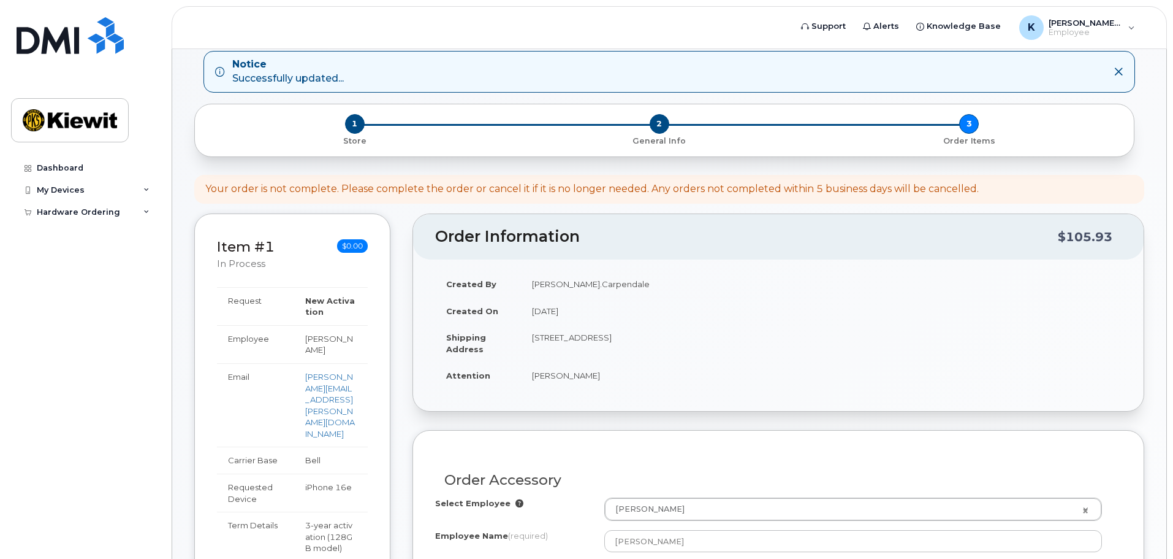
scroll to position [0, 0]
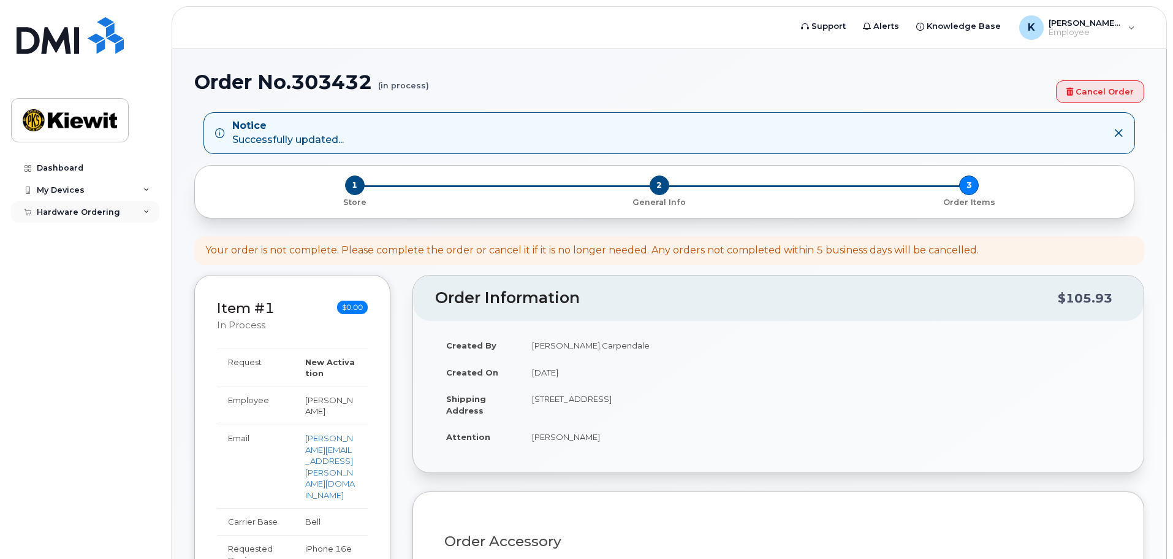
click at [61, 212] on div "Hardware Ordering" at bounding box center [78, 212] width 83 height 10
click at [90, 230] on link "My Orders" at bounding box center [95, 234] width 127 height 23
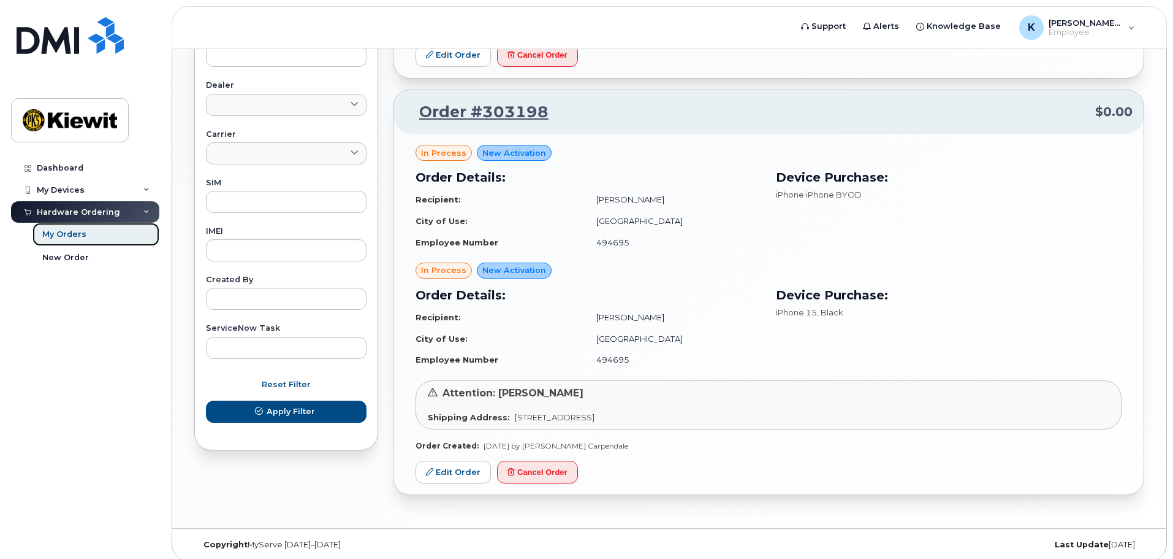
scroll to position [521, 0]
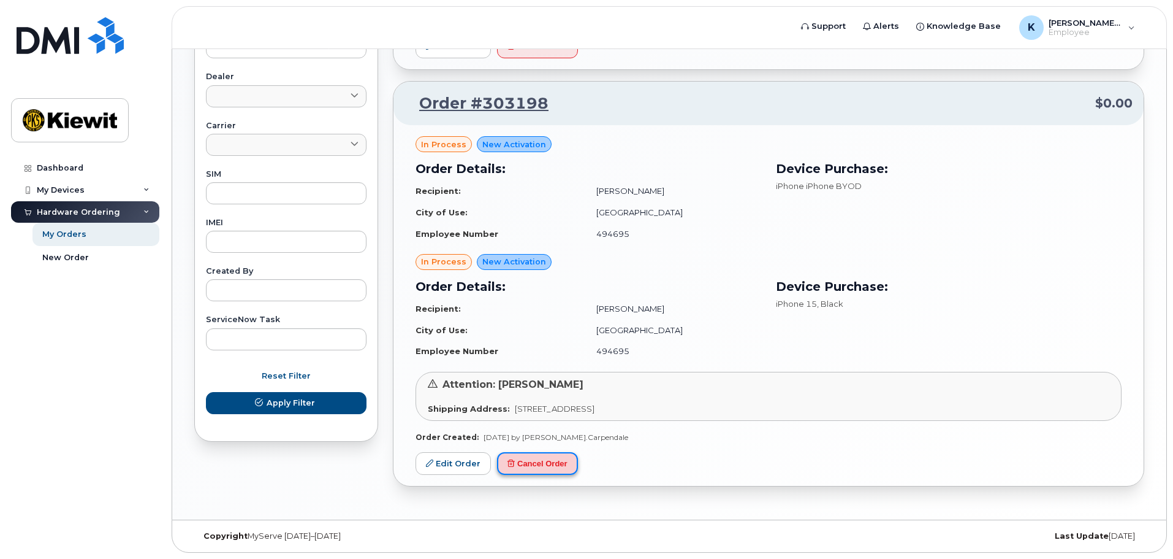
click at [528, 470] on button "Cancel Order" at bounding box center [537, 463] width 81 height 23
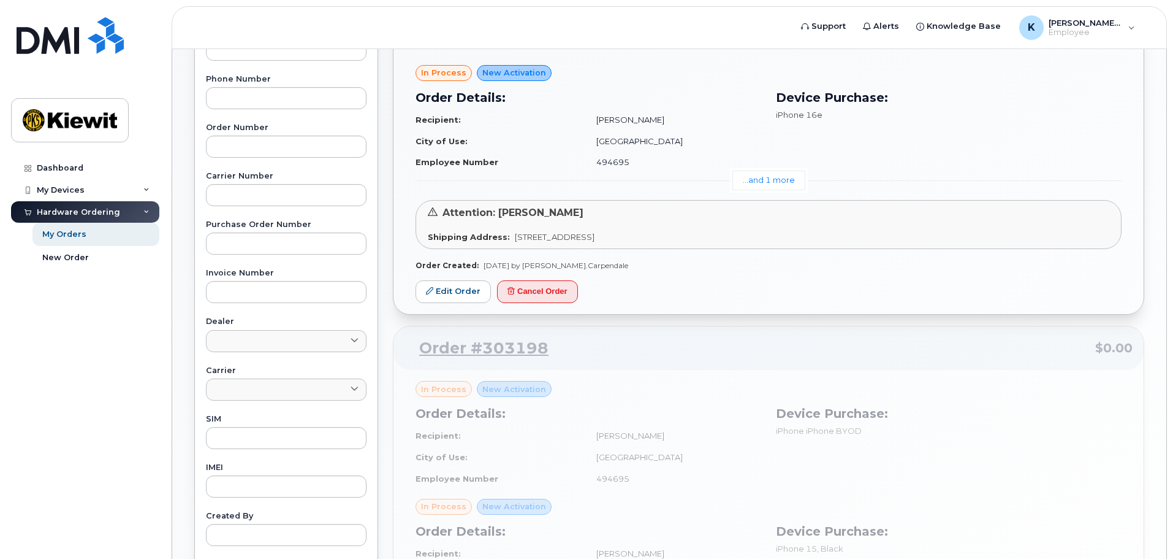
scroll to position [276, 0]
click at [458, 297] on link "Edit Order" at bounding box center [453, 292] width 75 height 23
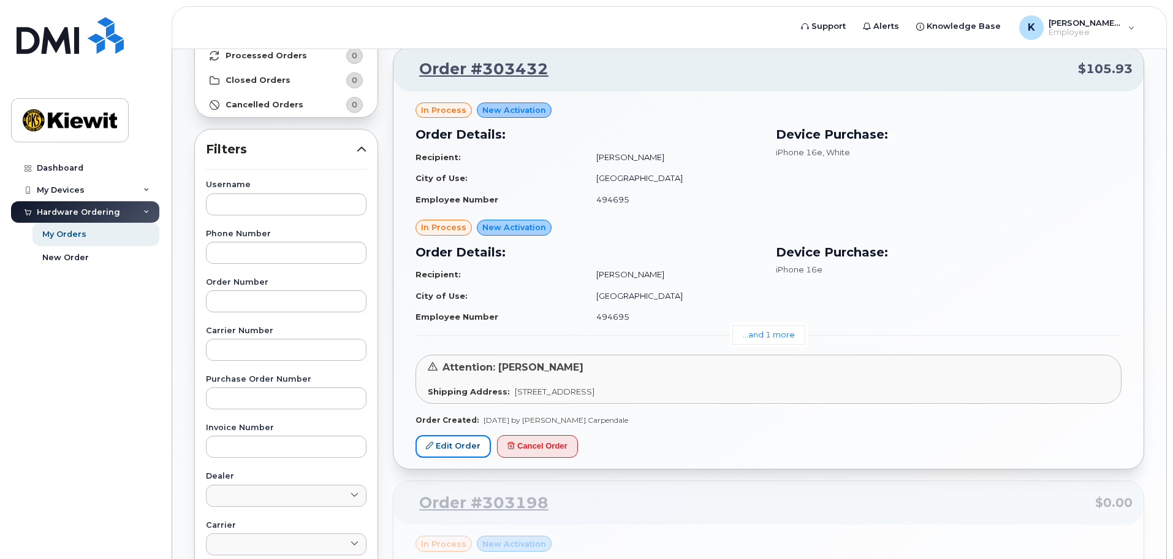
scroll to position [92, 0]
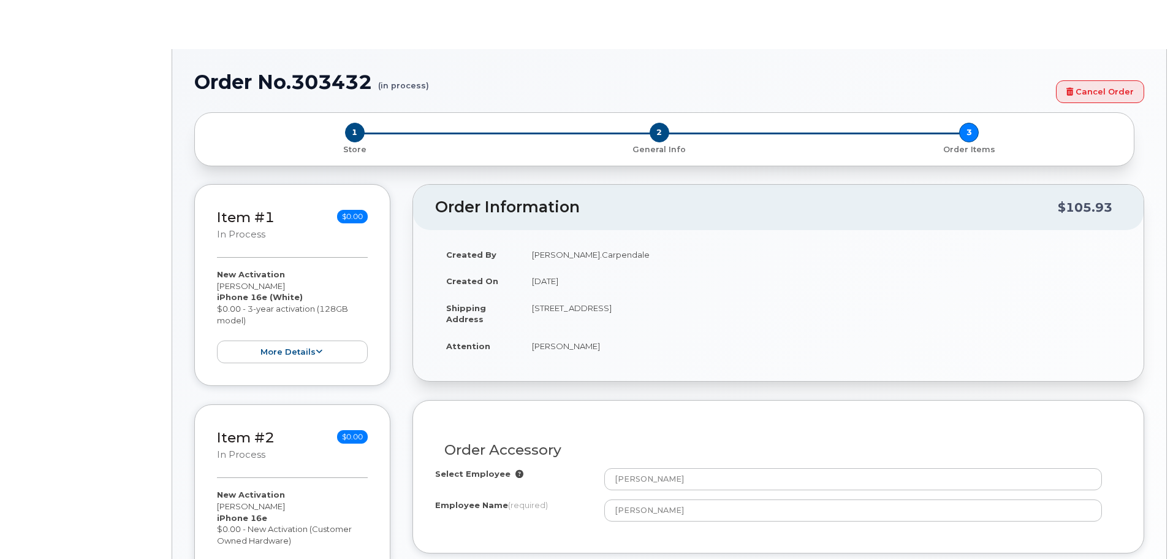
type input "1512564"
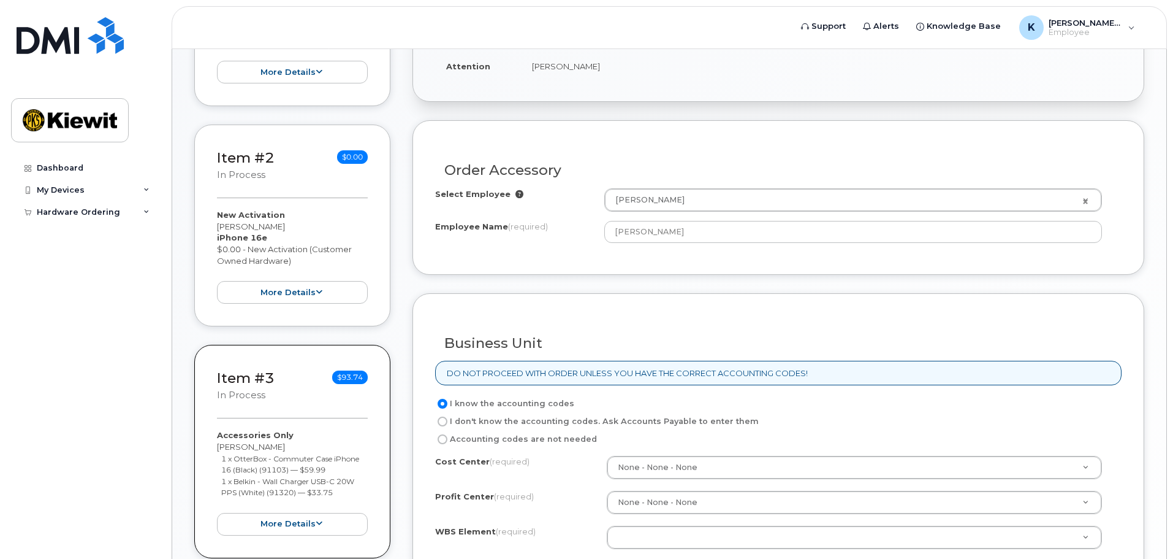
scroll to position [313, 0]
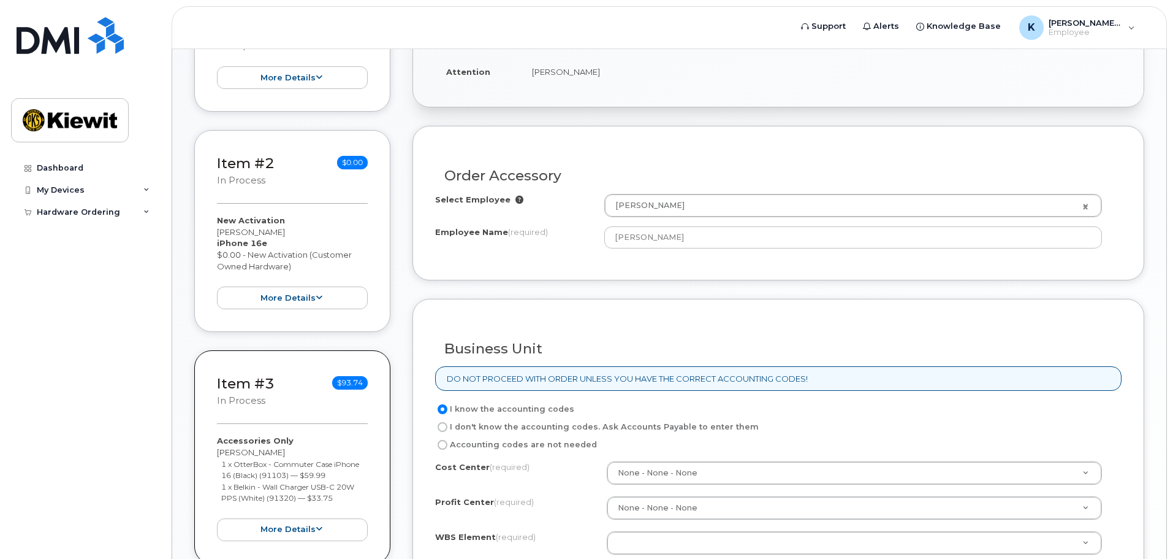
click at [577, 153] on div "Order Accessory" at bounding box center [778, 170] width 687 height 45
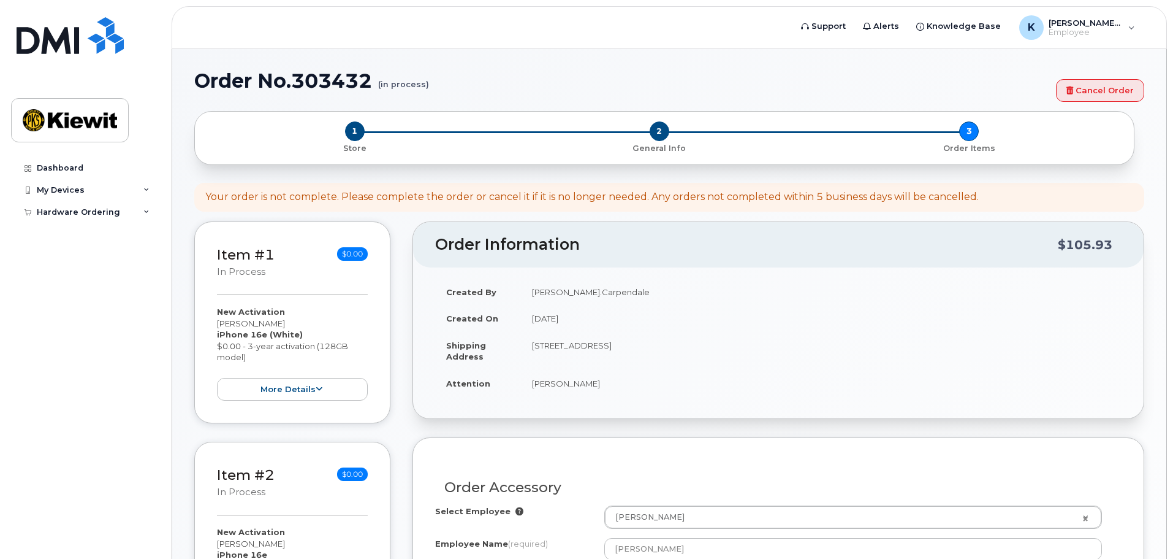
scroll to position [0, 0]
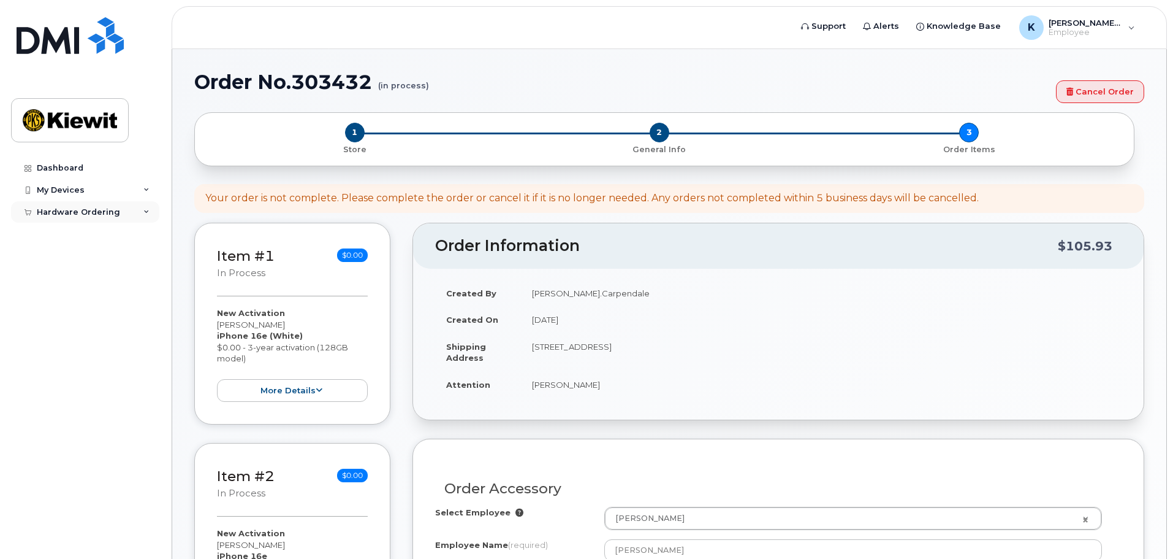
click at [72, 204] on div "Hardware Ordering" at bounding box center [85, 212] width 148 height 22
click at [69, 259] on div "New Order" at bounding box center [65, 257] width 47 height 11
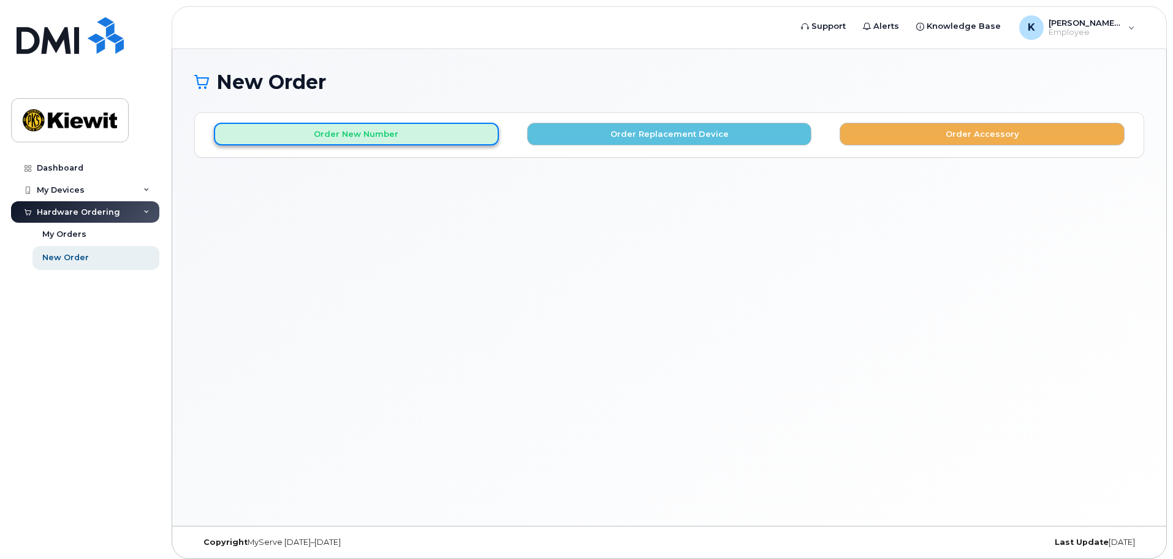
click at [397, 139] on button "Order New Number" at bounding box center [356, 134] width 285 height 23
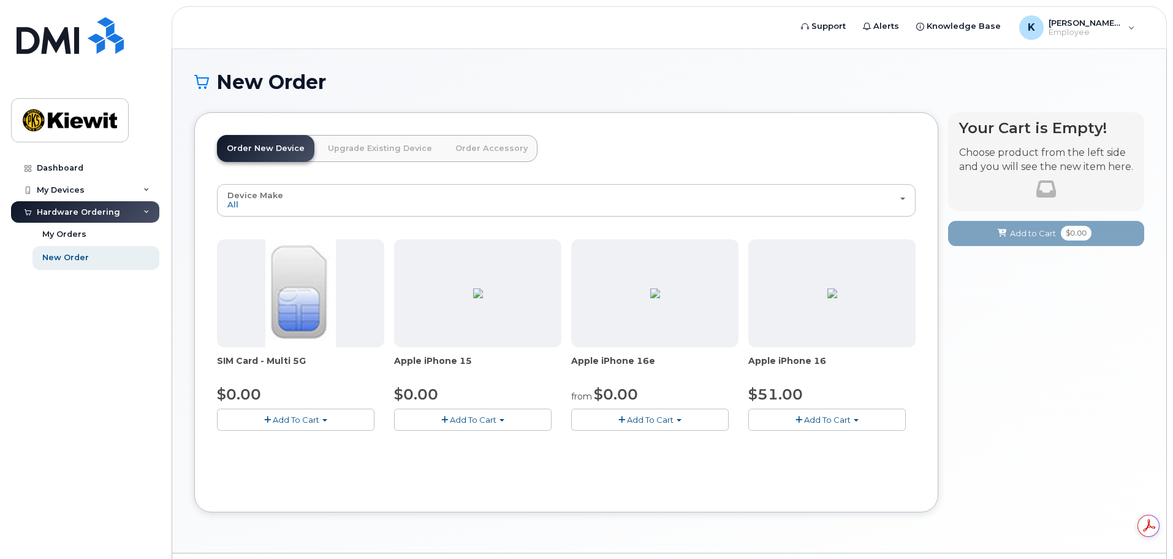
click at [654, 423] on span "Add To Cart" at bounding box center [650, 419] width 47 height 10
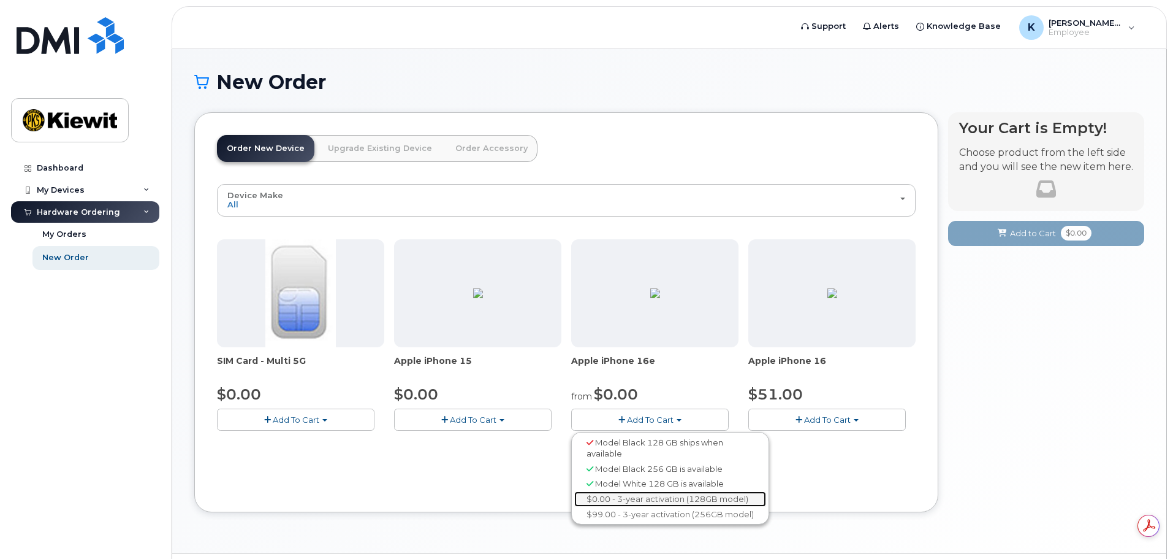
click at [688, 497] on link "$0.00 - 3-year activation (128GB model)" at bounding box center [670, 498] width 192 height 15
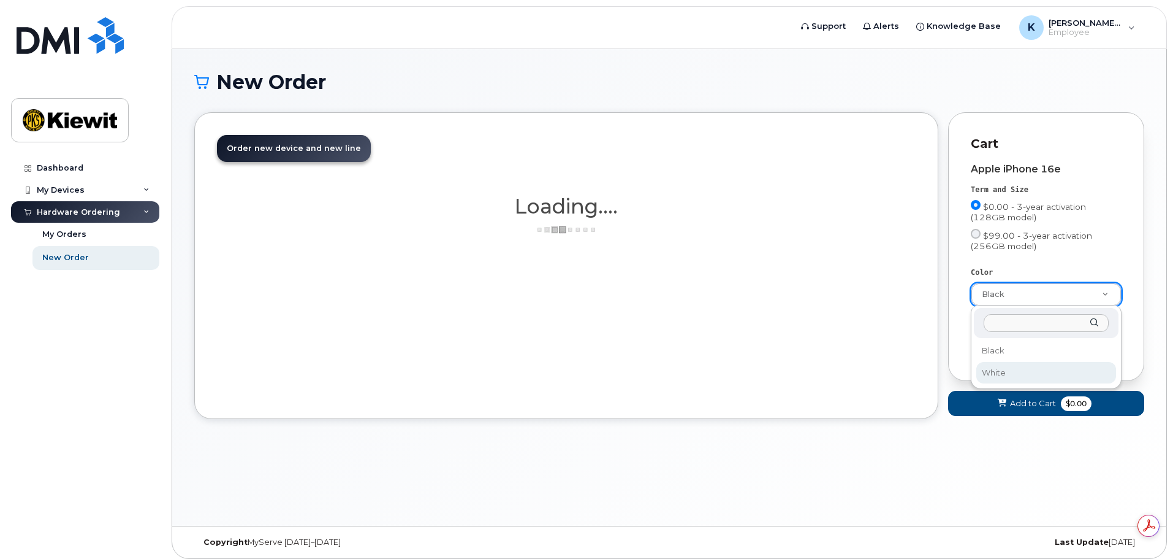
select select "White"
click at [1115, 349] on div "Apple iPhone 16e Term and Size $0.00 - 3-year activation (128GB model) $99.00 -…" at bounding box center [1046, 255] width 151 height 205
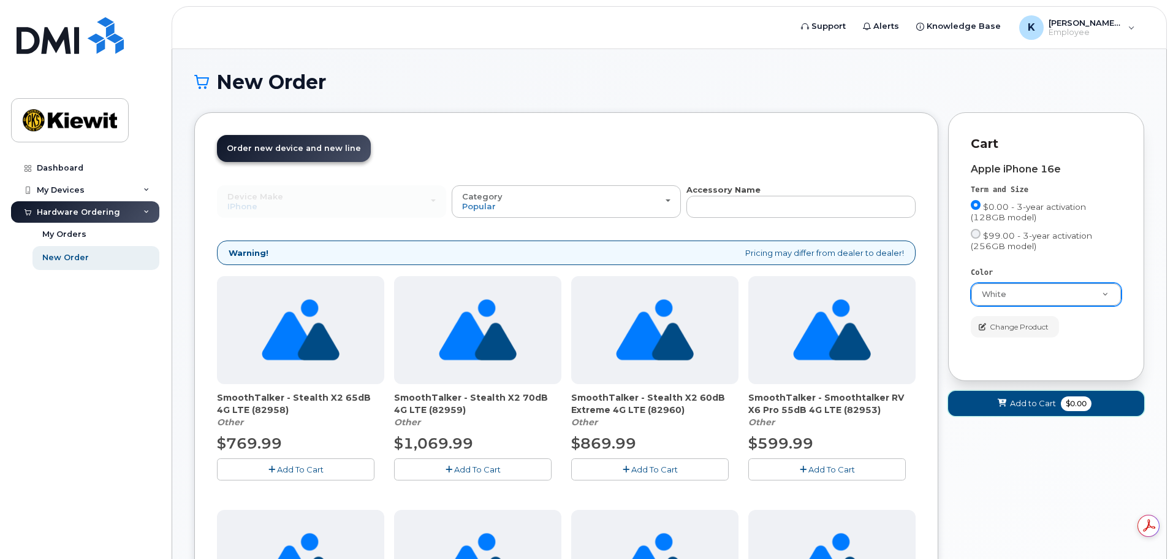
click at [1023, 401] on span "Add to Cart" at bounding box center [1033, 403] width 46 height 12
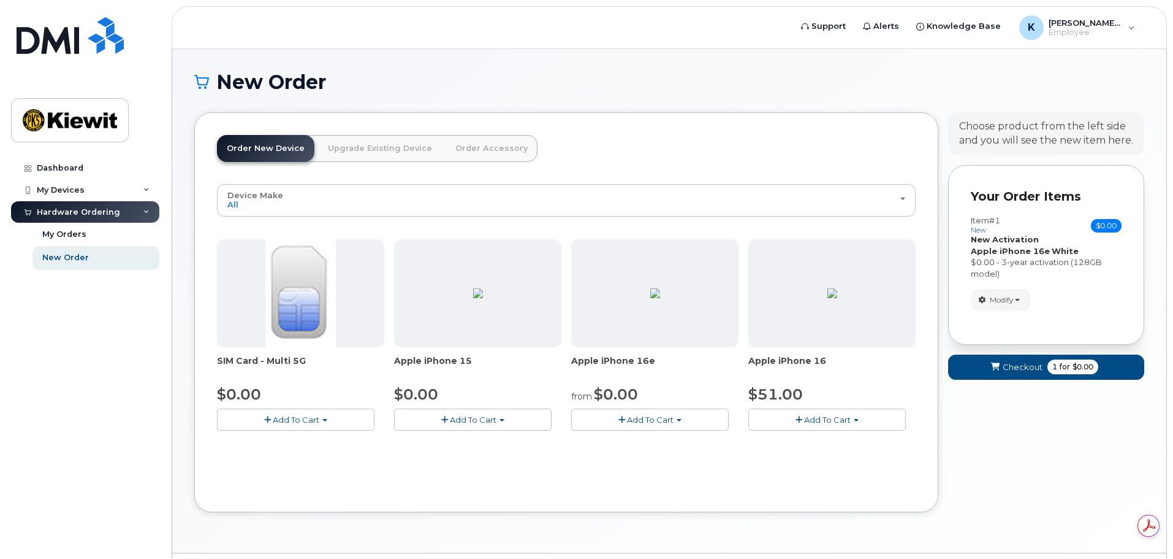
click at [295, 421] on span "Add To Cart" at bounding box center [296, 419] width 47 height 10
click at [424, 446] on div "SIM Card - Multi 5G $0.00 Add To Cart $0.00 - New Activation Apple iPhone 15 $0…" at bounding box center [566, 344] width 699 height 211
click at [326, 421] on span "button" at bounding box center [324, 420] width 5 height 2
click at [318, 448] on link "$0.00 - New Activation" at bounding box center [278, 442] width 116 height 15
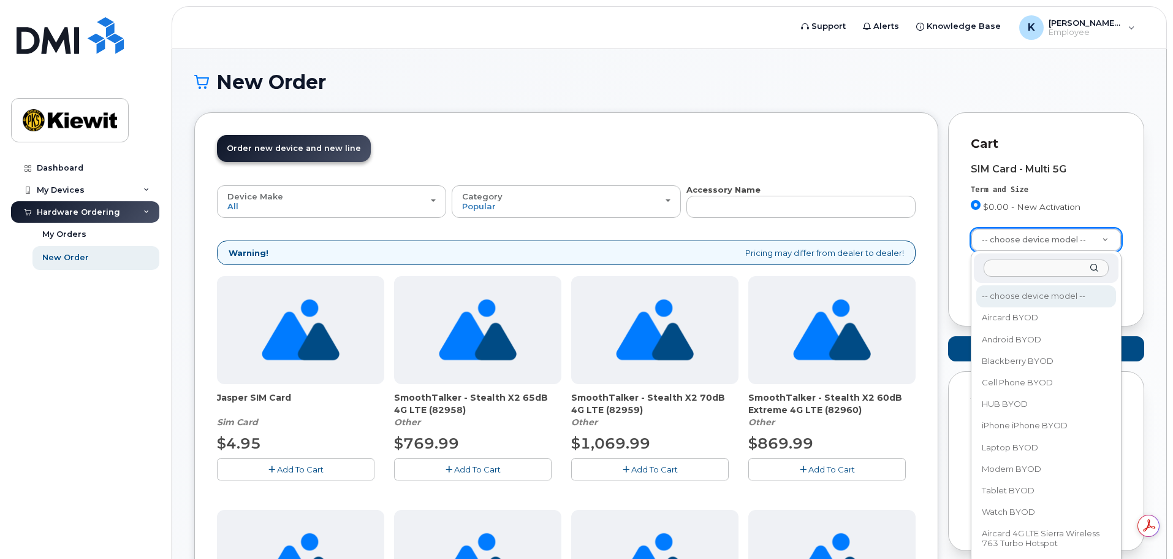
click at [1020, 270] on input "text" at bounding box center [1046, 268] width 125 height 18
type input "iphone"
select select "2421"
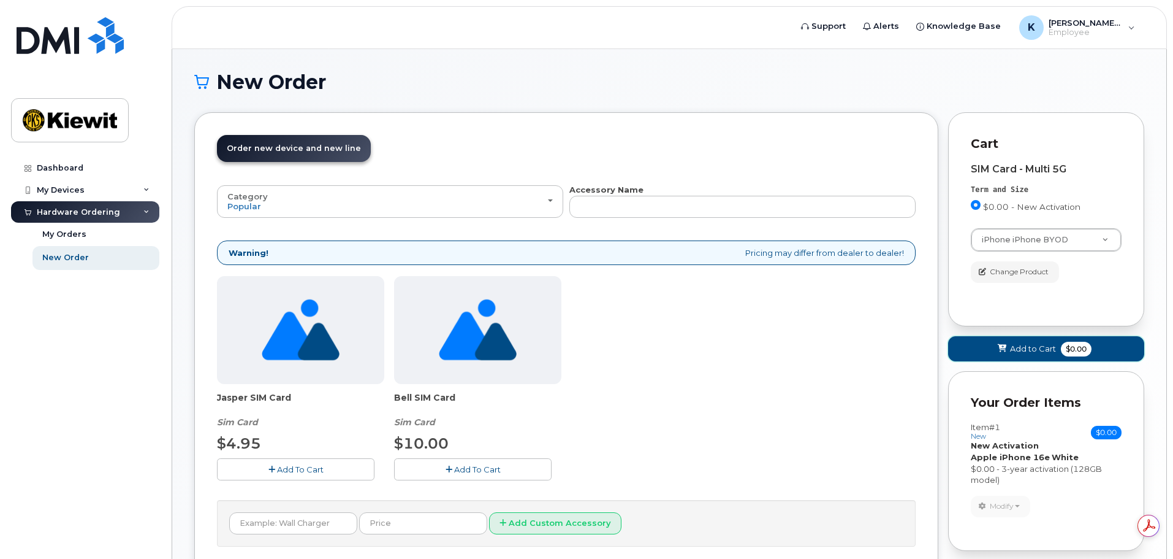
click at [1029, 349] on span "Add to Cart" at bounding box center [1033, 349] width 46 height 12
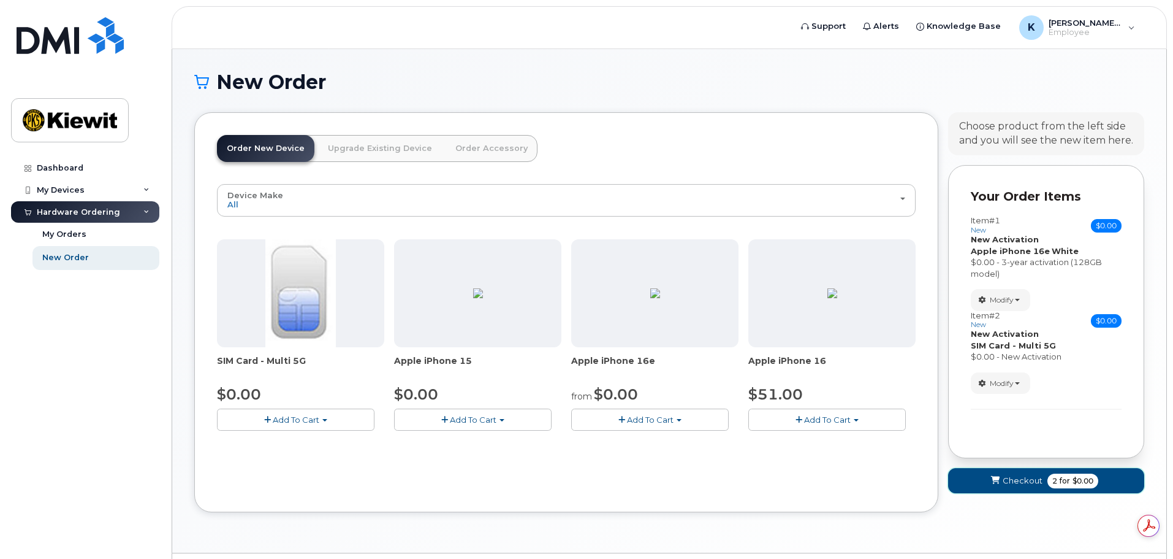
click at [1032, 487] on button "Checkout 2 for $0.00" at bounding box center [1046, 480] width 196 height 25
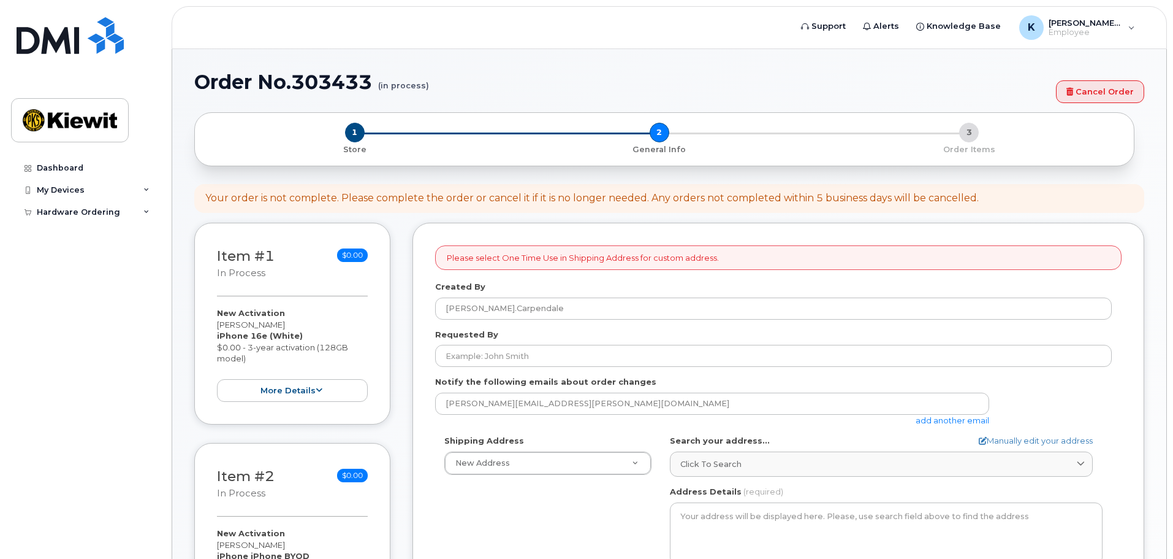
select select
click at [820, 75] on h1 "Order No.303433 (in process)" at bounding box center [622, 81] width 856 height 21
click at [61, 206] on div "Hardware Ordering" at bounding box center [85, 212] width 148 height 22
click at [68, 254] on div "New Order" at bounding box center [65, 257] width 47 height 11
click at [71, 231] on div "My Orders" at bounding box center [64, 234] width 44 height 11
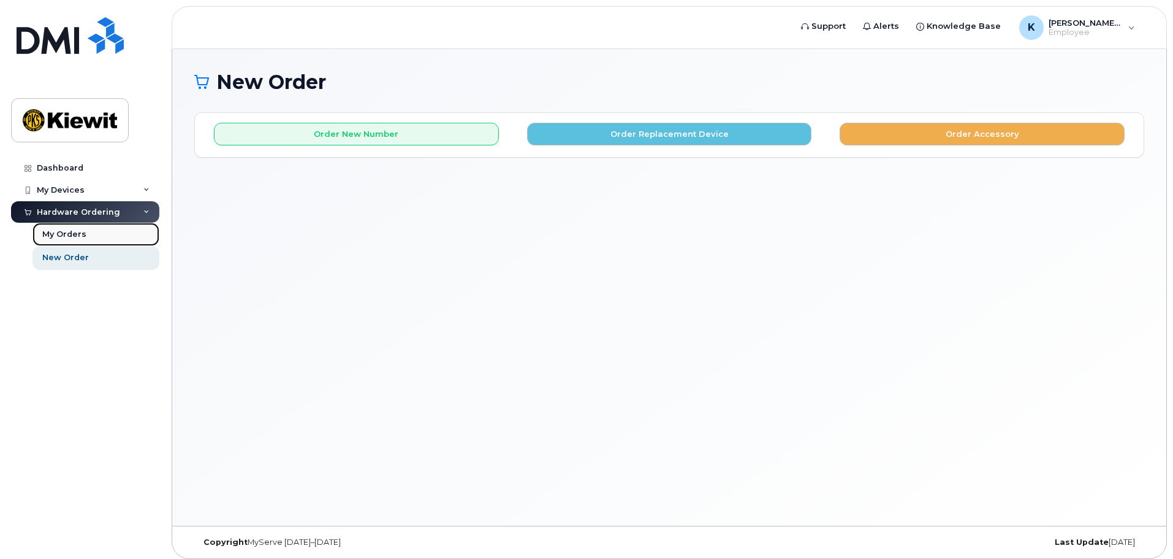
click at [91, 234] on link "My Orders" at bounding box center [95, 234] width 127 height 23
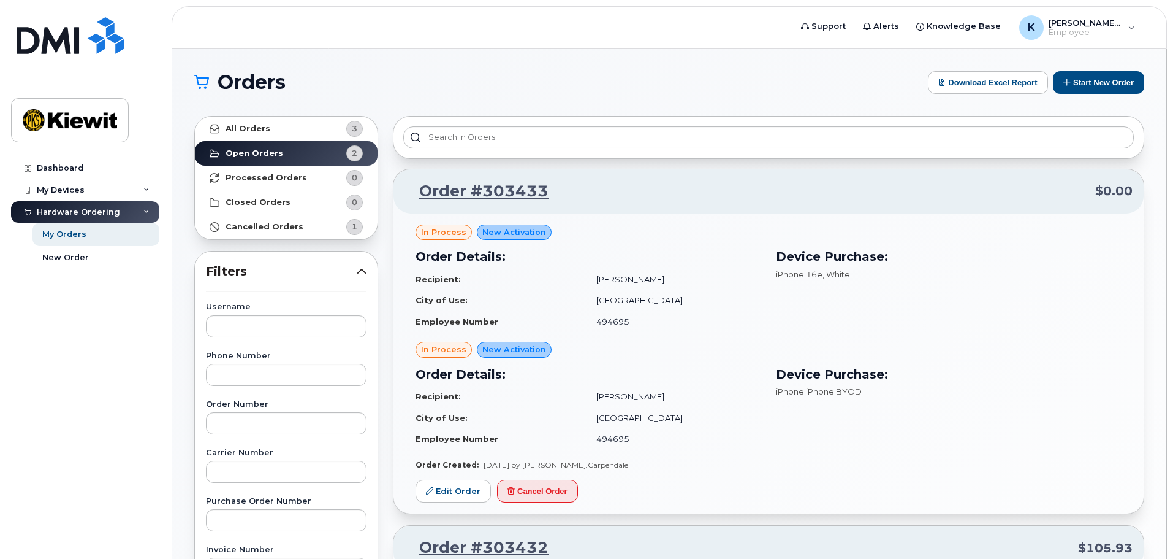
click at [683, 238] on div "in process New Activation Order Details: Recipient: [PERSON_NAME] City of Use: …" at bounding box center [769, 281] width 706 height 115
click at [66, 257] on div "New Order" at bounding box center [65, 257] width 47 height 11
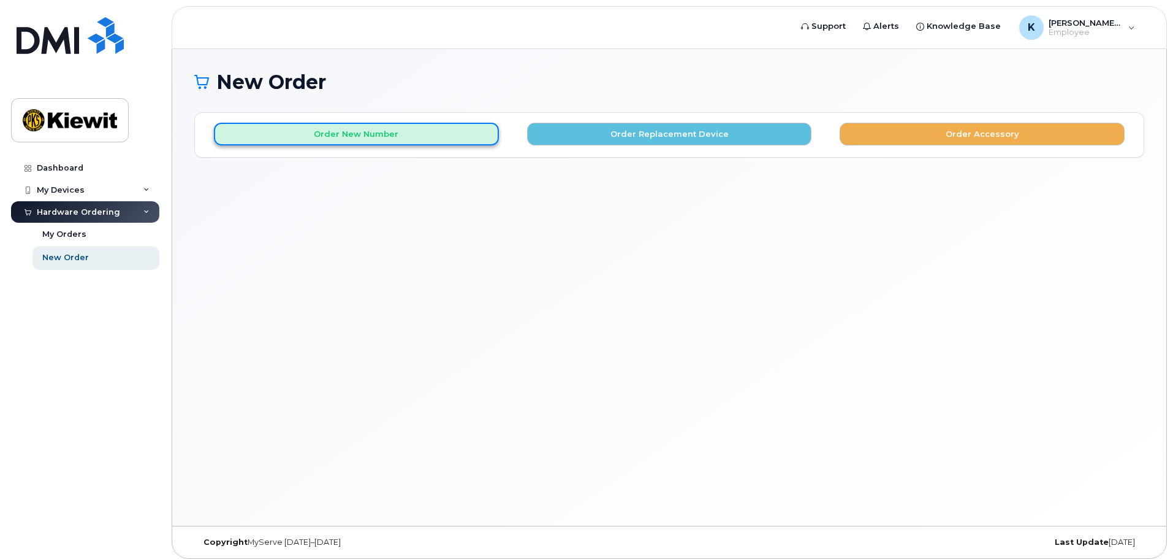
click at [348, 134] on button "Order New Number" at bounding box center [356, 134] width 285 height 23
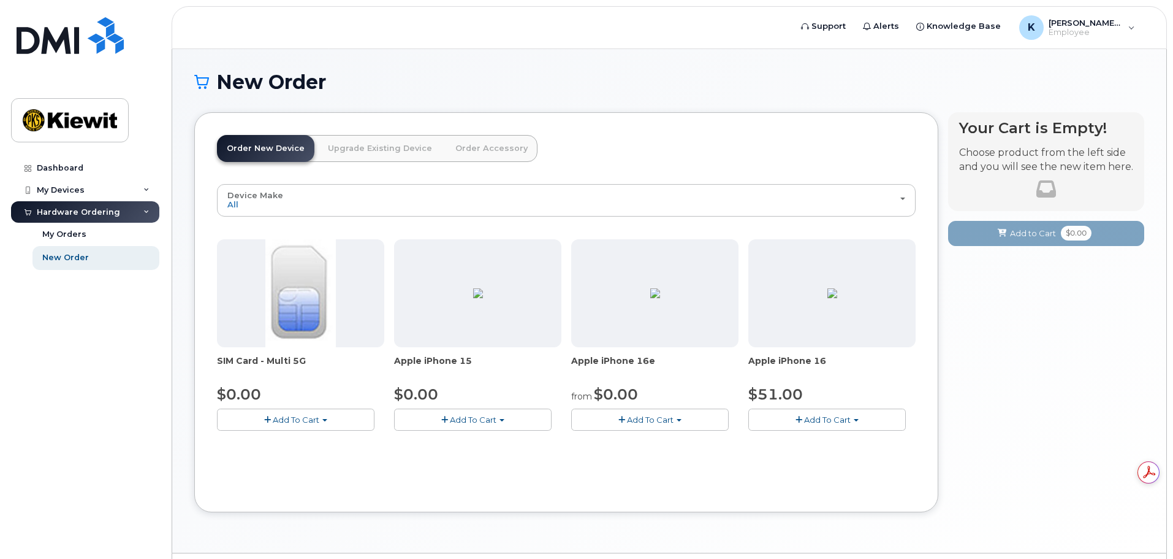
click at [643, 414] on span "Add To Cart" at bounding box center [650, 419] width 47 height 10
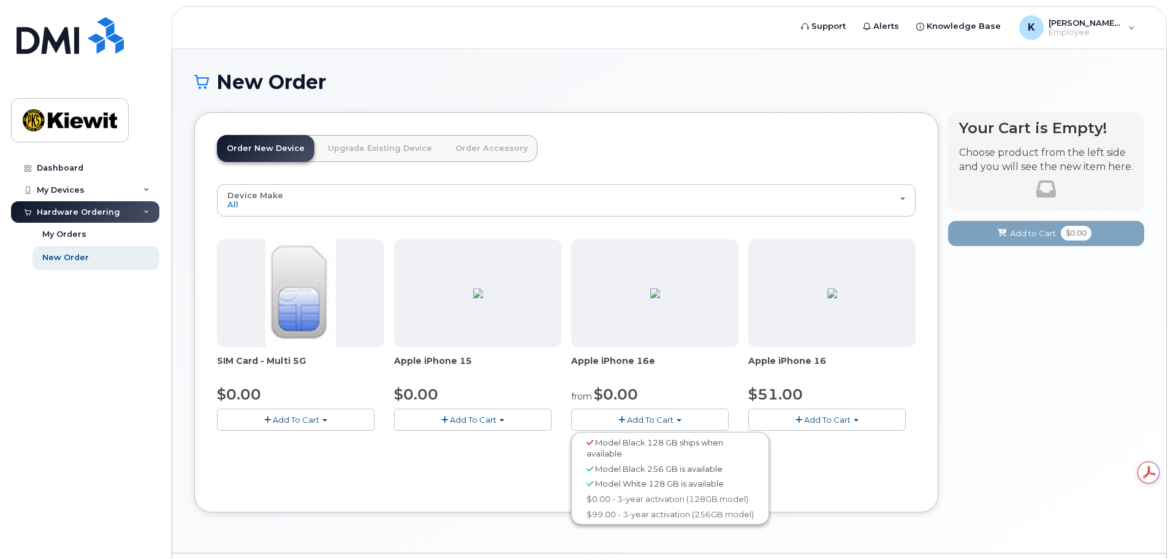
click at [867, 440] on div "SIM Card - Multi 5G $0.00 Add To Cart $0.00 - New Activation Apple iPhone 15 $0…" at bounding box center [566, 344] width 699 height 211
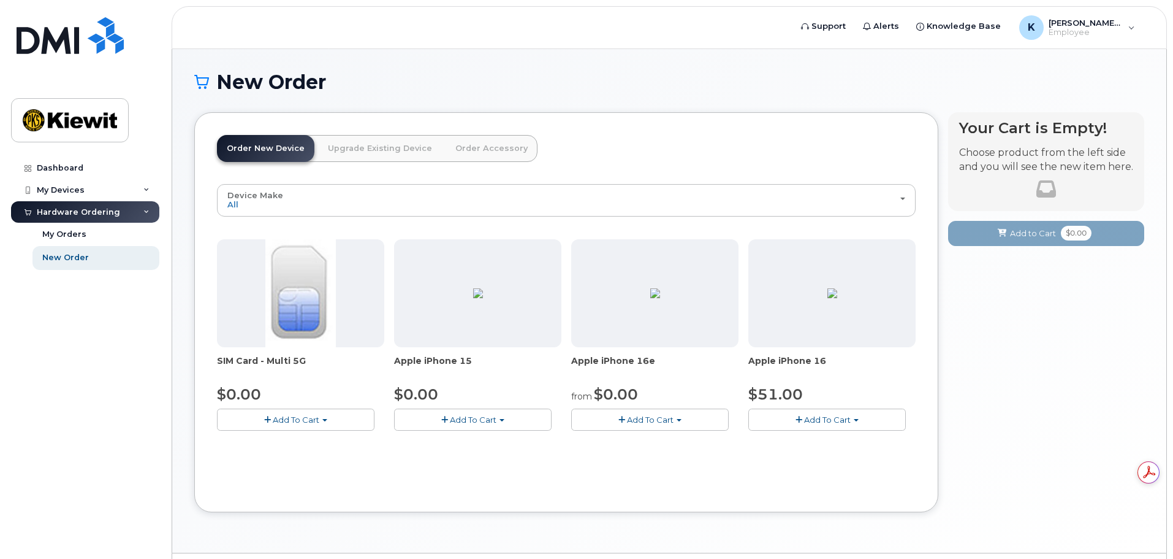
click at [630, 421] on span "Add To Cart" at bounding box center [650, 419] width 47 height 10
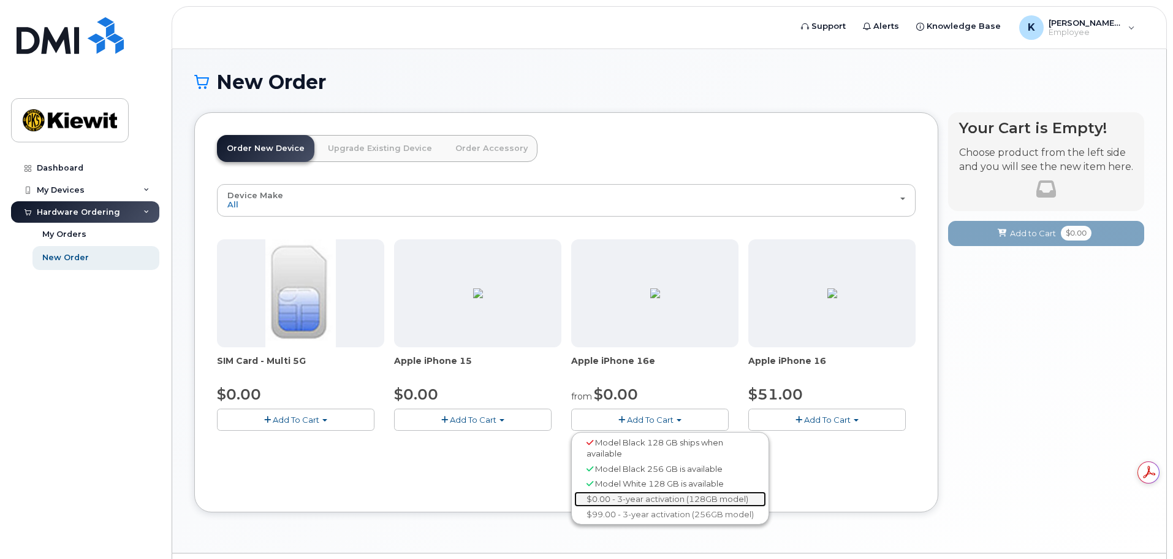
click at [617, 503] on link "$0.00 - 3-year activation (128GB model)" at bounding box center [670, 498] width 192 height 15
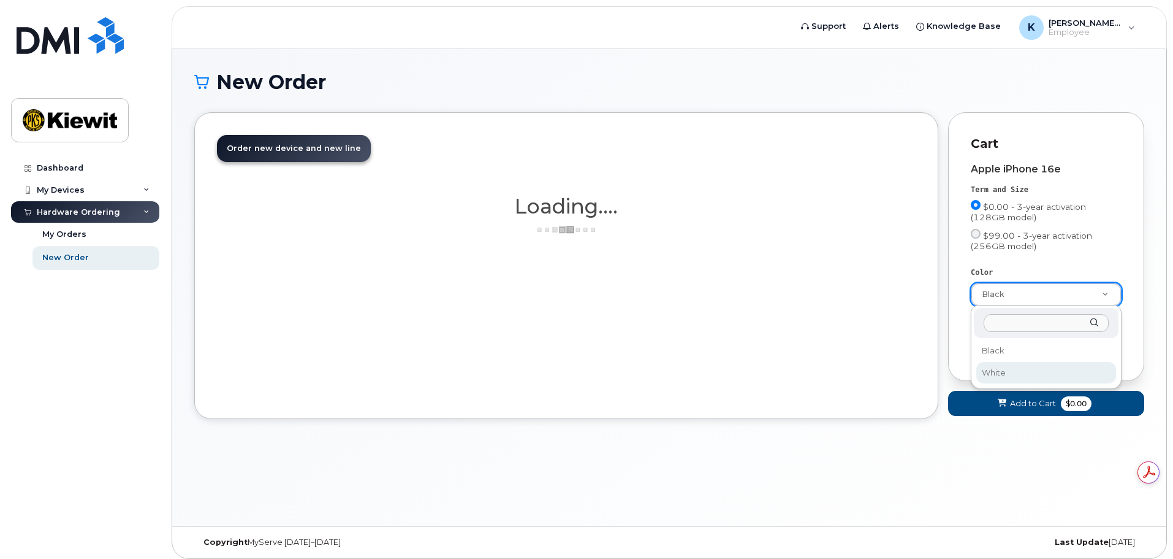
select select "White"
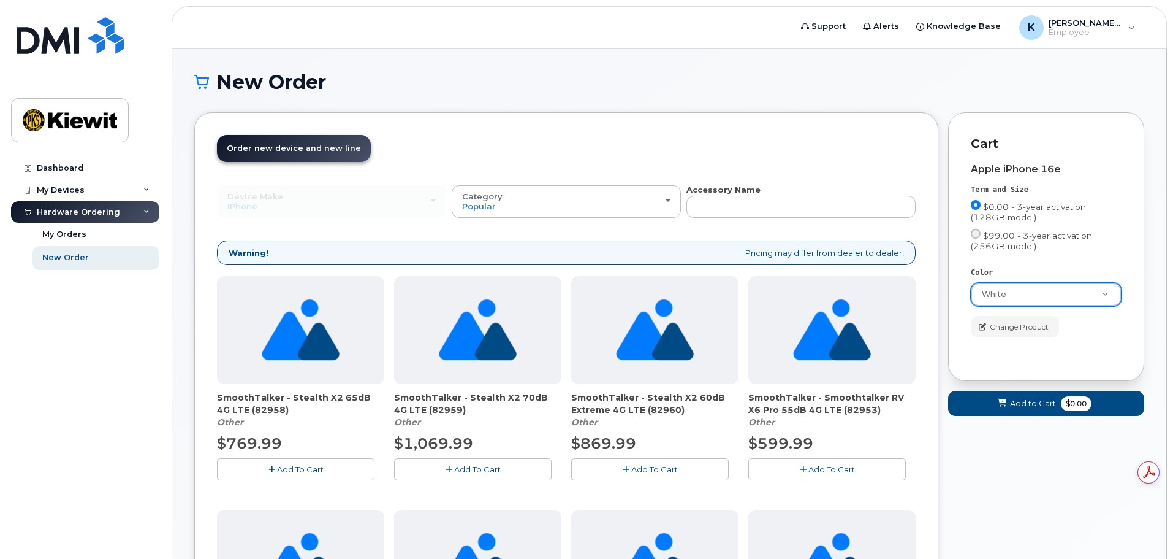
click at [296, 210] on div "Device Make All Android Cell Phone HUB iPhone Modem Tablet All Android Cell Pho…" at bounding box center [331, 201] width 229 height 32
click at [1012, 400] on span "Add to Cart" at bounding box center [1033, 403] width 46 height 12
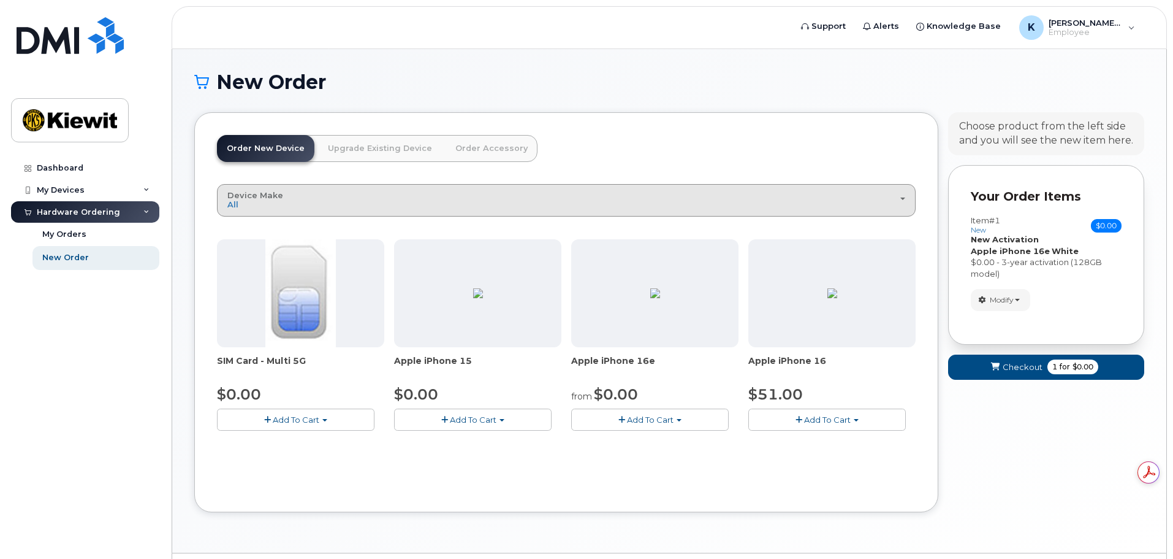
click at [413, 203] on div "Device Make All iPhone" at bounding box center [566, 200] width 678 height 19
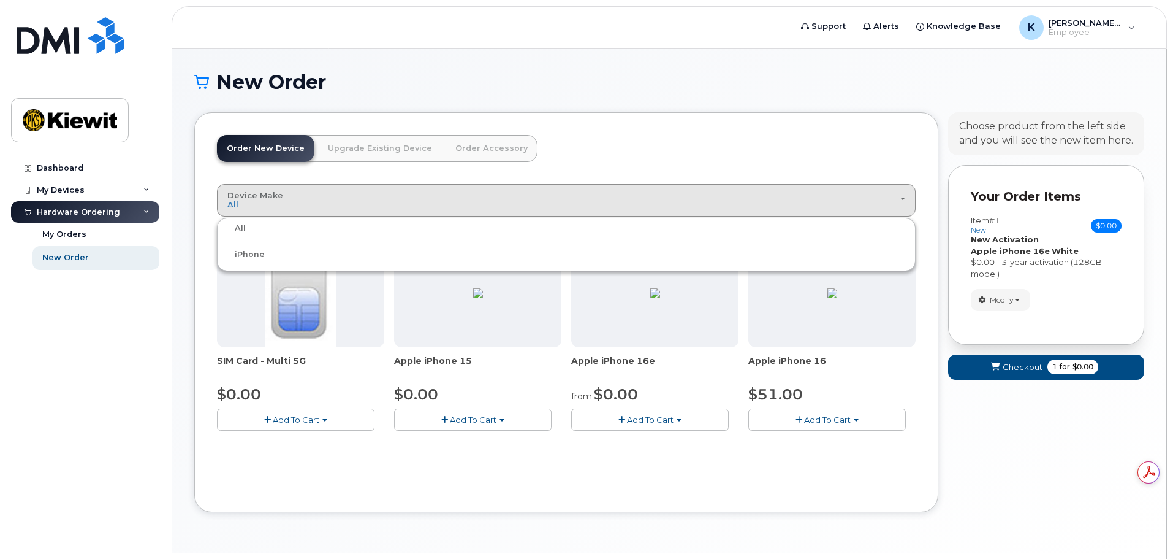
click at [260, 224] on div "All" at bounding box center [566, 228] width 693 height 15
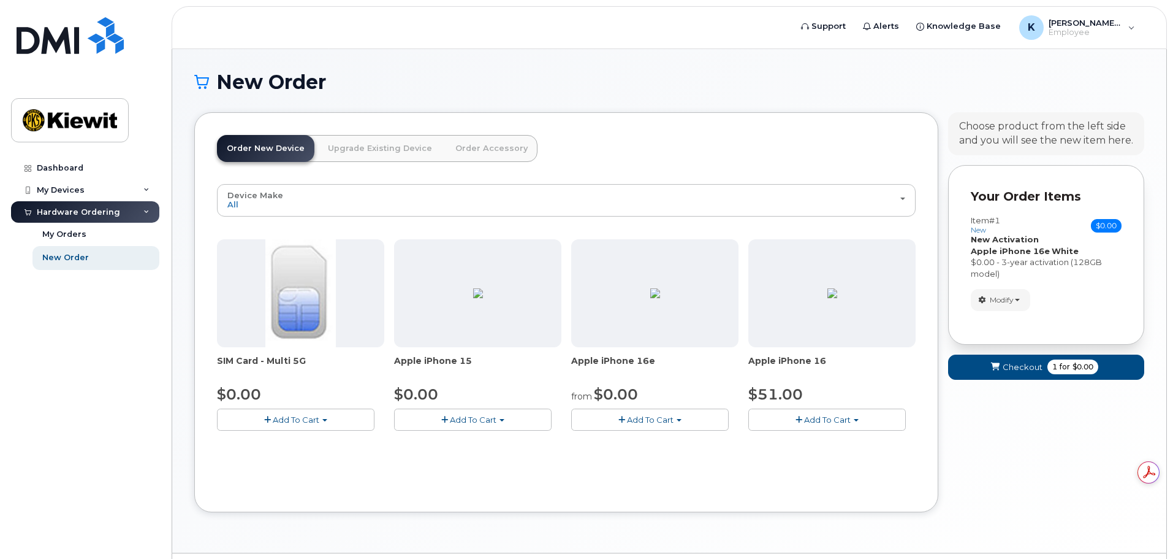
click at [384, 463] on div "Device Make All iPhone All iPhone SIM Card - Multi 5G $0.00 Add To Cart $0.00 -…" at bounding box center [566, 336] width 699 height 305
click at [340, 154] on link "Upgrade Existing Device" at bounding box center [380, 148] width 124 height 27
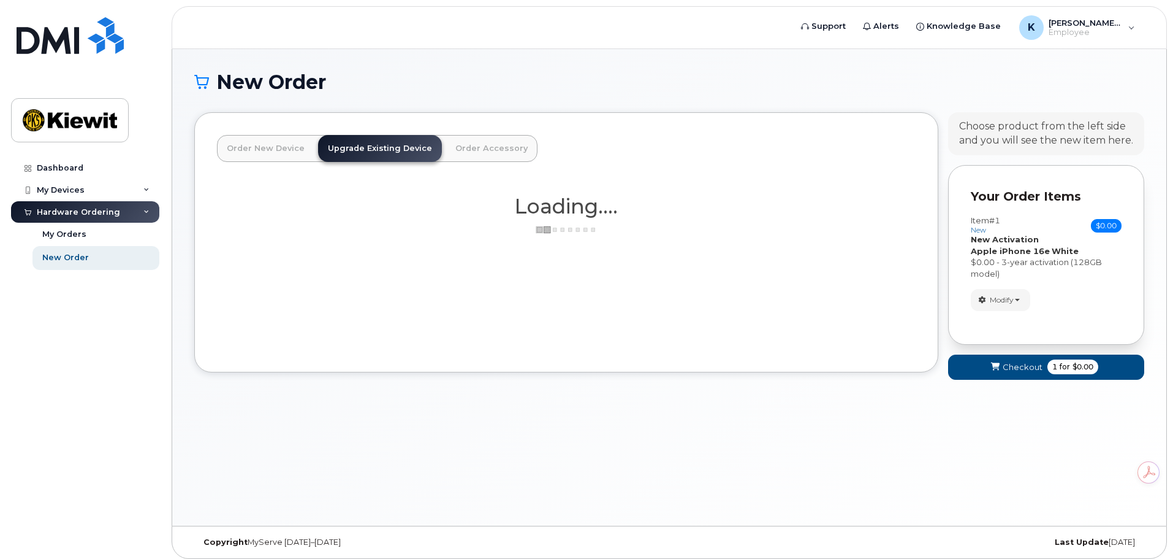
click at [494, 151] on link "Order Accessory" at bounding box center [492, 148] width 92 height 27
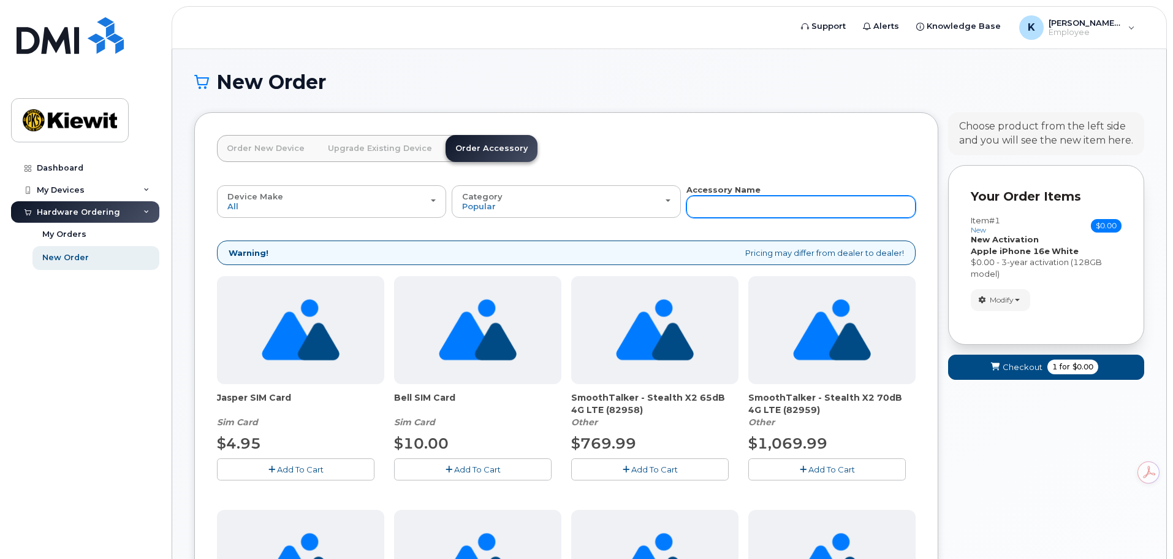
click at [758, 212] on input "text" at bounding box center [801, 207] width 229 height 22
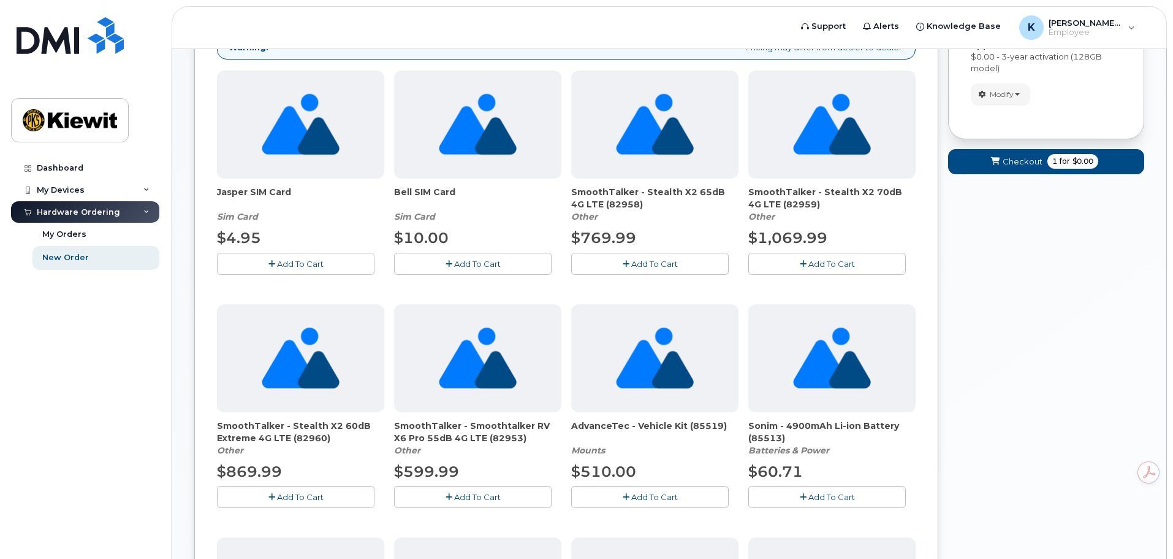
scroll to position [184, 0]
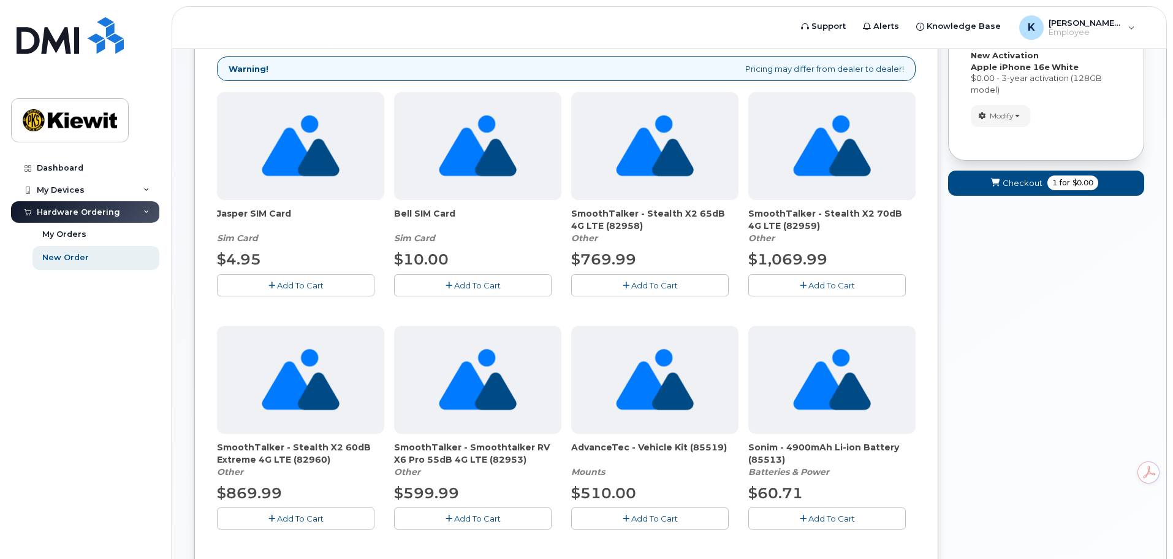
click at [462, 286] on span "Add To Cart" at bounding box center [477, 285] width 47 height 10
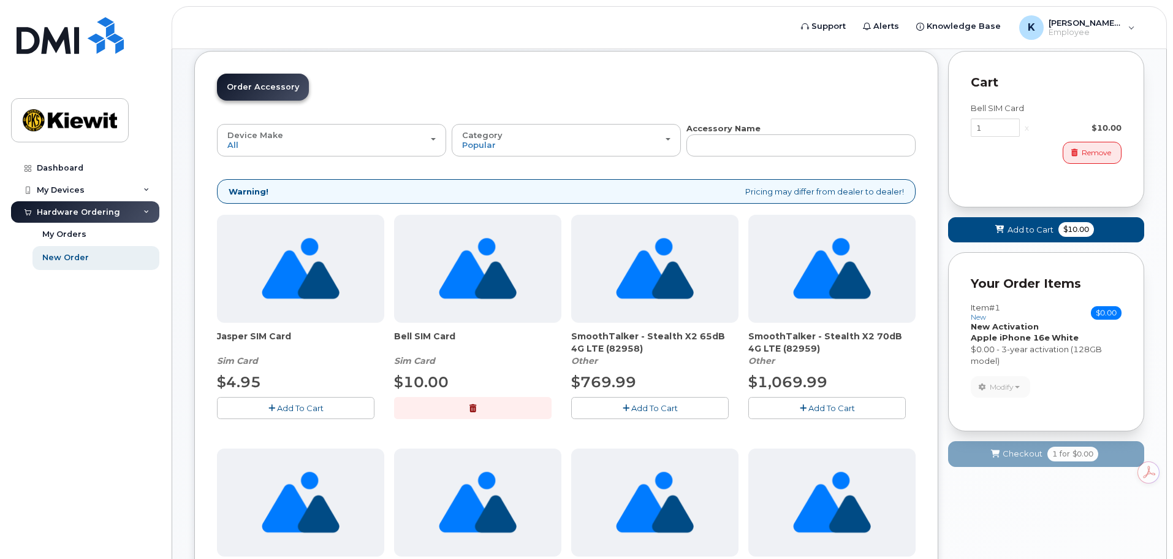
scroll to position [0, 0]
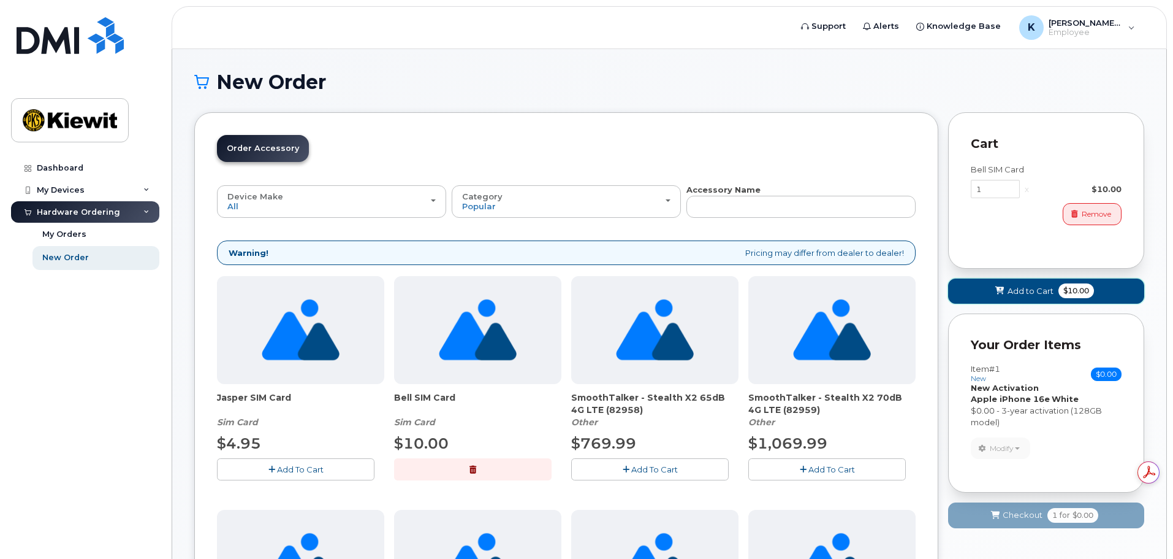
click at [1003, 289] on icon at bounding box center [1000, 291] width 9 height 8
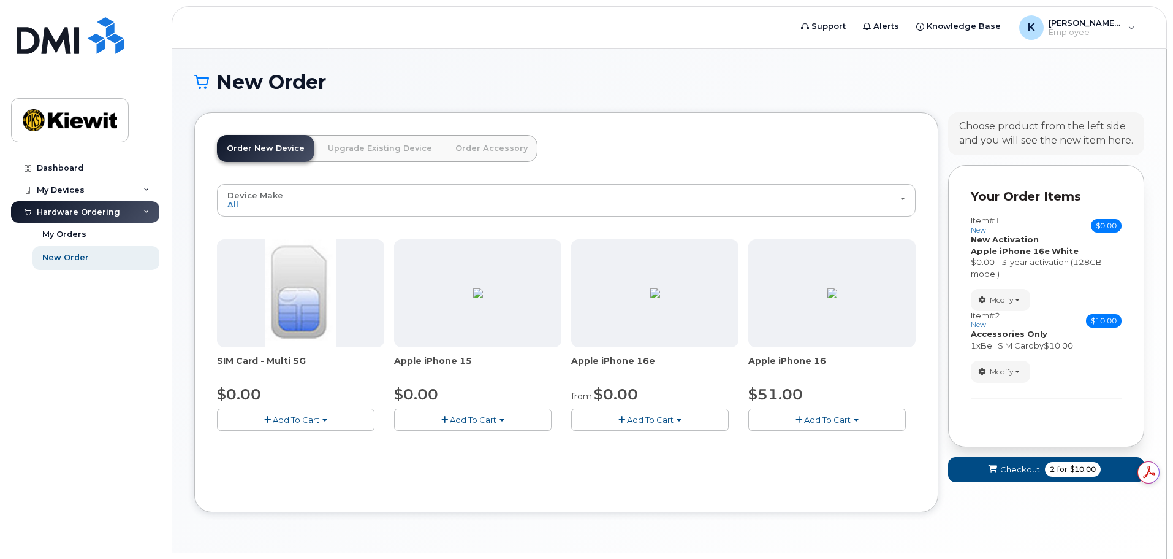
click at [484, 147] on link "Order Accessory" at bounding box center [492, 148] width 92 height 27
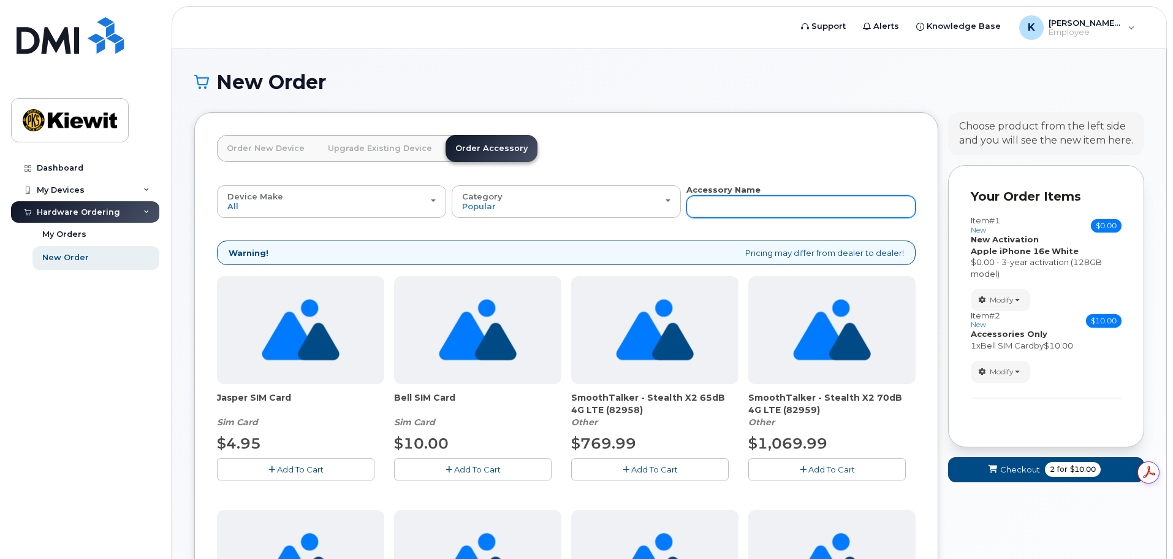
click at [780, 204] on input "text" at bounding box center [801, 207] width 229 height 22
type input "case"
click at [755, 204] on input "case" at bounding box center [801, 207] width 229 height 22
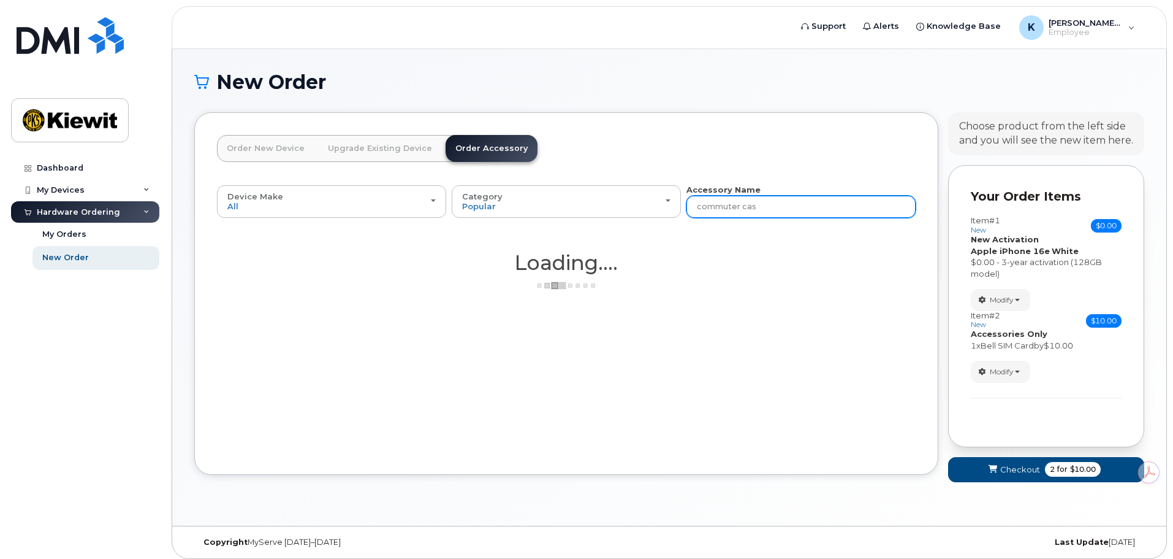
type input "commuter case"
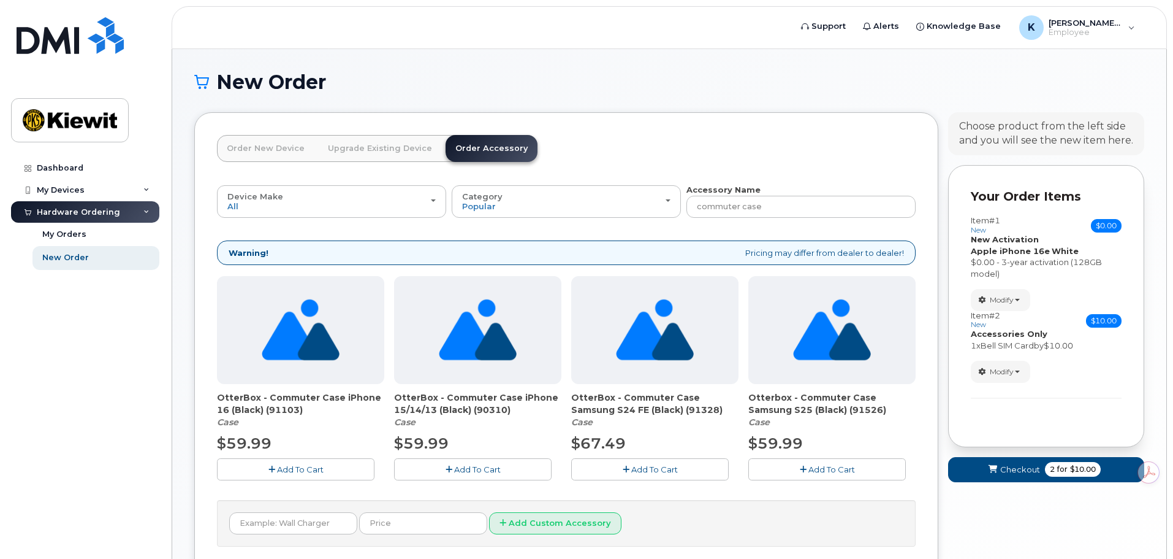
click at [289, 467] on span "Add To Cart" at bounding box center [300, 469] width 47 height 10
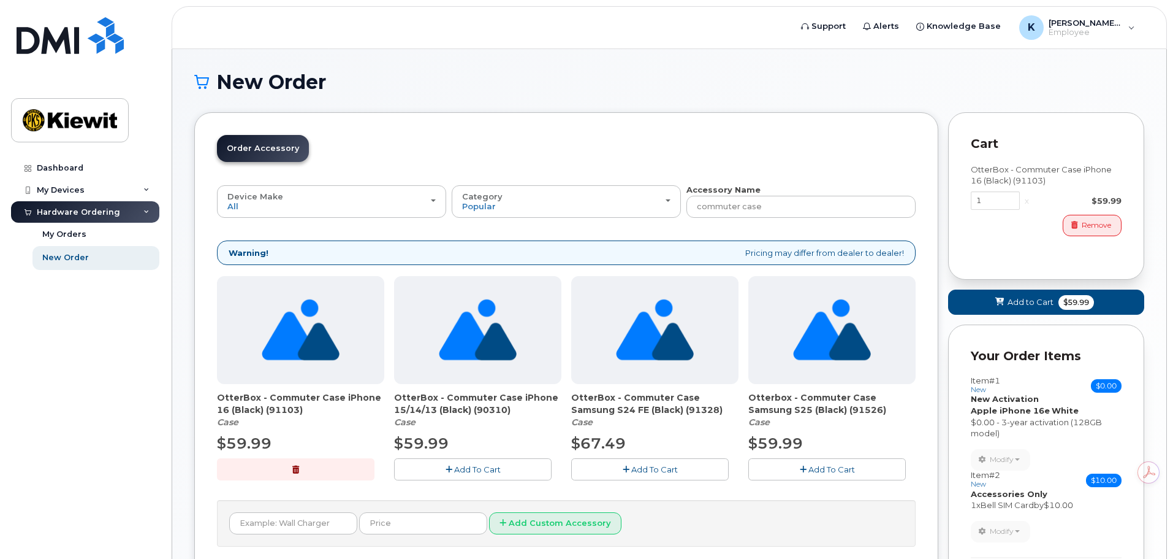
click at [720, 126] on div "Order New Device Upgrade Existing Device Order Accessory Order new device and n…" at bounding box center [566, 373] width 744 height 522
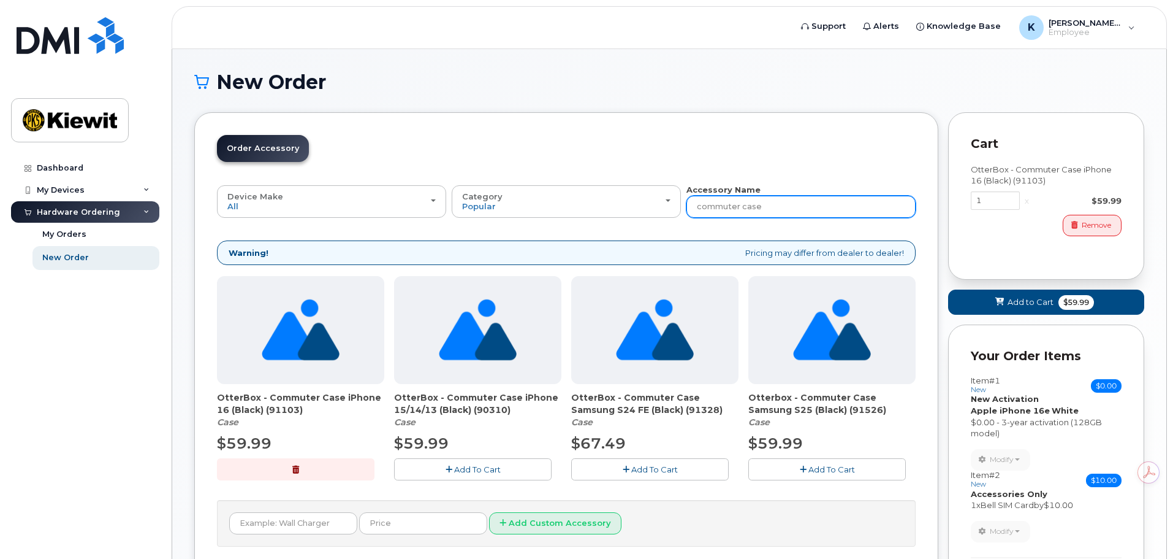
click at [782, 215] on input "commuter case" at bounding box center [801, 207] width 229 height 22
click at [783, 213] on input "commuter case" at bounding box center [801, 207] width 229 height 22
type input "charger"
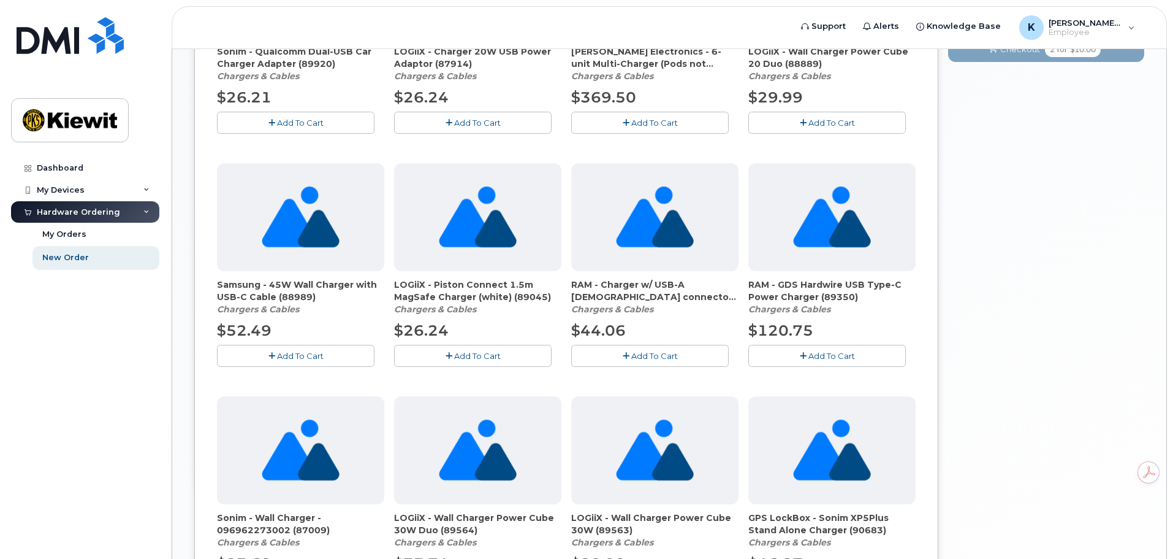
scroll to position [797, 0]
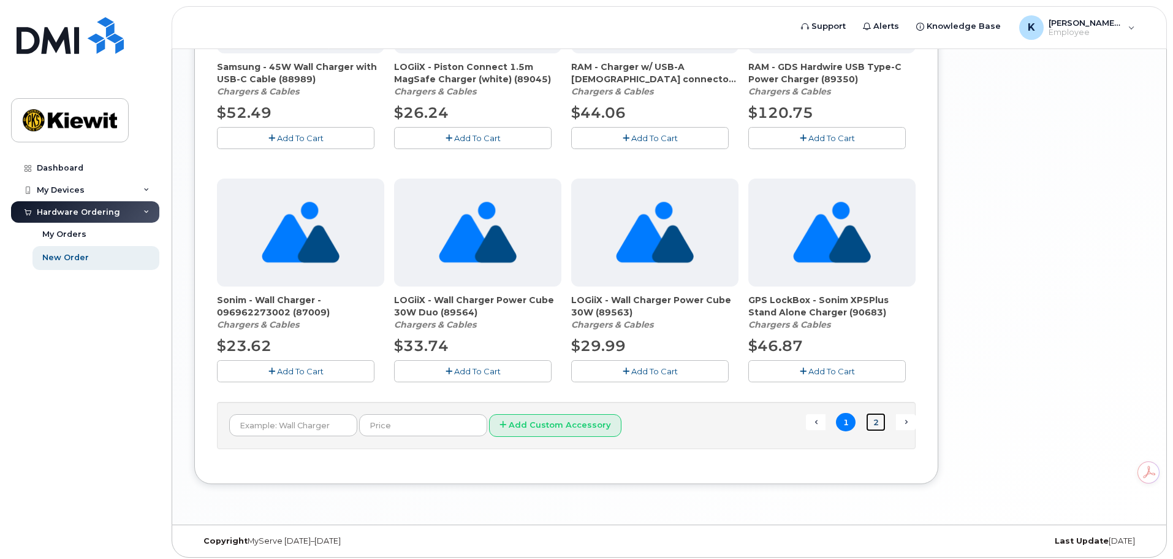
click at [882, 421] on link "2" at bounding box center [876, 422] width 20 height 19
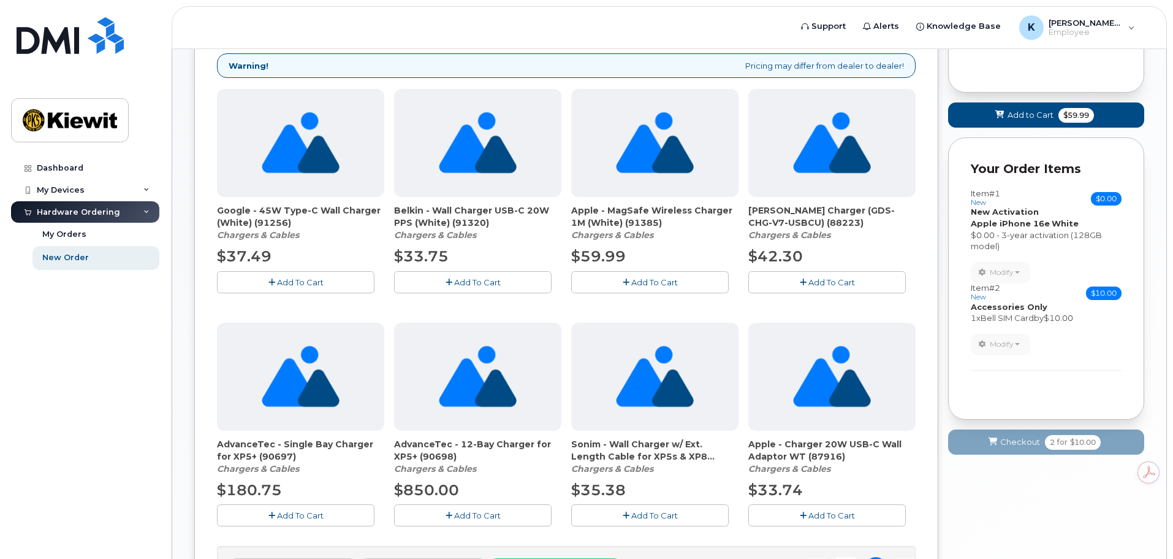
scroll to position [217, 0]
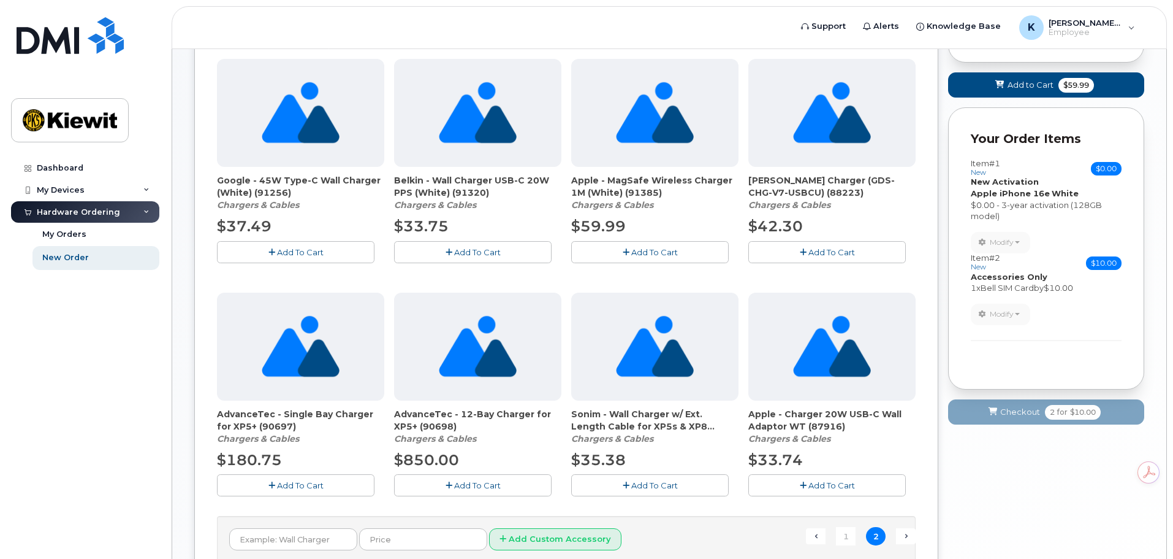
click at [476, 246] on button "Add To Cart" at bounding box center [473, 251] width 158 height 21
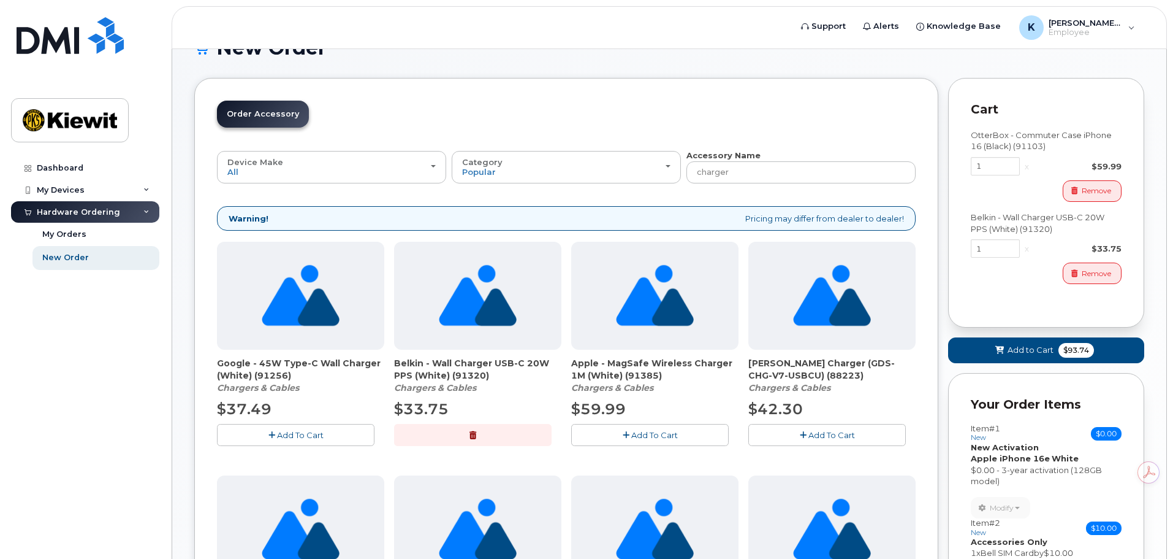
scroll to position [33, 0]
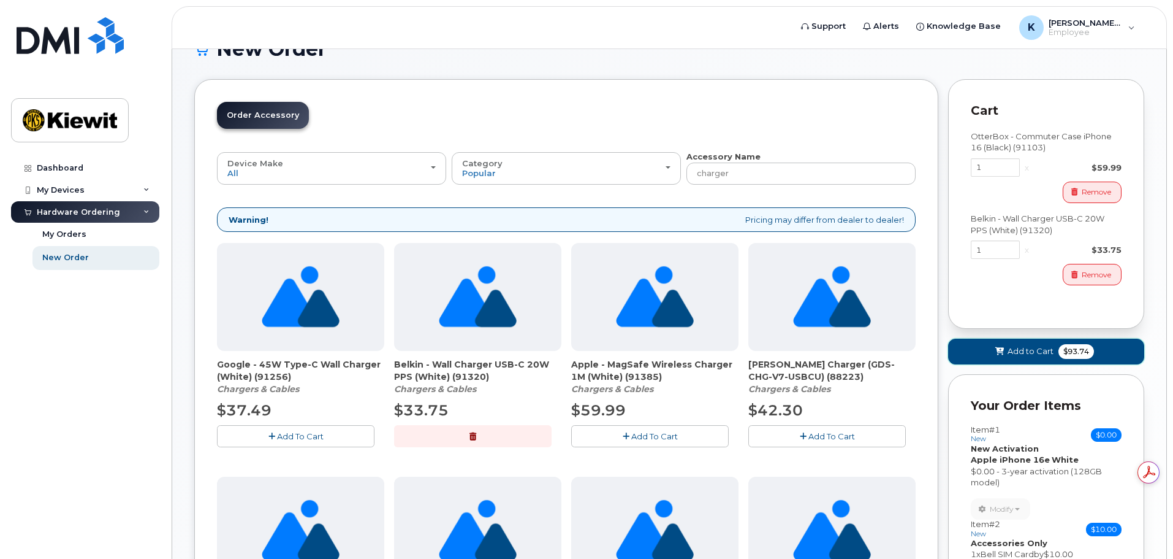
click at [1024, 354] on span "Add to Cart" at bounding box center [1031, 351] width 46 height 12
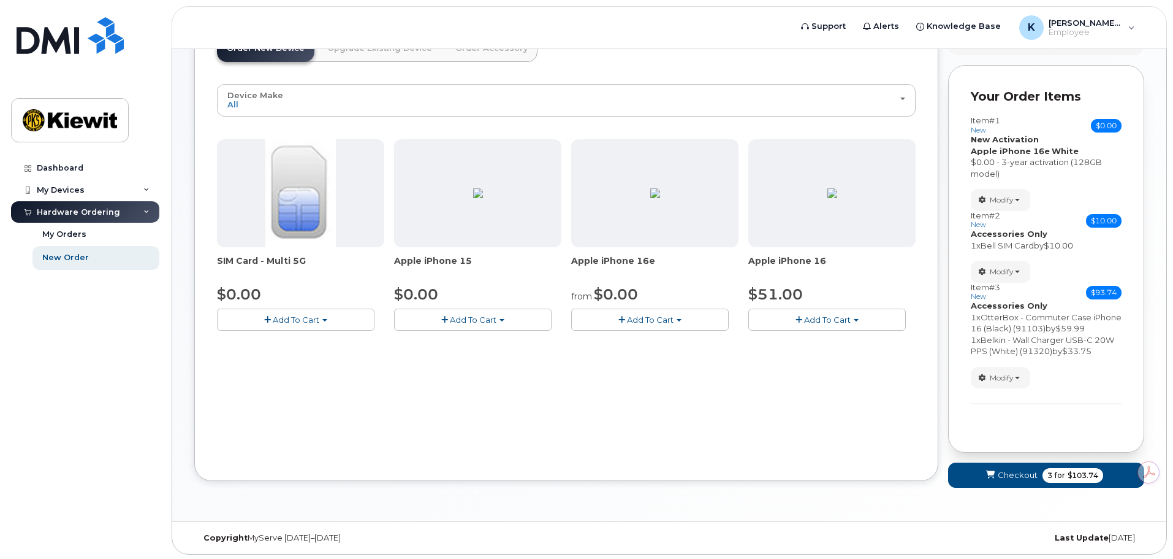
scroll to position [102, 0]
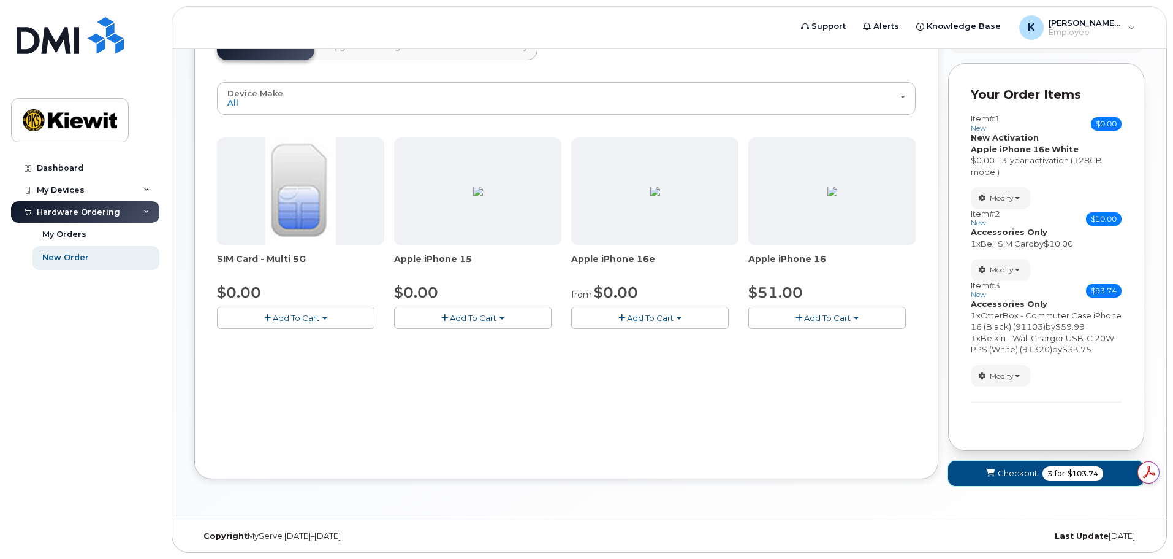
click at [991, 474] on icon "submit" at bounding box center [990, 473] width 9 height 8
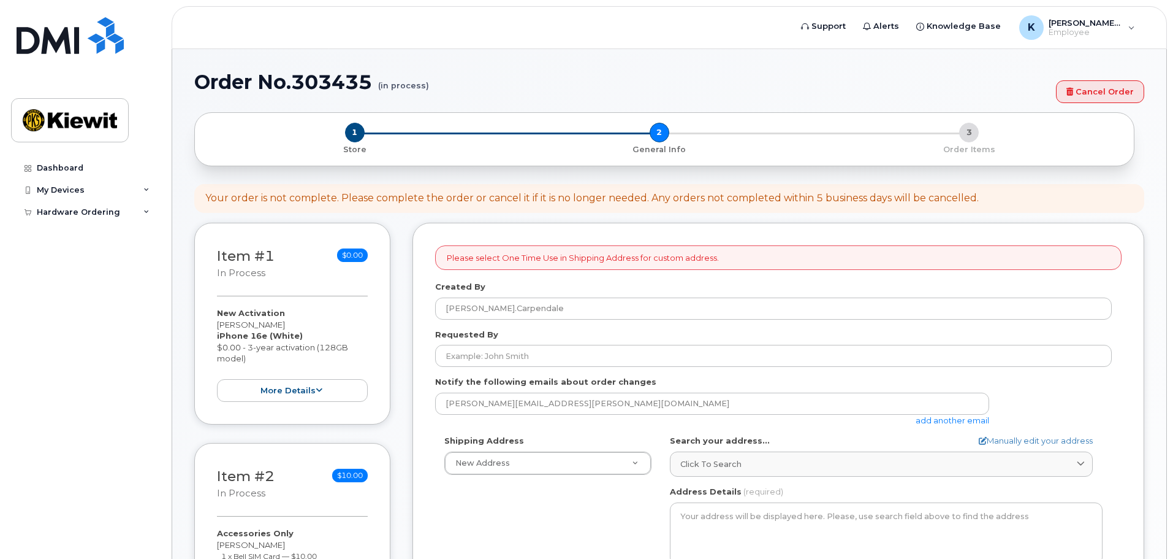
select select
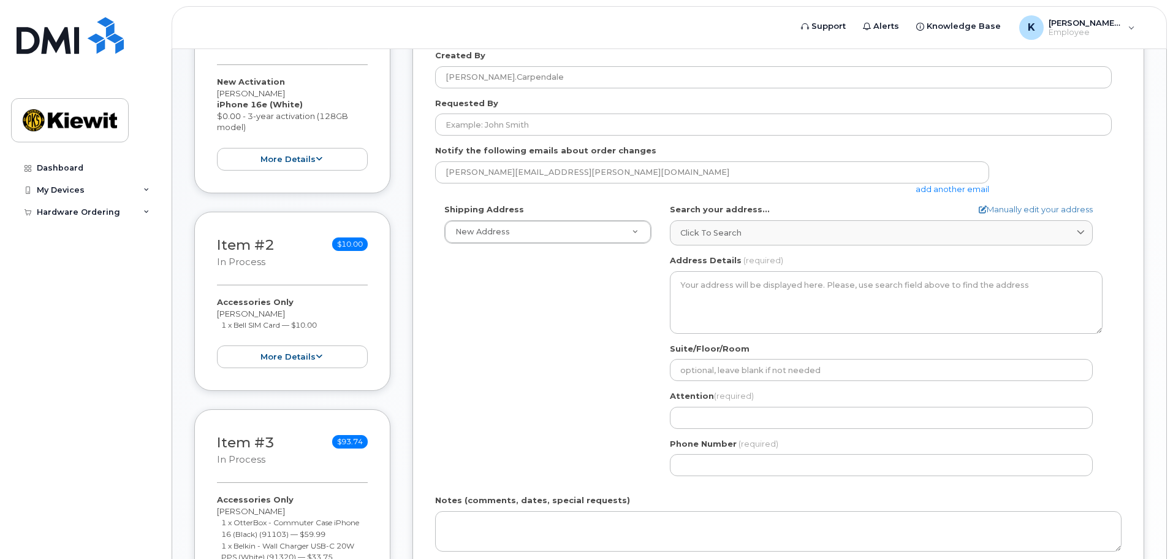
scroll to position [245, 0]
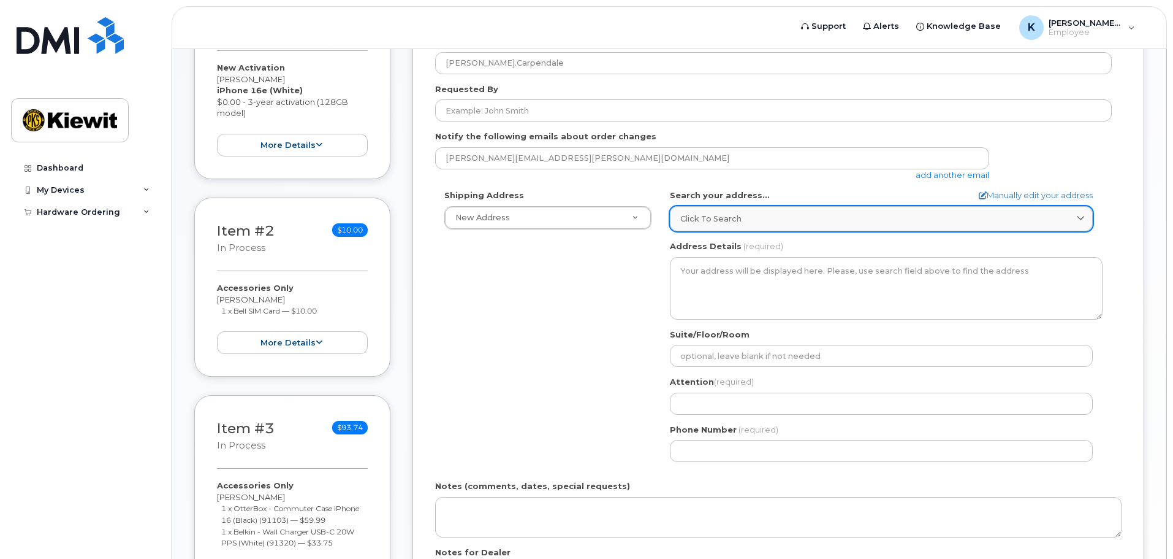
click at [726, 208] on link "Click to search" at bounding box center [881, 218] width 423 height 25
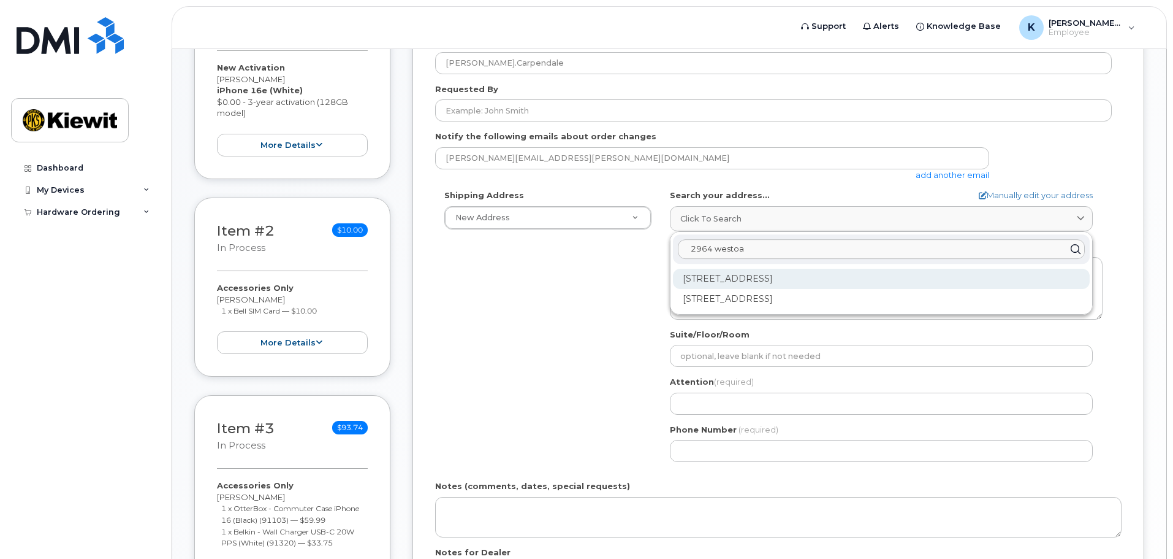
type input "2964 westoa"
click at [788, 274] on div "[STREET_ADDRESS]" at bounding box center [881, 279] width 417 height 20
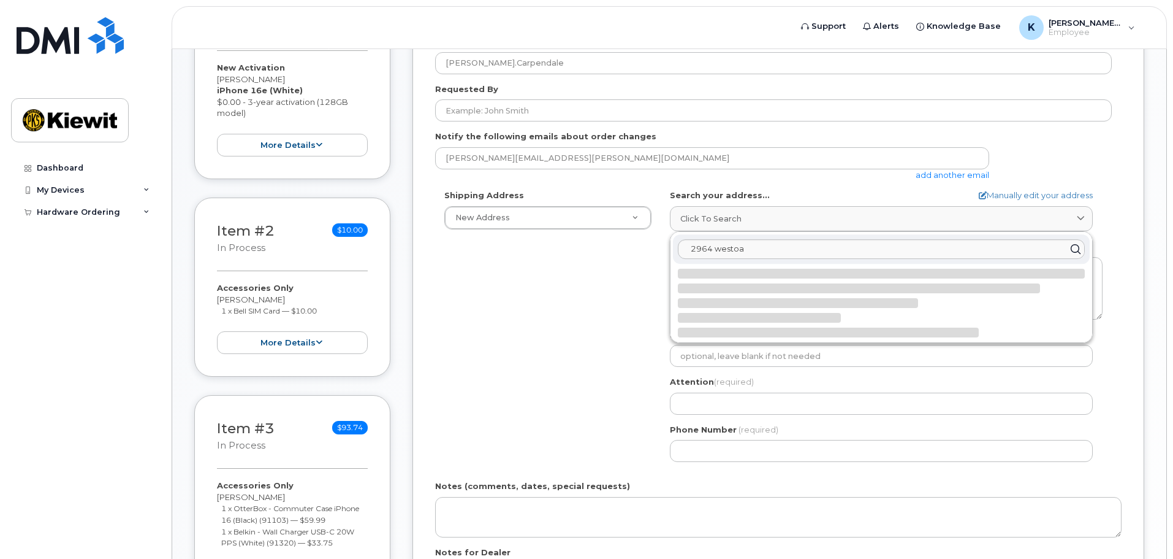
select select
type textarea "[STREET_ADDRESS]"
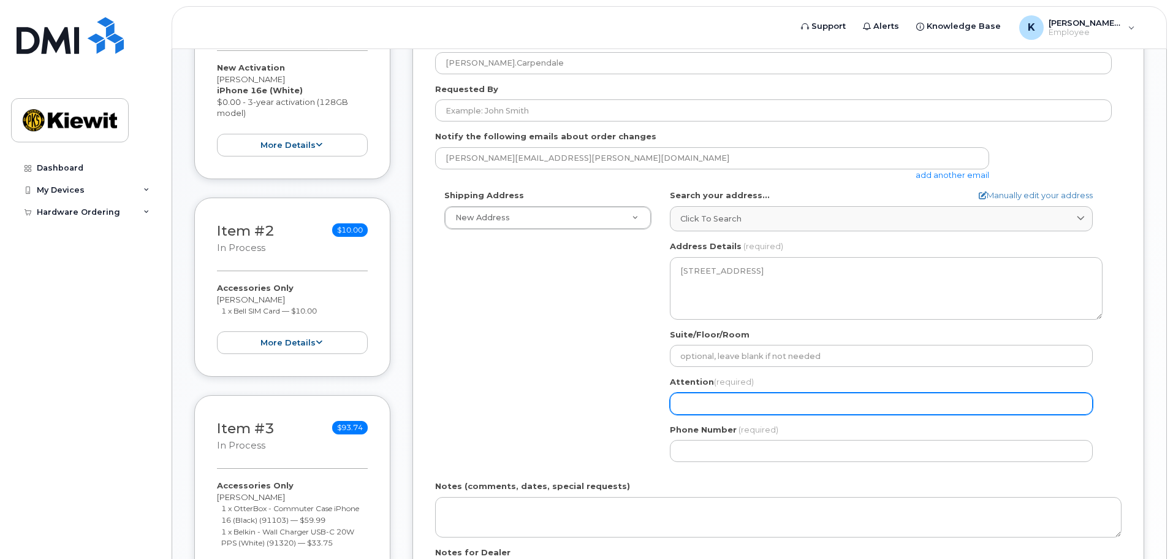
click at [706, 399] on input "Attention (required)" at bounding box center [881, 403] width 423 height 22
type input "[PERSON_NAME]"
select select
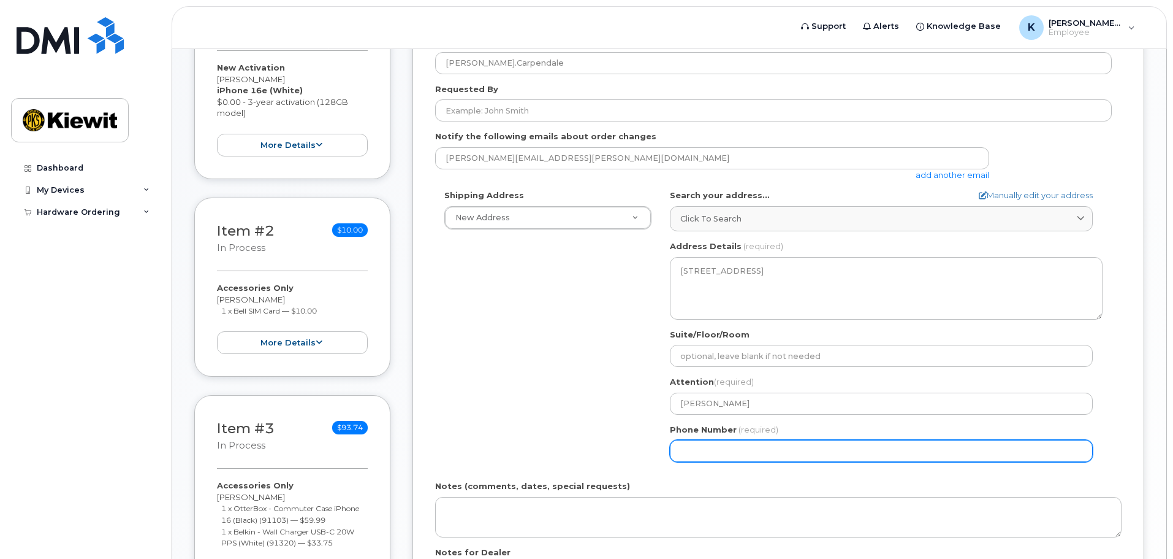
click at [742, 457] on input "Phone Number" at bounding box center [881, 451] width 423 height 22
type input "587581130"
select select
type input "5875811304"
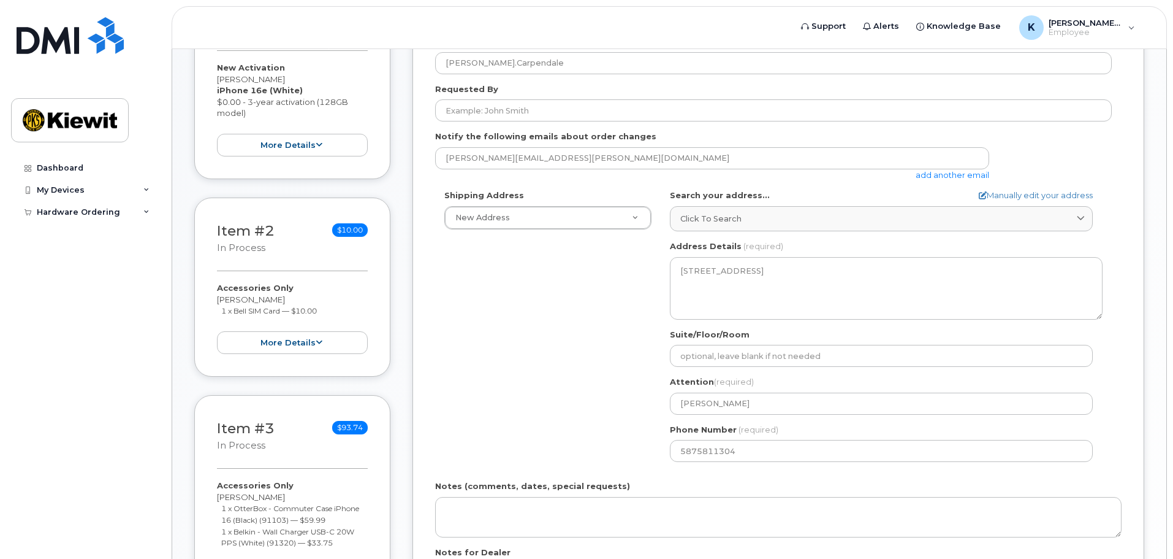
click at [514, 376] on div "Shipping Address New Address New Address 2964 Westoak Trails Blvd Beaver Marine…" at bounding box center [773, 329] width 677 height 281
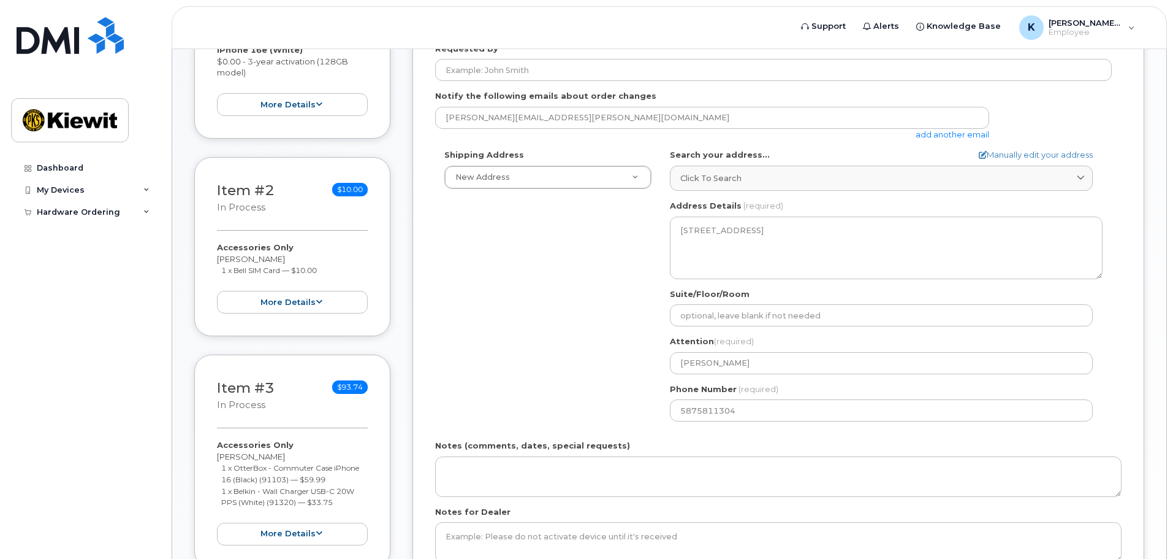
scroll to position [368, 0]
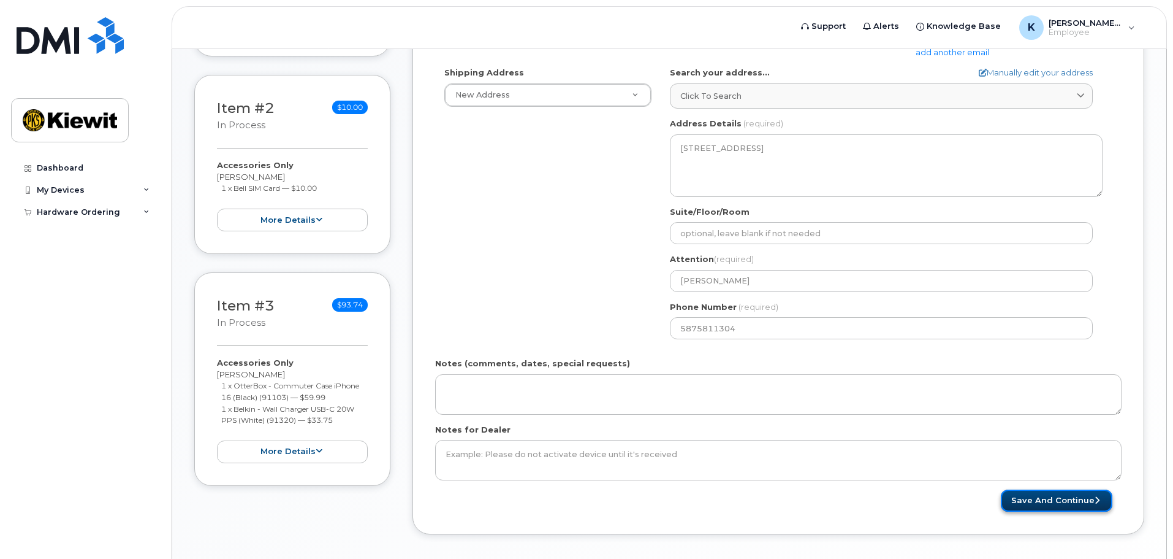
click at [1030, 495] on button "Save and Continue" at bounding box center [1057, 500] width 112 height 23
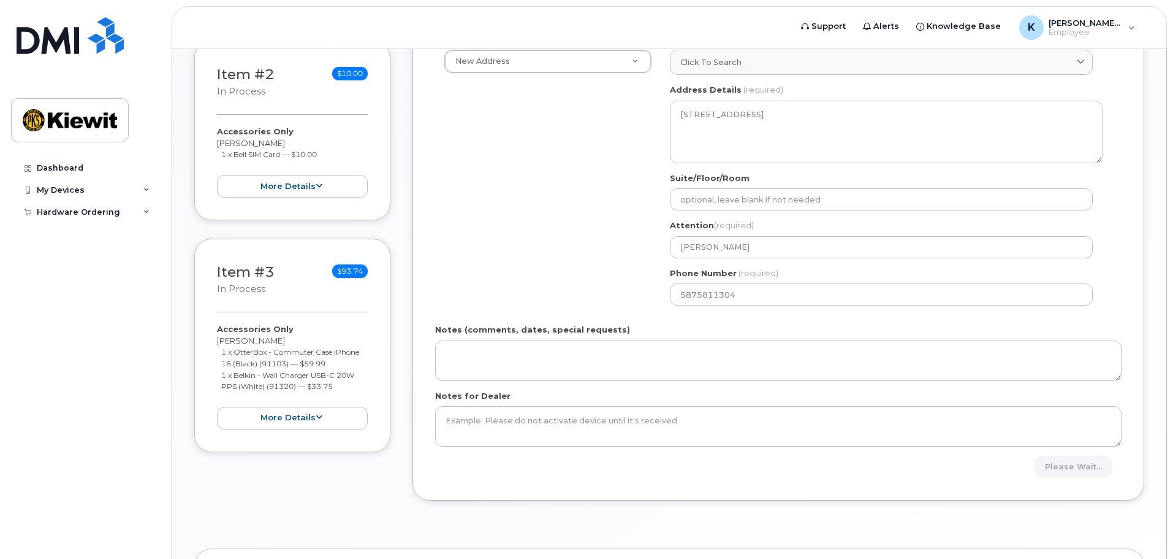
scroll to position [429, 0]
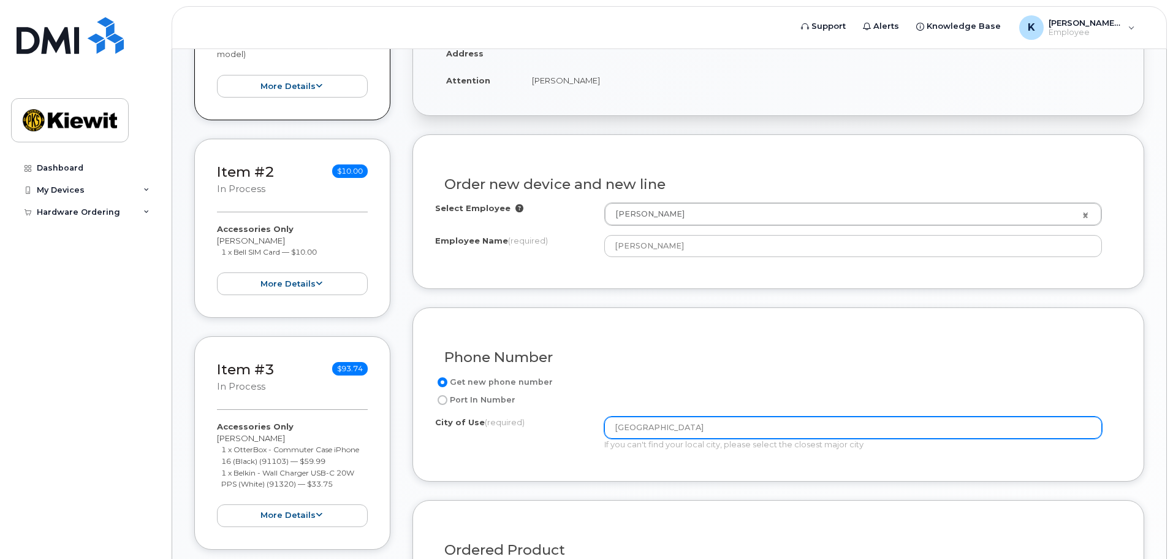
scroll to position [368, 0]
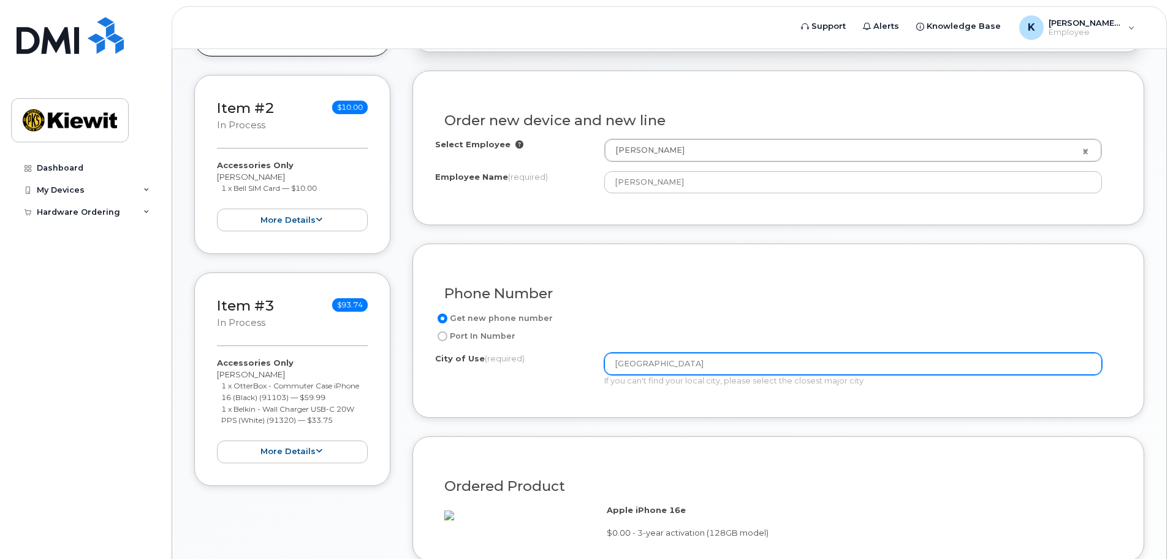
click at [755, 373] on input "[GEOGRAPHIC_DATA]" at bounding box center [854, 364] width 498 height 22
type input "F"
click at [617, 370] on input "[GEOGRAPHIC_DATA]" at bounding box center [854, 364] width 498 height 22
type input "[GEOGRAPHIC_DATA]"
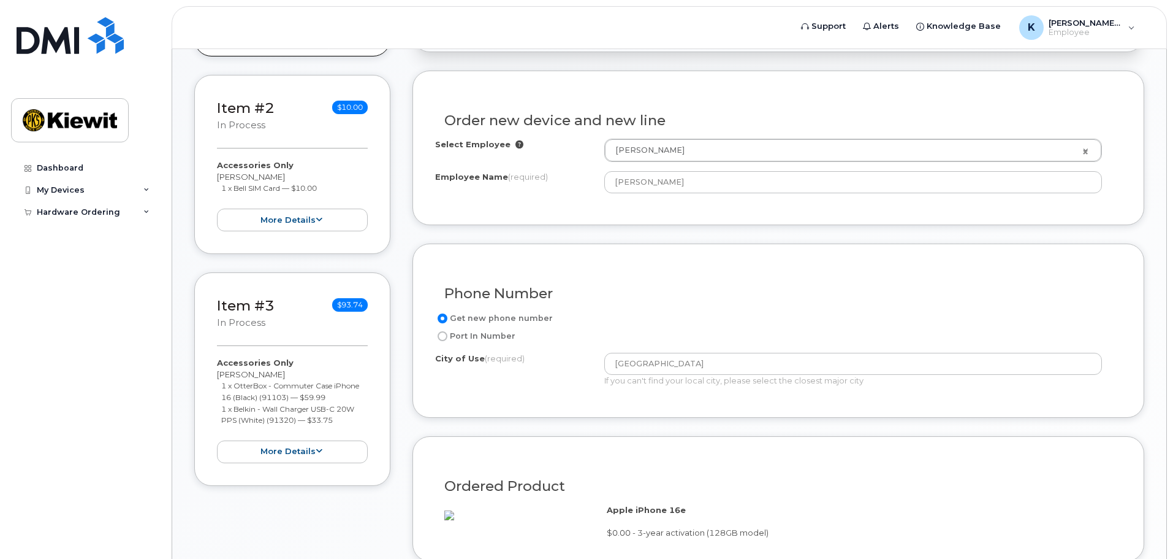
click at [527, 370] on div "City of Use (required) [GEOGRAPHIC_DATA] If you can't find your local city, ple…" at bounding box center [773, 370] width 677 height 34
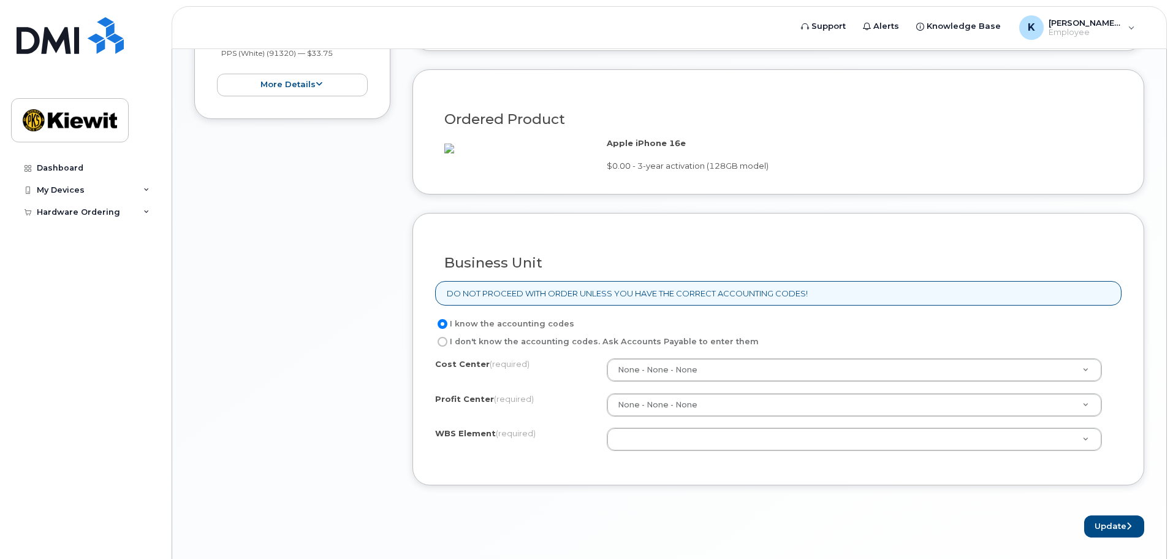
scroll to position [736, 0]
click at [444, 345] on input "I don't know the accounting codes. Ask Accounts Payable to enter them" at bounding box center [443, 340] width 10 height 10
radio input "true"
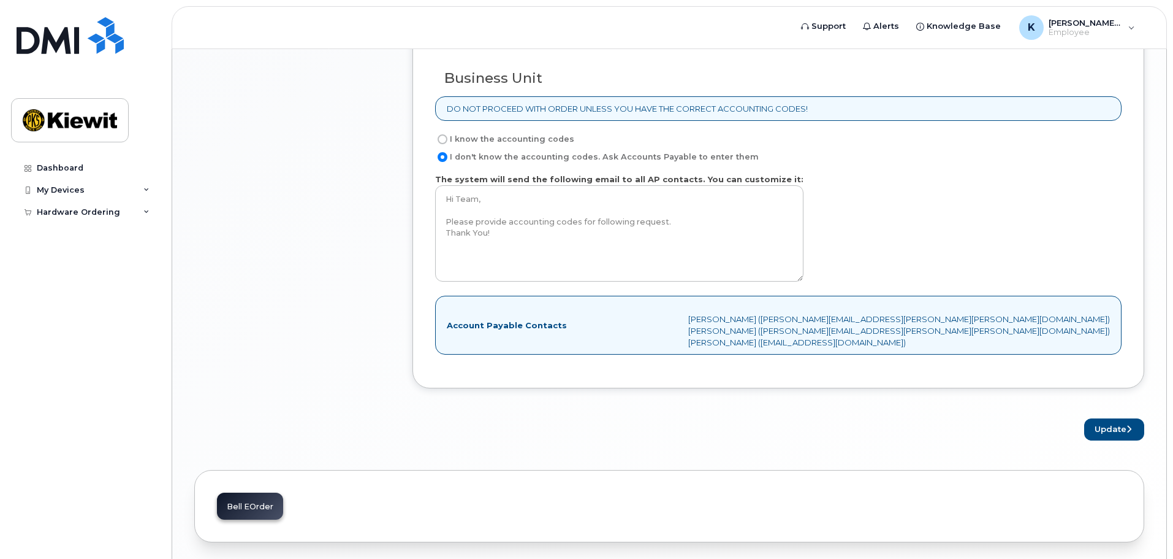
scroll to position [977, 0]
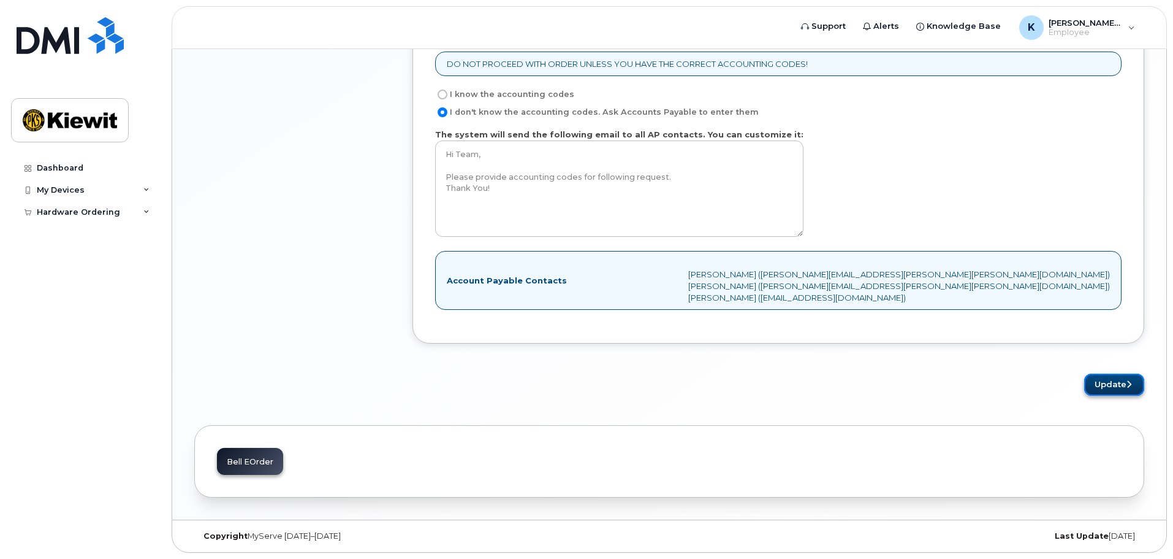
click at [1130, 379] on button "Update" at bounding box center [1115, 384] width 60 height 23
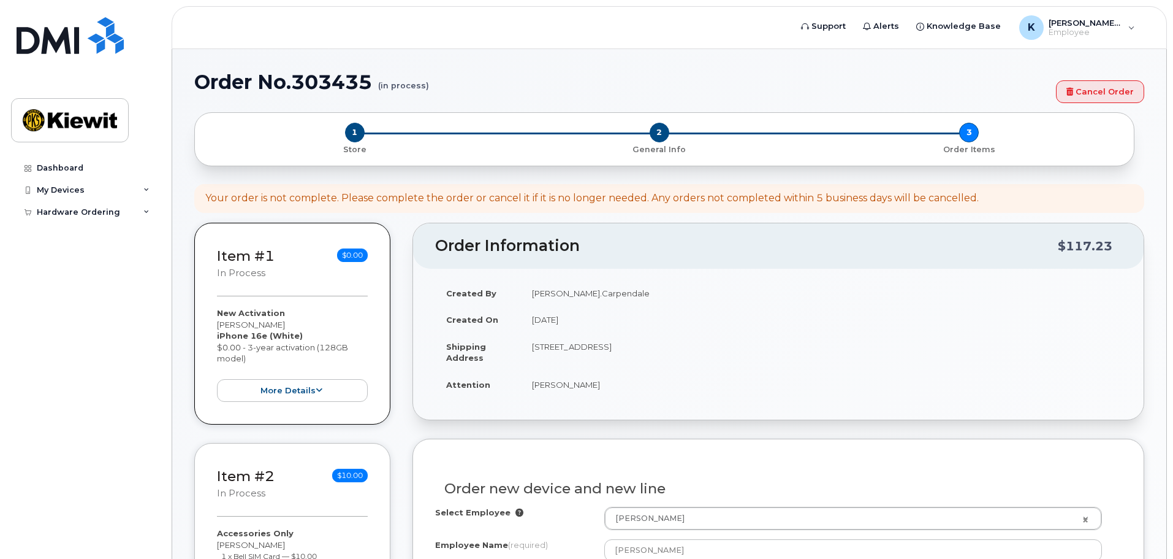
scroll to position [12, 0]
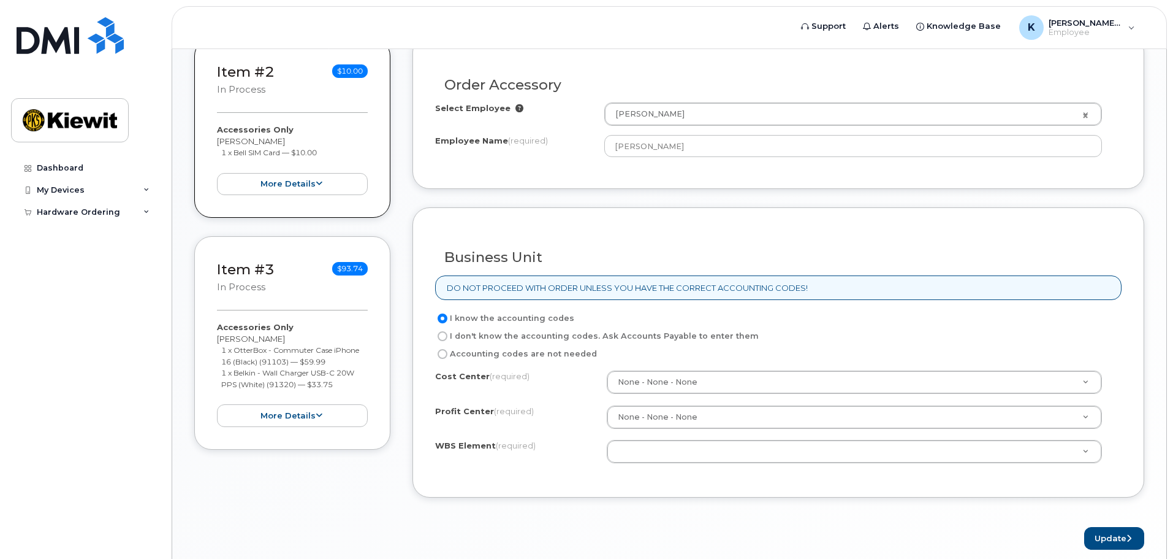
scroll to position [490, 0]
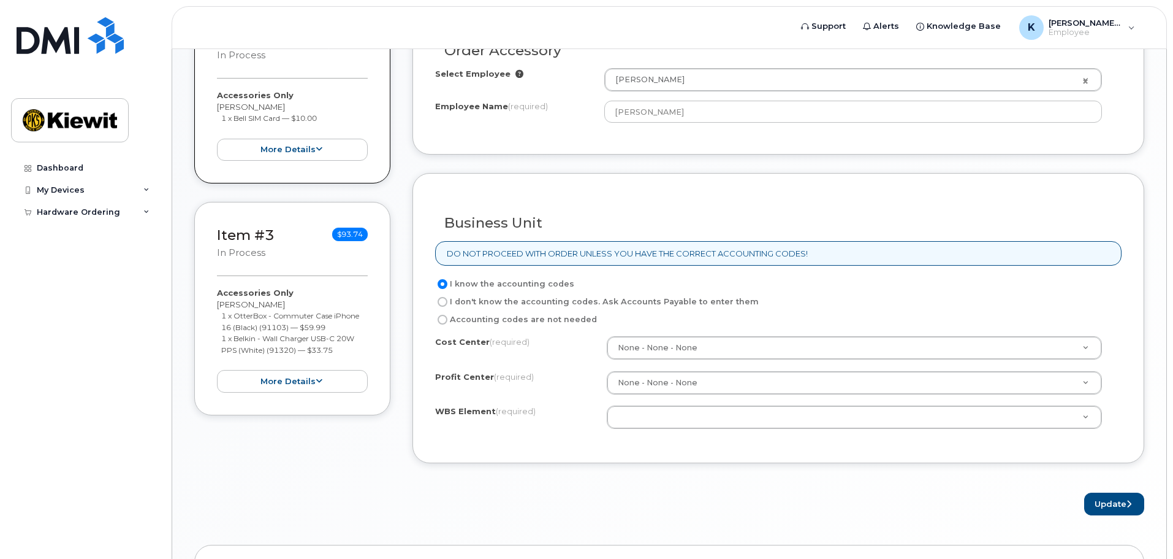
click at [445, 303] on input "I don't know the accounting codes. Ask Accounts Payable to enter them" at bounding box center [443, 302] width 10 height 10
radio input "true"
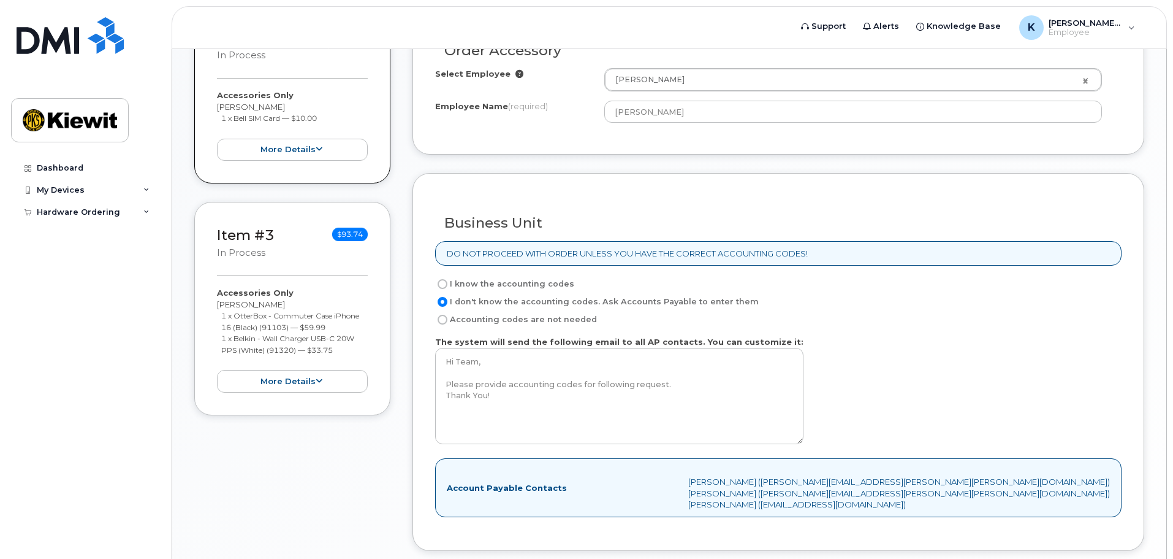
drag, startPoint x: 905, startPoint y: 301, endPoint x: 899, endPoint y: 303, distance: 6.6
click at [907, 301] on div "I don't know the accounting codes. Ask Accounts Payable to enter them" at bounding box center [773, 301] width 677 height 15
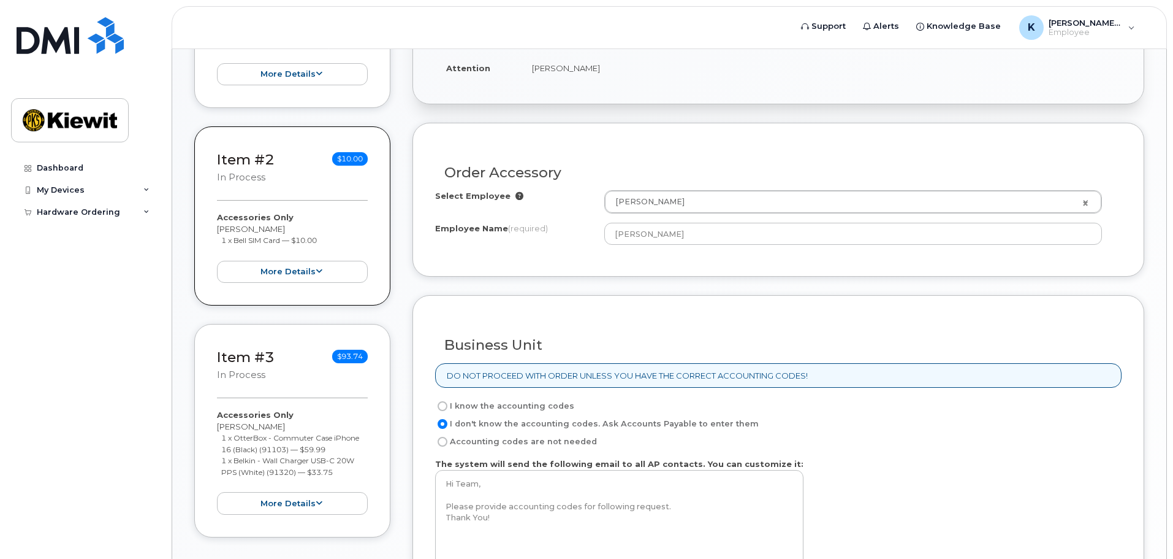
scroll to position [368, 0]
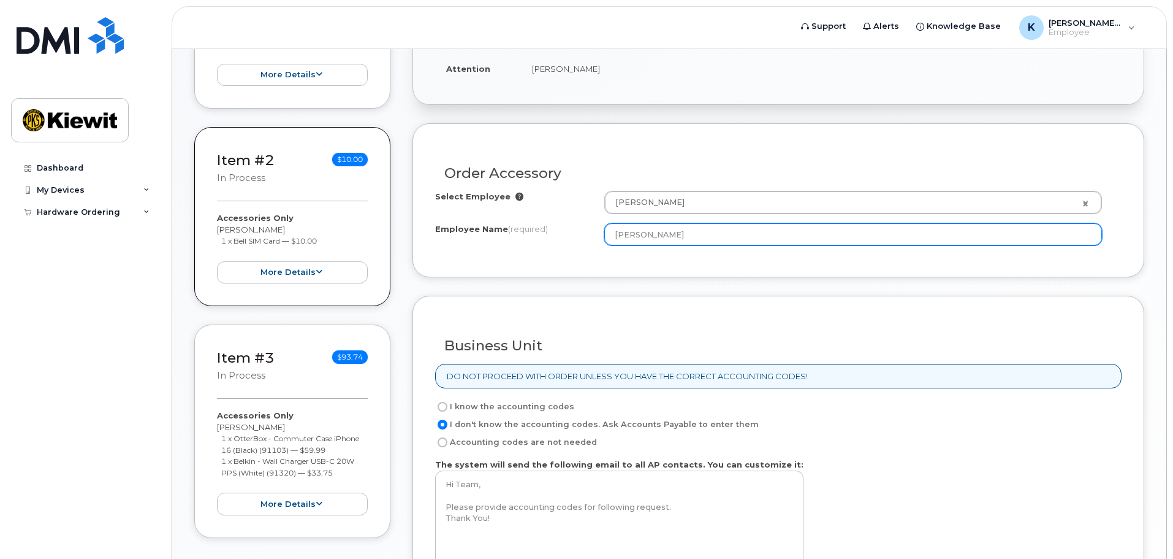
click at [693, 232] on input "[PERSON_NAME]" at bounding box center [854, 234] width 498 height 22
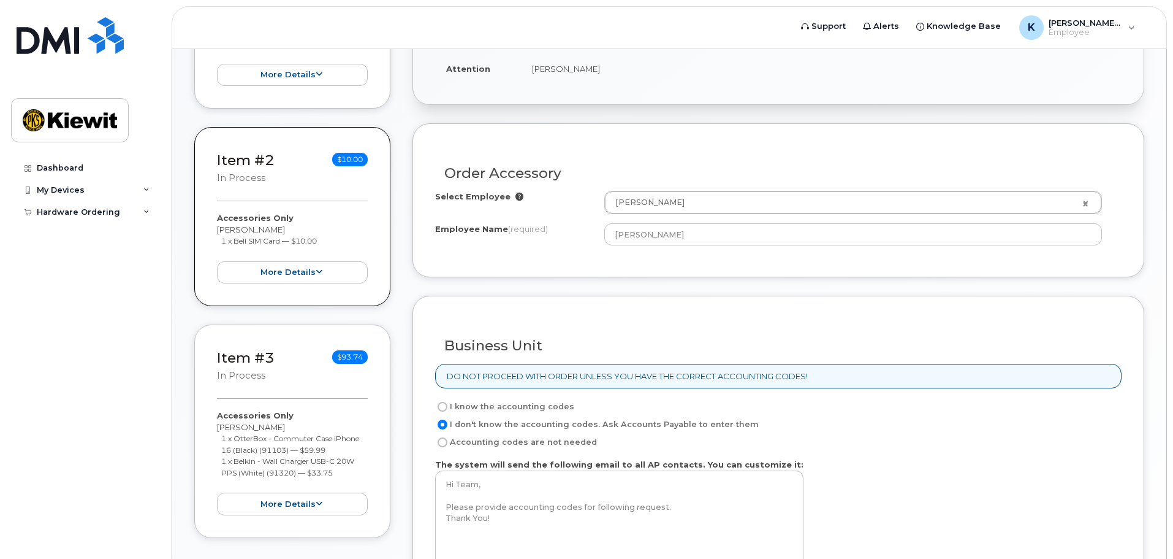
click at [696, 303] on div "Business Unit DO NOT PROCEED WITH ORDER UNLESS YOU HAVE THE CORRECT ACCOUNTING …" at bounding box center [779, 485] width 732 height 378
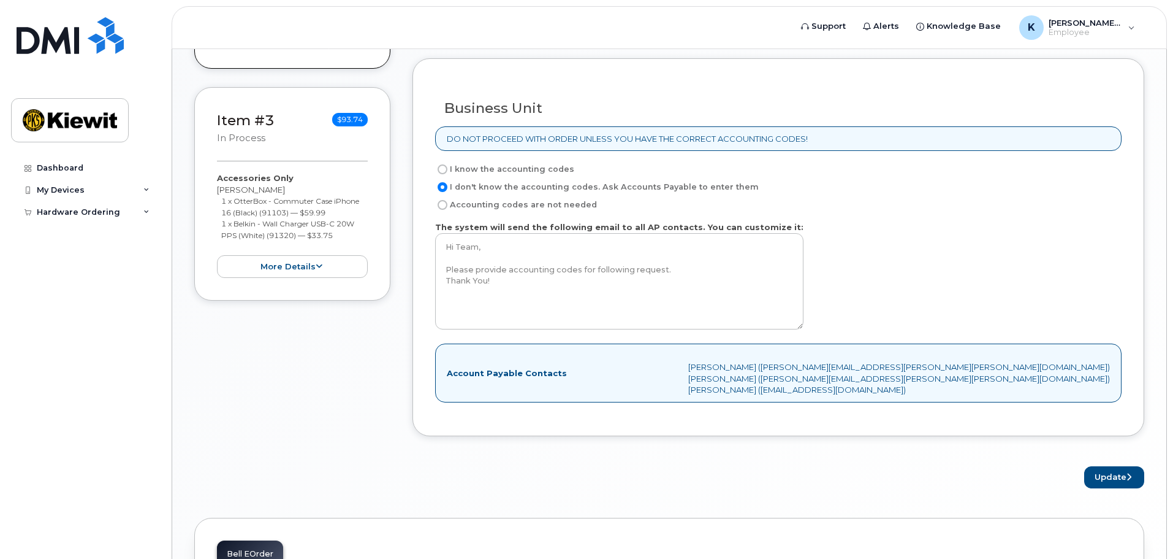
scroll to position [698, 0]
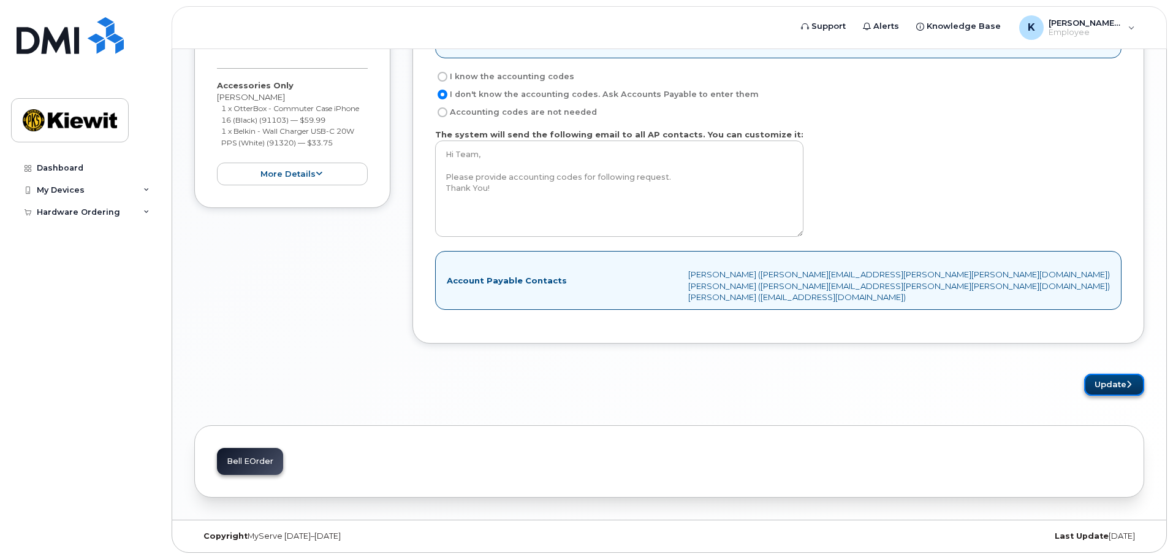
click at [1113, 378] on button "Update" at bounding box center [1115, 384] width 60 height 23
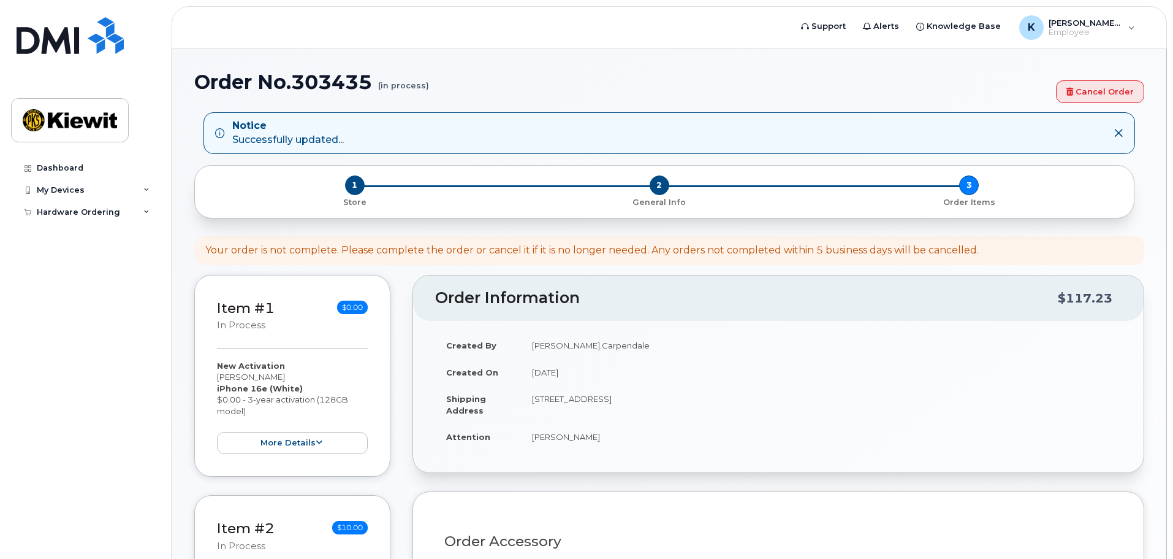
drag, startPoint x: 887, startPoint y: 96, endPoint x: 880, endPoint y: 104, distance: 10.4
click at [887, 96] on div "Order No.303435 (in process) Cancel Order" at bounding box center [669, 91] width 950 height 41
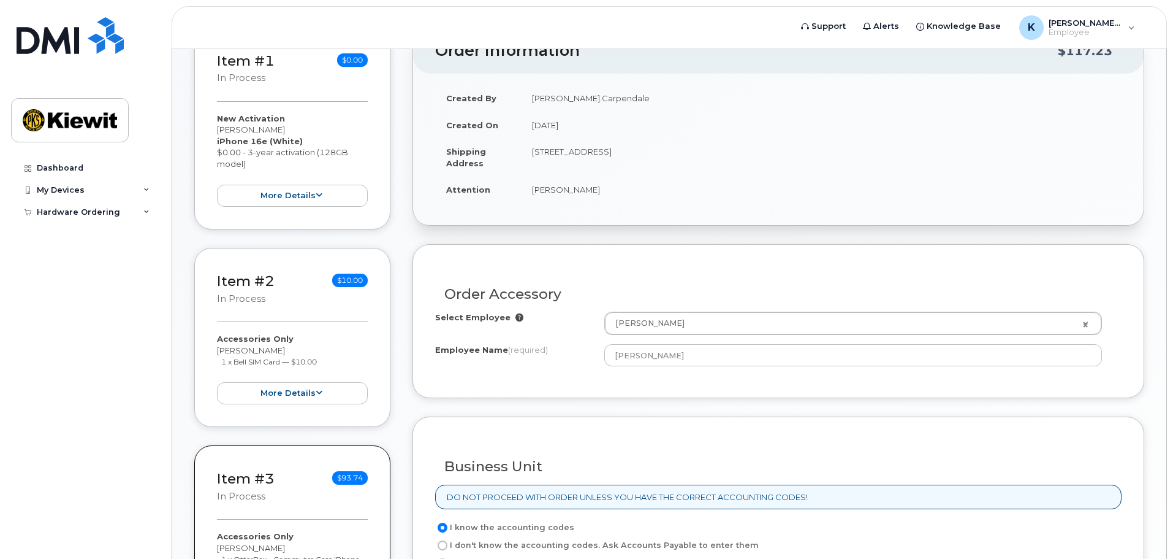
scroll to position [307, 0]
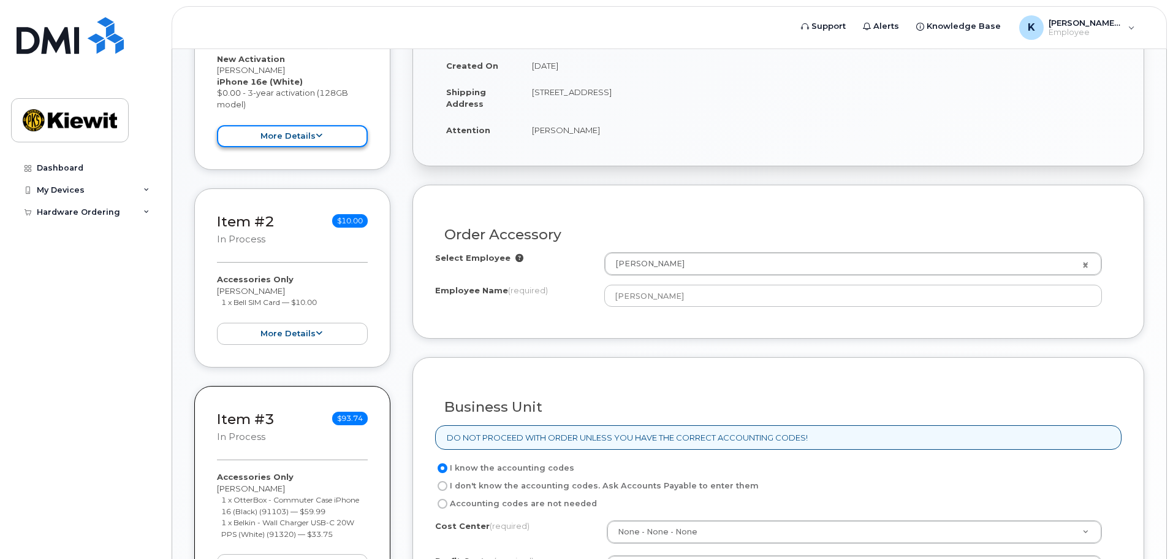
click at [295, 134] on button "more details" at bounding box center [292, 136] width 151 height 23
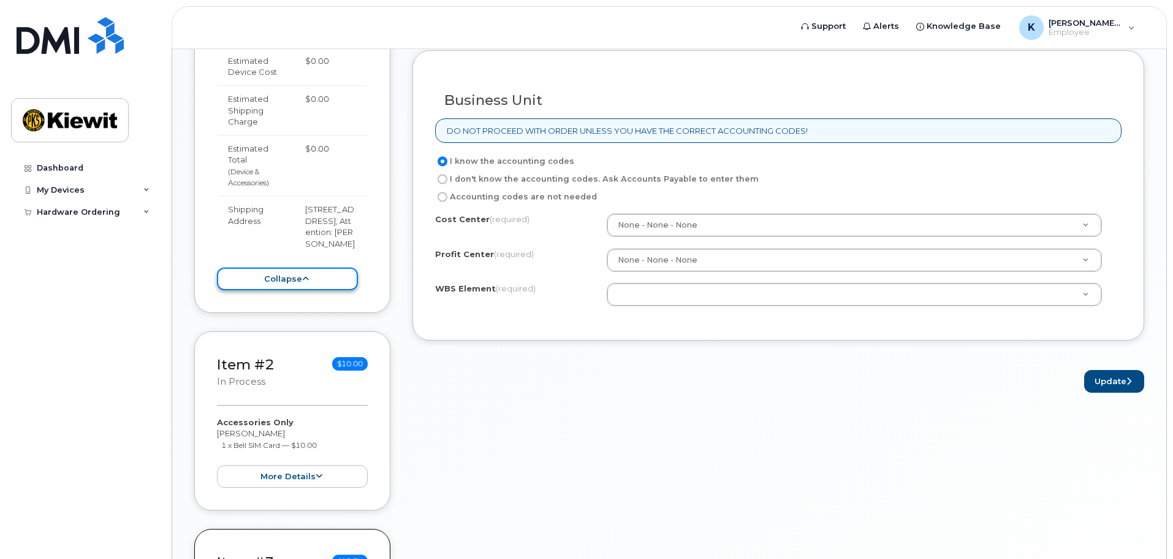
click at [310, 287] on button "collapse" at bounding box center [287, 278] width 141 height 23
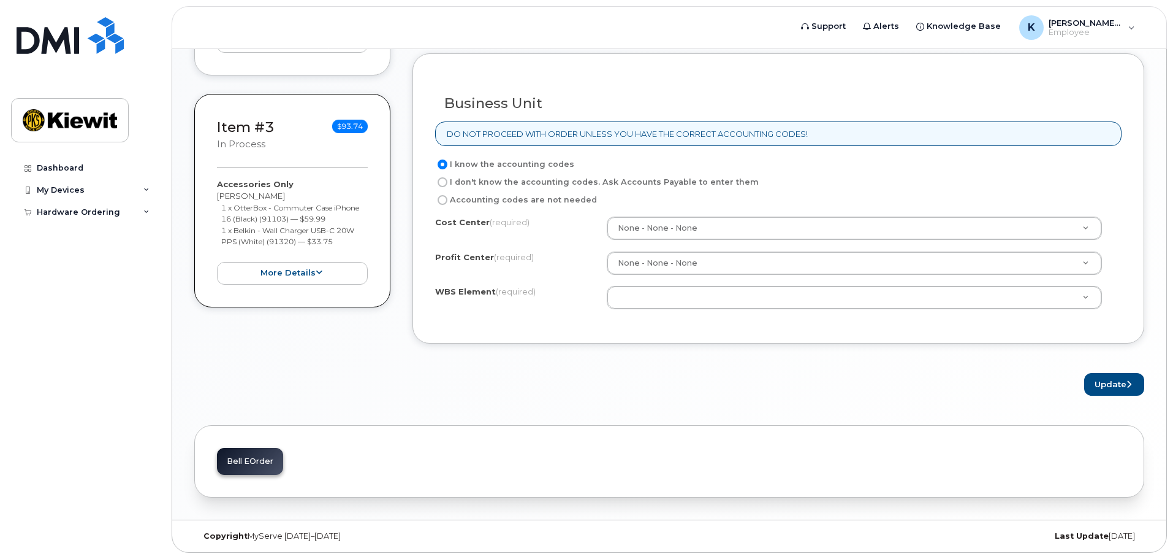
scroll to position [610, 0]
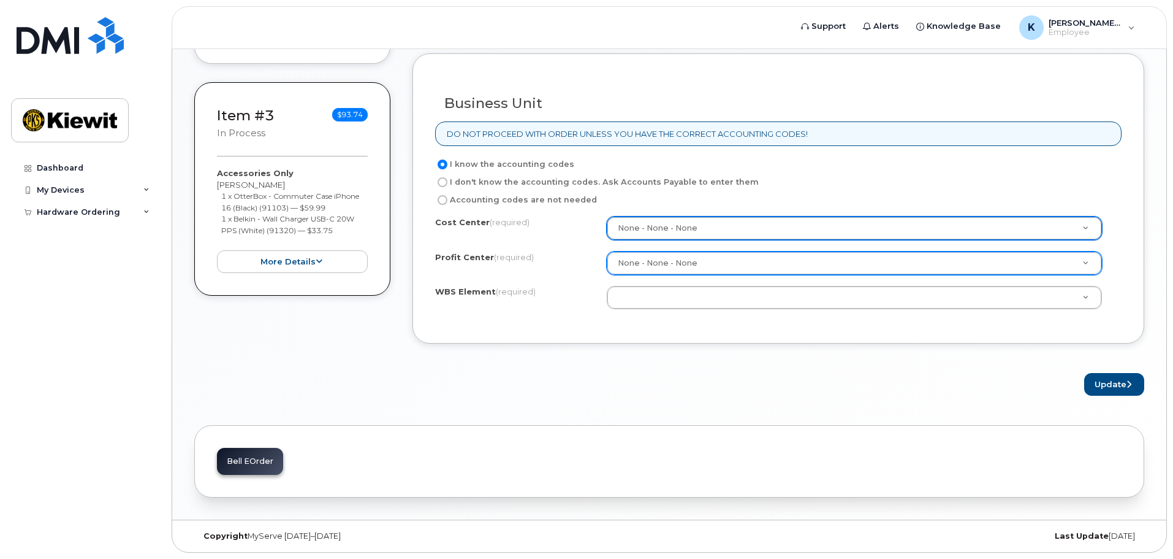
click at [443, 185] on input "I don't know the accounting codes. Ask Accounts Payable to enter them" at bounding box center [443, 182] width 10 height 10
radio input "true"
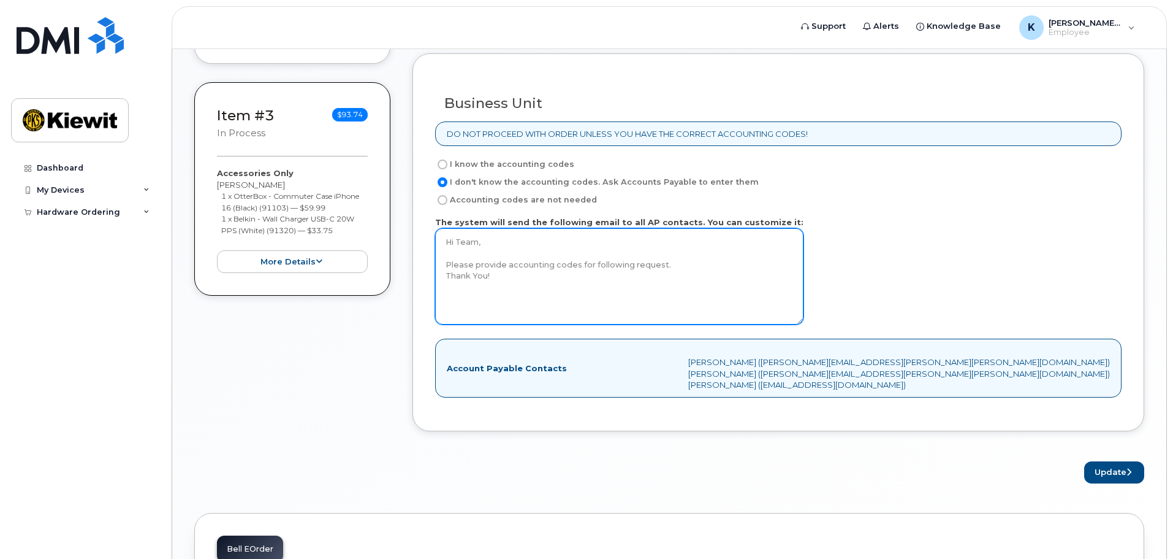
click at [498, 269] on textarea "Hi Team, Please provide accounting codes for following request. Thank You!" at bounding box center [619, 276] width 368 height 96
click at [500, 280] on textarea "Hi Team, Please provide accounting codes for following request. Thank You!" at bounding box center [619, 276] width 368 height 96
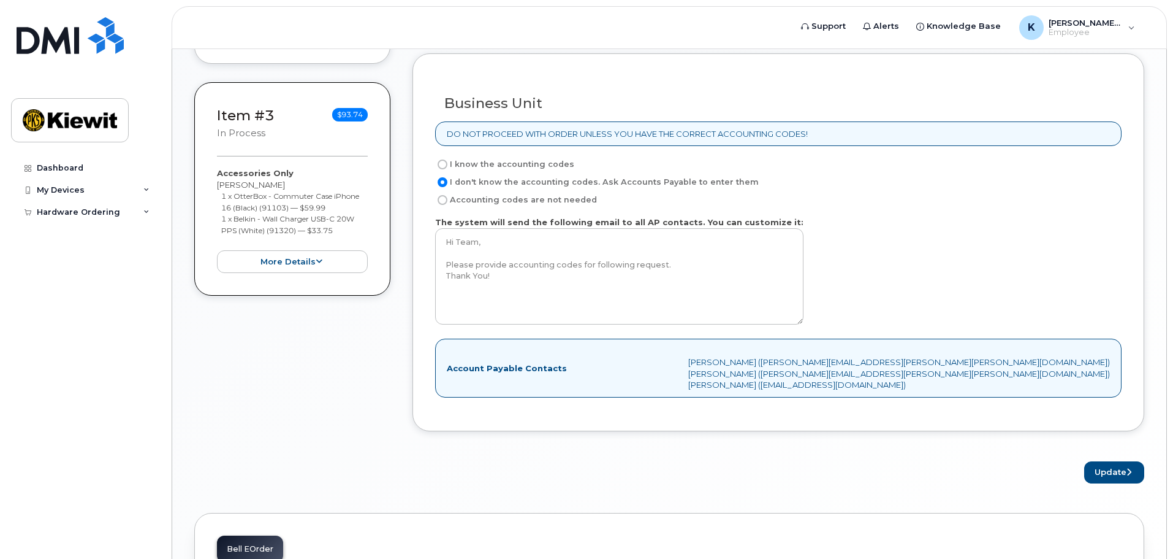
click at [579, 370] on div "Account Payable Contacts Amy Eubanks (AMY.EUBANKS@KIEWIT.COM) Hailey Hatting (H…" at bounding box center [778, 367] width 687 height 59
click at [498, 366] on strong "Account Payable Contacts" at bounding box center [507, 368] width 120 height 12
click at [956, 361] on div "Account Payable Contacts Amy Eubanks (AMY.EUBANKS@KIEWIT.COM) Hailey Hatting (H…" at bounding box center [778, 367] width 687 height 59
click at [1049, 359] on div "Account Payable Contacts Amy Eubanks (AMY.EUBANKS@KIEWIT.COM) Hailey Hatting (H…" at bounding box center [778, 367] width 687 height 59
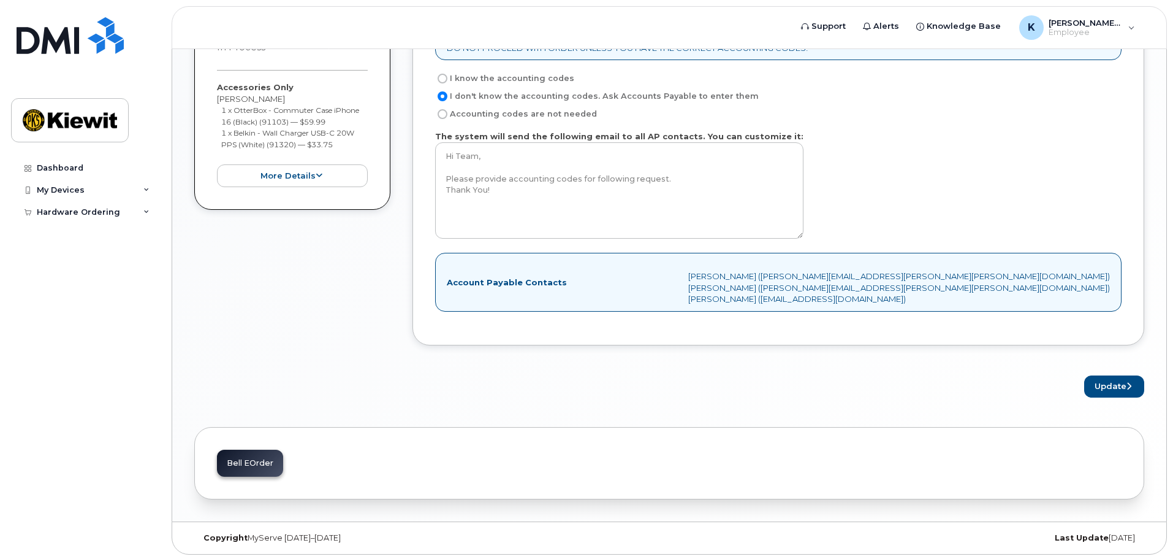
scroll to position [698, 0]
click at [259, 458] on div "Bell eOrder" at bounding box center [250, 461] width 66 height 27
click at [1113, 384] on button "Update" at bounding box center [1115, 384] width 60 height 23
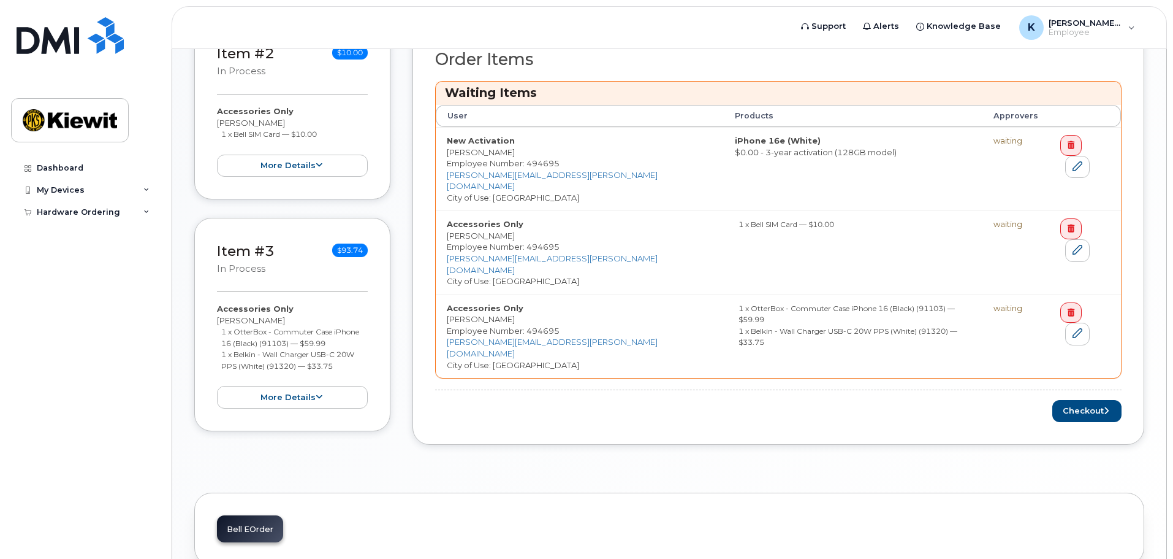
scroll to position [490, 0]
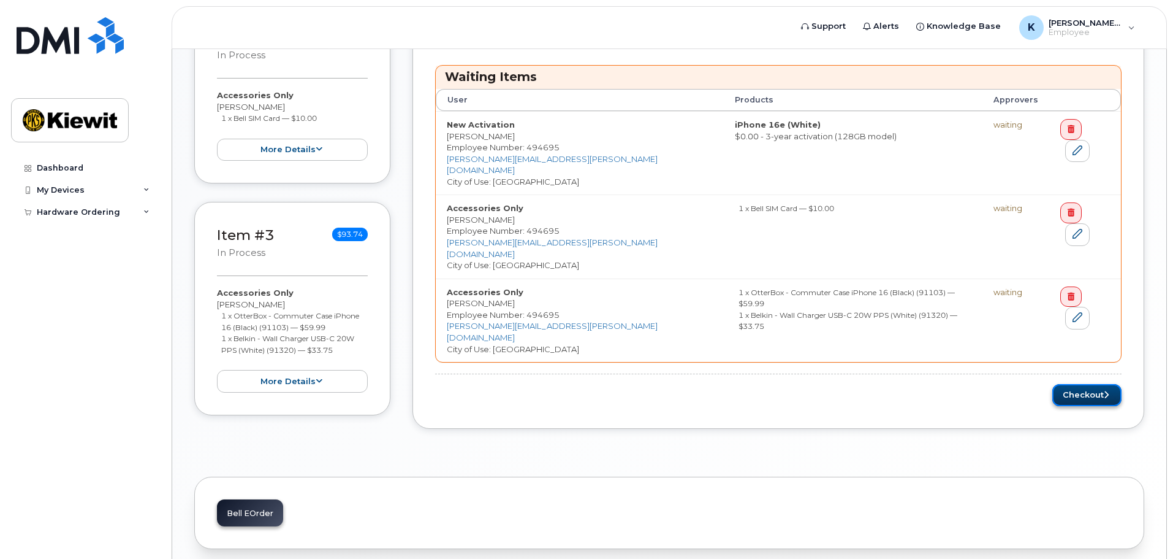
click at [1088, 384] on button "Checkout" at bounding box center [1087, 395] width 69 height 23
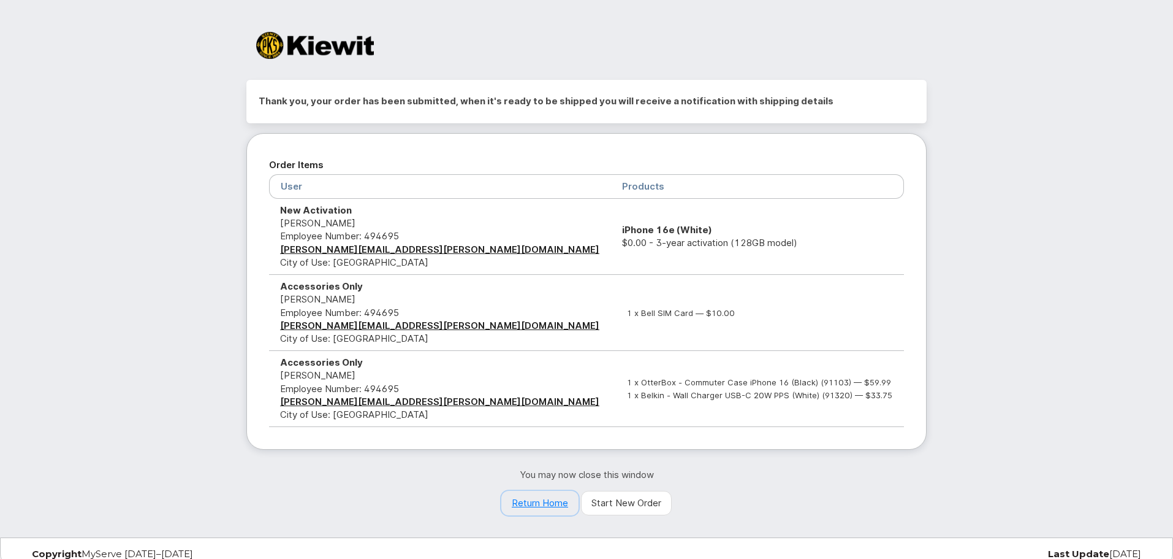
click at [541, 493] on link "Return Home" at bounding box center [540, 502] width 77 height 25
click at [1050, 164] on div "Thank you, your order has been submitted, when it's ready to be shipped you wil…" at bounding box center [586, 268] width 1173 height 537
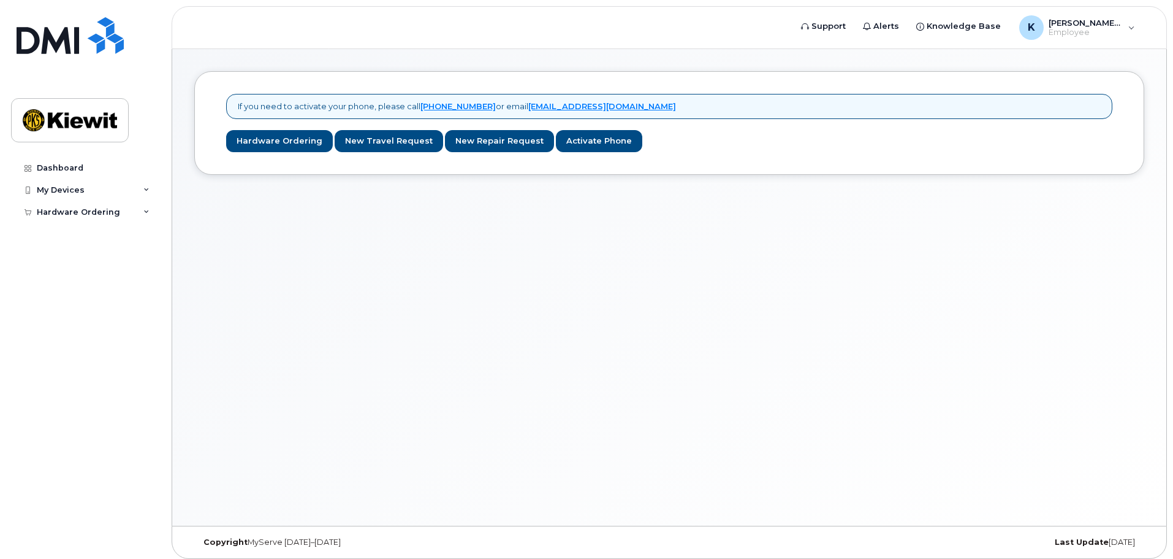
drag, startPoint x: 413, startPoint y: 401, endPoint x: 384, endPoint y: 256, distance: 147.5
click at [410, 404] on div "If you need to activate your phone, please call [PHONE_NUMBER] or email [EMAIL_…" at bounding box center [669, 287] width 994 height 476
